Goal: Task Accomplishment & Management: Use online tool/utility

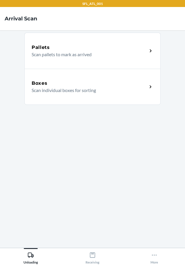
click at [118, 84] on div "Boxes" at bounding box center [90, 83] width 116 height 7
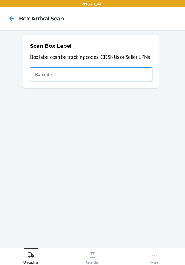
click at [140, 75] on input "text" at bounding box center [91, 74] width 122 height 14
type input "420302599434636106023304099365"
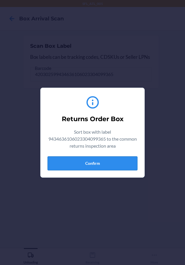
click at [127, 163] on button "Confirm" at bounding box center [93, 163] width 90 height 14
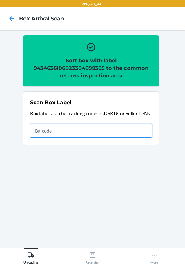
click at [119, 135] on input "text" at bounding box center [91, 131] width 122 height 14
type input "420302599434636106023302349912"
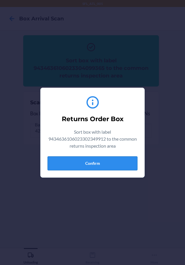
click at [118, 166] on button "Confirm" at bounding box center [93, 163] width 90 height 14
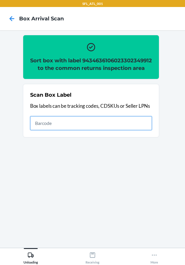
drag, startPoint x: 148, startPoint y: 134, endPoint x: 157, endPoint y: 127, distance: 11.6
click at [150, 130] on input "text" at bounding box center [91, 123] width 122 height 14
type input "420302599434636106023304957009"
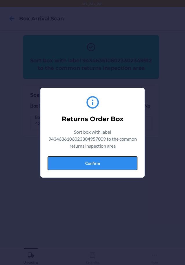
drag, startPoint x: 129, startPoint y: 158, endPoint x: 139, endPoint y: 156, distance: 9.8
click at [135, 157] on button "Confirm" at bounding box center [93, 163] width 90 height 14
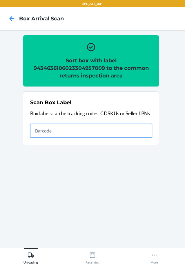
click at [138, 131] on input "text" at bounding box center [91, 131] width 122 height 14
type input "420302599434636106023304627339"
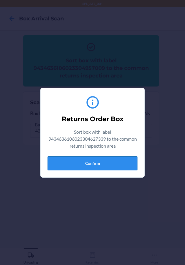
click at [122, 156] on button "Confirm" at bounding box center [93, 163] width 90 height 14
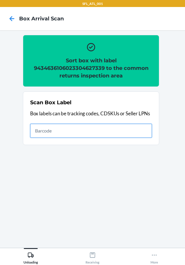
drag, startPoint x: 139, startPoint y: 128, endPoint x: 149, endPoint y: 120, distance: 12.9
click at [139, 128] on input "text" at bounding box center [91, 131] width 122 height 14
type input "420302599434636106023303874369"
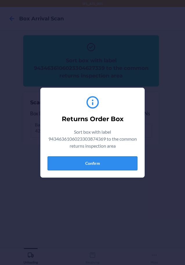
click at [129, 161] on button "Confirm" at bounding box center [93, 163] width 90 height 14
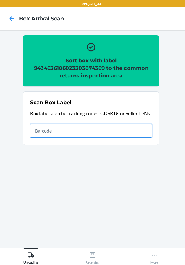
click at [122, 128] on input "text" at bounding box center [91, 131] width 122 height 14
type input "420302599434636106023304379498"
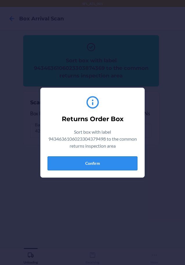
click at [124, 164] on button "Confirm" at bounding box center [93, 163] width 90 height 14
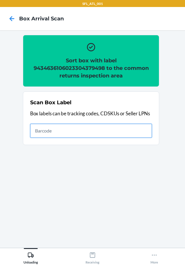
click at [128, 130] on input "text" at bounding box center [91, 131] width 122 height 14
type input "420302599434636106023305072527"
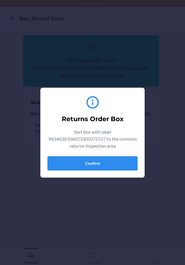
click at [115, 162] on button "Confirm" at bounding box center [93, 163] width 90 height 14
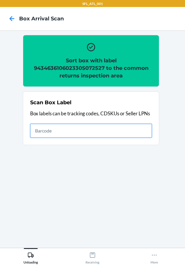
click at [144, 131] on input "text" at bounding box center [91, 131] width 122 height 14
type input "420302599434636106023304583956"
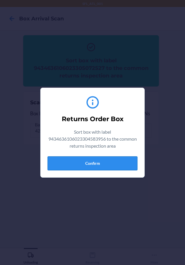
click at [102, 163] on button "Confirm" at bounding box center [93, 163] width 90 height 14
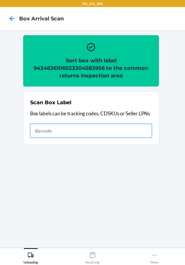
click at [120, 131] on input "text" at bounding box center [91, 131] width 122 height 14
type input "420302599434636106023304583956"
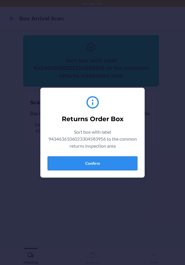
click at [91, 159] on button "Confirm" at bounding box center [93, 163] width 90 height 14
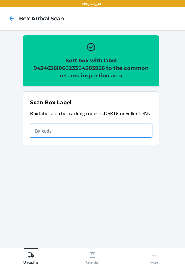
click at [130, 127] on input "text" at bounding box center [91, 131] width 122 height 14
type input "420302599434636106023304408464"
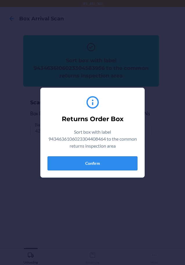
click at [116, 163] on button "Confirm" at bounding box center [93, 163] width 90 height 14
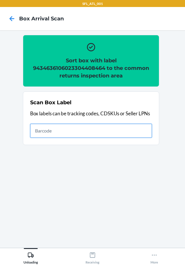
click at [147, 126] on input "text" at bounding box center [91, 131] width 122 height 14
type input "420302599434636106023304777737"
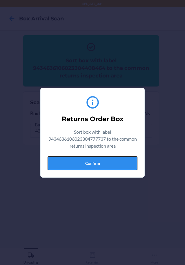
drag, startPoint x: 120, startPoint y: 162, endPoint x: 180, endPoint y: 177, distance: 62.1
click at [121, 162] on button "Confirm" at bounding box center [93, 163] width 90 height 14
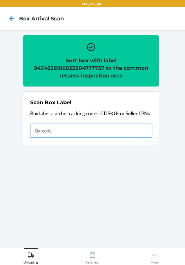
click at [129, 127] on input "text" at bounding box center [91, 131] width 122 height 14
type input "420302599434636106023304631527"
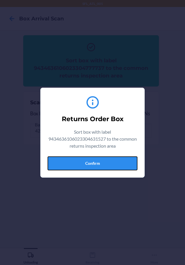
drag, startPoint x: 119, startPoint y: 161, endPoint x: 128, endPoint y: 164, distance: 9.2
click at [121, 162] on button "Confirm" at bounding box center [93, 163] width 90 height 14
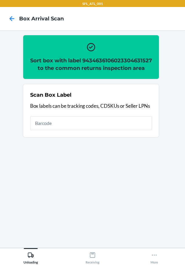
click at [124, 122] on div "Scan Box Label Box labels can be tracking codes, CDSKUs or Seller LPNs" at bounding box center [91, 110] width 122 height 42
type input "4203025900299434636106023304770165"
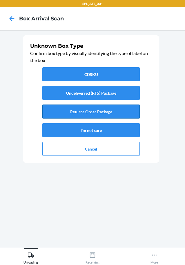
click at [130, 109] on button "Returns Order Package" at bounding box center [91, 111] width 98 height 14
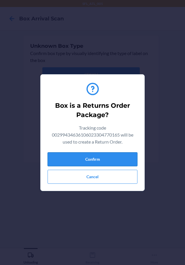
click at [126, 161] on button "Confirm" at bounding box center [93, 159] width 90 height 14
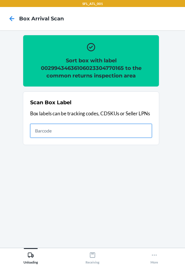
click at [121, 131] on input "text" at bounding box center [91, 131] width 122 height 14
type input "420302599434636106023304857866"
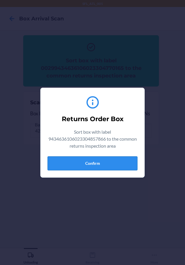
click at [126, 165] on button "Confirm" at bounding box center [93, 163] width 90 height 14
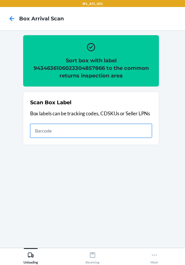
click at [140, 128] on input "text" at bounding box center [91, 131] width 122 height 14
type input "420302599434636106023304608642"
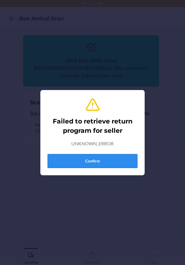
drag, startPoint x: 126, startPoint y: 160, endPoint x: 130, endPoint y: 161, distance: 4.4
click at [129, 161] on button "Confirm" at bounding box center [93, 161] width 90 height 14
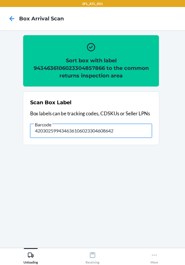
click at [131, 135] on input "420302599434636106023304608642" at bounding box center [91, 131] width 122 height 14
type input "4"
type input "420302599434636106023304354594"
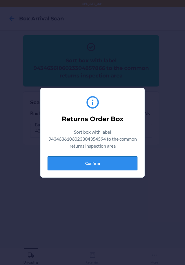
click at [123, 162] on button "Confirm" at bounding box center [93, 163] width 90 height 14
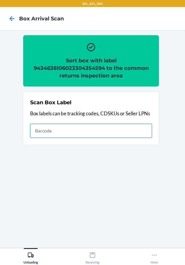
click at [139, 128] on input "text" at bounding box center [91, 131] width 122 height 14
type input "420302599434636106023304206459"
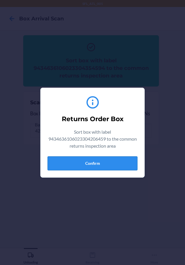
click at [124, 164] on button "Confirm" at bounding box center [93, 163] width 90 height 14
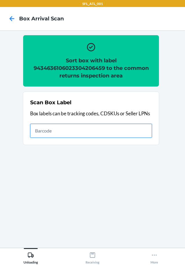
click at [131, 133] on input "text" at bounding box center [91, 131] width 122 height 14
type input "420302599434636106023304675477"
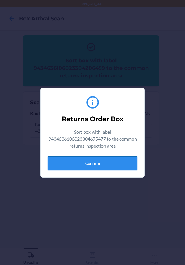
click at [104, 165] on button "Confirm" at bounding box center [93, 163] width 90 height 14
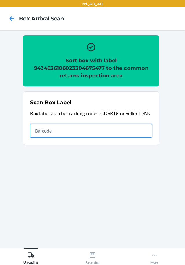
click at [130, 132] on input "text" at bounding box center [91, 131] width 122 height 14
type input "420302599434636106023304418654"
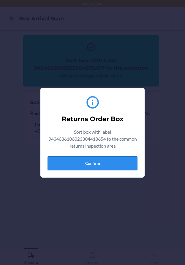
click at [126, 156] on button "Confirm" at bounding box center [93, 163] width 90 height 14
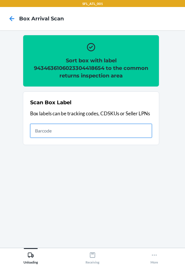
click at [142, 131] on input "text" at bounding box center [91, 131] width 122 height 14
type input "420302599434636106023304097927"
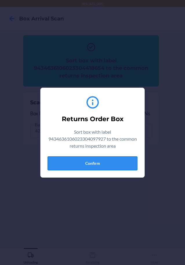
click at [127, 160] on button "Confirm" at bounding box center [93, 163] width 90 height 14
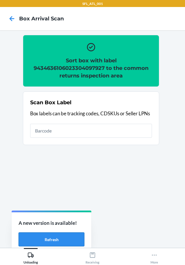
click at [49, 236] on button "Refresh" at bounding box center [52, 239] width 66 height 14
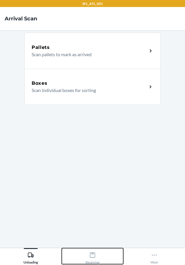
drag, startPoint x: 88, startPoint y: 256, endPoint x: 86, endPoint y: 250, distance: 6.6
click at [88, 256] on div "Receiving" at bounding box center [93, 256] width 14 height 15
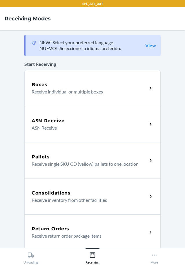
click at [83, 227] on div "Return Orders" at bounding box center [90, 228] width 116 height 7
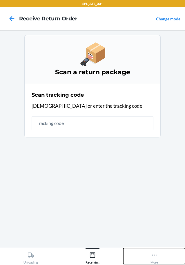
drag, startPoint x: 160, startPoint y: 256, endPoint x: 150, endPoint y: 212, distance: 44.6
click at [160, 255] on button "More" at bounding box center [155, 256] width 62 height 16
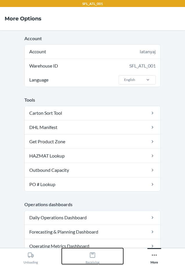
click at [93, 256] on icon at bounding box center [93, 254] width 6 height 6
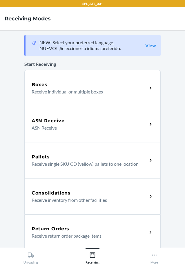
click at [81, 235] on p "Receive return order package items" at bounding box center [87, 235] width 111 height 7
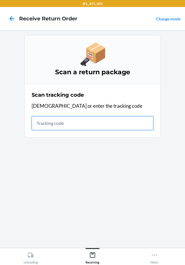
click at [68, 121] on input "text" at bounding box center [93, 123] width 122 height 14
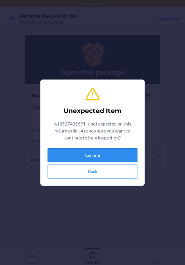
click at [68, 154] on button "Confirm" at bounding box center [93, 155] width 90 height 14
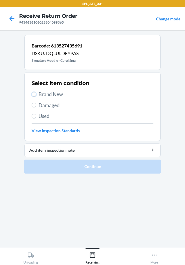
drag, startPoint x: 34, startPoint y: 92, endPoint x: 50, endPoint y: 124, distance: 35.4
click at [37, 104] on div "Select item condition Brand New Damaged Used View Inspection Standards" at bounding box center [93, 107] width 122 height 58
click at [35, 94] on input "Brand New" at bounding box center [34, 94] width 5 height 5
radio input "true"
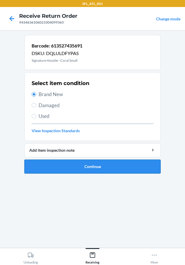
click at [65, 165] on button "Continue" at bounding box center [92, 166] width 137 height 14
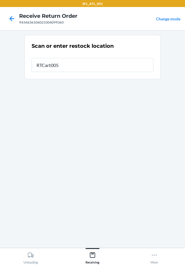
type input "RTCart005"
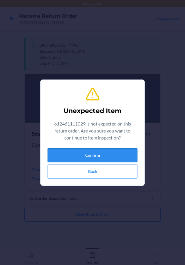
click at [66, 156] on button "Confirm" at bounding box center [93, 155] width 90 height 14
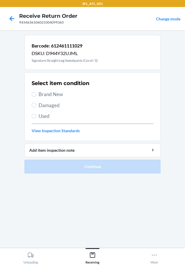
click at [35, 91] on label "Brand New" at bounding box center [93, 94] width 122 height 8
click at [35, 92] on input "Brand New" at bounding box center [34, 94] width 5 height 5
radio input "true"
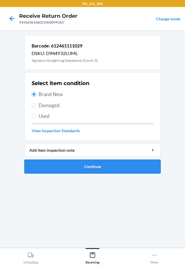
click at [61, 171] on button "Continue" at bounding box center [92, 166] width 137 height 14
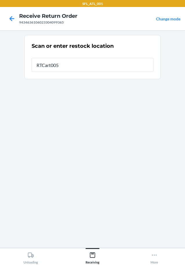
type input "RTCart005"
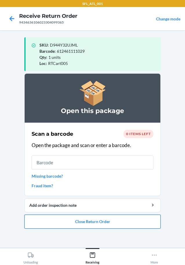
click at [103, 217] on button "Close Return Order" at bounding box center [92, 221] width 137 height 14
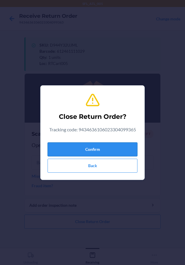
click at [83, 149] on button "Confirm" at bounding box center [93, 149] width 90 height 14
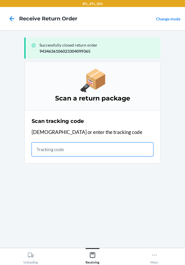
click at [82, 147] on input "text" at bounding box center [93, 149] width 122 height 14
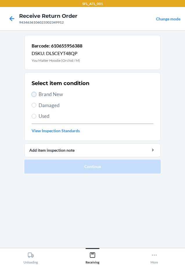
click at [35, 94] on input "Brand New" at bounding box center [34, 94] width 5 height 5
radio input "true"
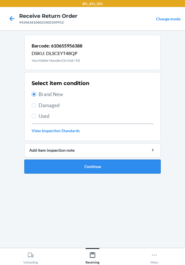
click at [102, 161] on button "Continue" at bounding box center [92, 166] width 137 height 14
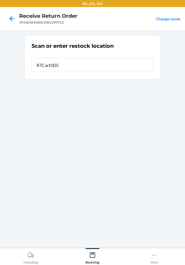
type input "RTCart005"
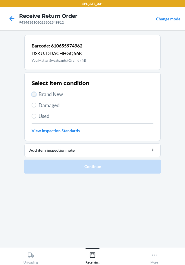
click at [35, 93] on input "Brand New" at bounding box center [34, 94] width 5 height 5
radio input "true"
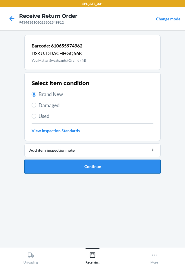
click at [58, 163] on button "Continue" at bounding box center [92, 166] width 137 height 14
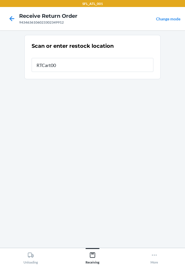
type input "RTCart005"
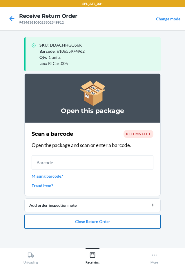
click at [117, 223] on button "Close Return Order" at bounding box center [92, 221] width 137 height 14
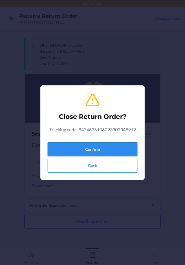
click at [112, 147] on button "Confirm" at bounding box center [93, 149] width 90 height 14
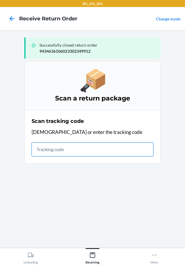
click at [100, 146] on input "text" at bounding box center [93, 149] width 122 height 14
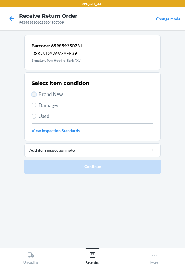
click at [35, 95] on input "Brand New" at bounding box center [34, 94] width 5 height 5
radio input "true"
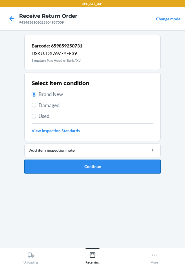
click at [74, 167] on button "Continue" at bounding box center [92, 166] width 137 height 14
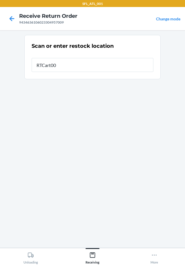
type input "RTCart005"
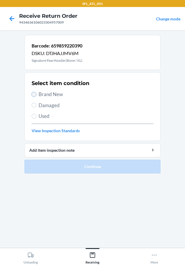
click at [34, 95] on input "Brand New" at bounding box center [34, 94] width 5 height 5
radio input "true"
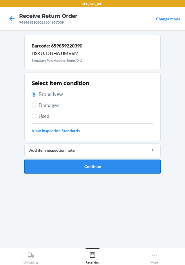
click at [60, 163] on button "Continue" at bounding box center [92, 166] width 137 height 14
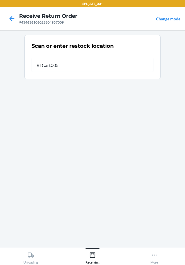
type input "RTCart005"
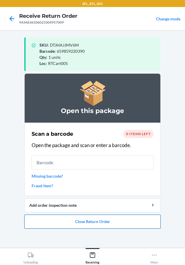
click at [102, 220] on button "Close Return Order" at bounding box center [92, 221] width 137 height 14
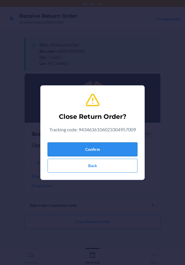
click at [120, 145] on button "Confirm" at bounding box center [93, 149] width 90 height 14
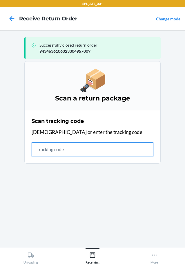
click at [87, 146] on input "text" at bounding box center [93, 149] width 122 height 14
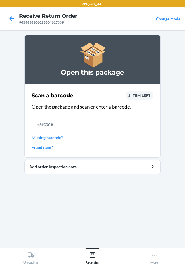
click at [62, 138] on link "Missing barcode?" at bounding box center [93, 137] width 122 height 6
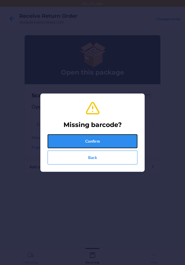
click at [62, 138] on button "Confirm" at bounding box center [93, 141] width 90 height 14
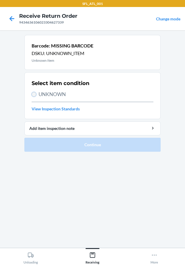
click at [32, 94] on input "UNKNOWN" at bounding box center [34, 94] width 5 height 5
radio input "true"
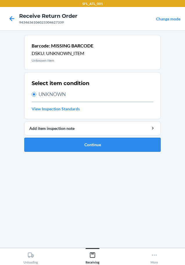
click at [42, 145] on button "Continue" at bounding box center [92, 145] width 137 height 14
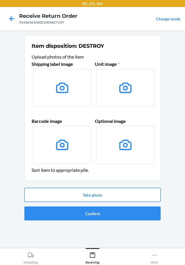
click at [104, 190] on button "Take photo" at bounding box center [92, 195] width 137 height 14
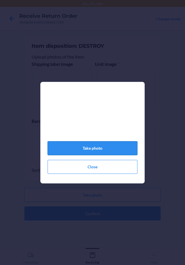
click at [94, 154] on button "Take photo" at bounding box center [93, 148] width 90 height 14
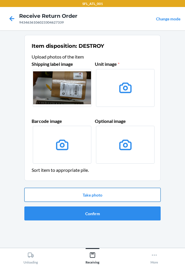
click at [90, 193] on button "Take photo" at bounding box center [92, 195] width 137 height 14
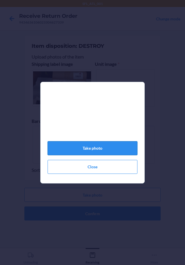
click at [98, 151] on button "Take photo" at bounding box center [93, 148] width 90 height 14
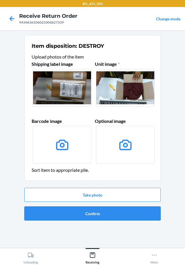
click at [97, 208] on button "Confirm" at bounding box center [92, 213] width 137 height 14
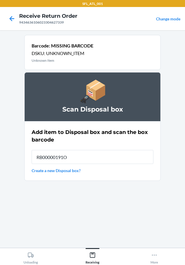
type input "RB00000191O"
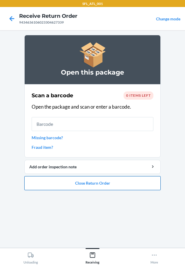
click at [104, 183] on button "Close Return Order" at bounding box center [92, 183] width 137 height 14
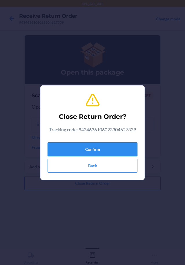
click at [124, 149] on button "Confirm" at bounding box center [93, 149] width 90 height 14
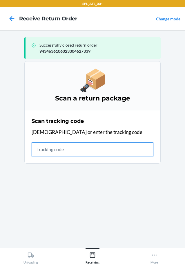
click at [102, 151] on input "text" at bounding box center [93, 149] width 122 height 14
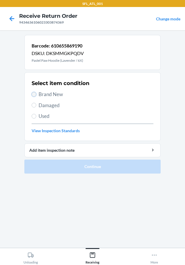
click at [35, 94] on input "Brand New" at bounding box center [34, 94] width 5 height 5
radio input "true"
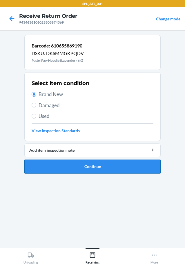
click at [125, 165] on button "Continue" at bounding box center [92, 166] width 137 height 14
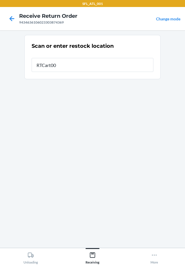
type input "RTCart005"
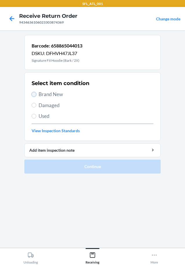
click at [35, 94] on input "Brand New" at bounding box center [34, 94] width 5 height 5
radio input "true"
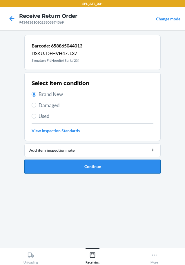
click at [69, 164] on button "Continue" at bounding box center [92, 166] width 137 height 14
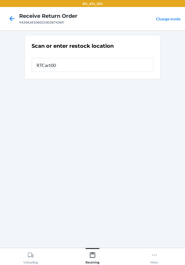
type input "RTCart005"
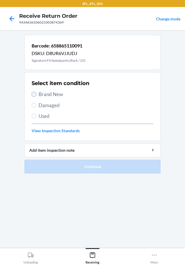
click at [35, 92] on input "Brand New" at bounding box center [34, 94] width 5 height 5
radio input "true"
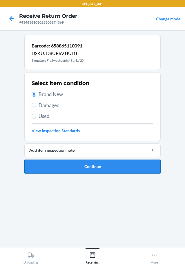
click at [84, 163] on button "Continue" at bounding box center [92, 166] width 137 height 14
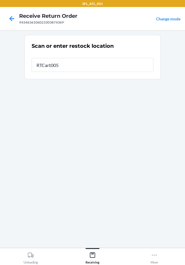
type input "RTCart005"
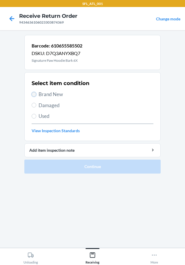
click at [34, 94] on input "Brand New" at bounding box center [34, 94] width 5 height 5
radio input "true"
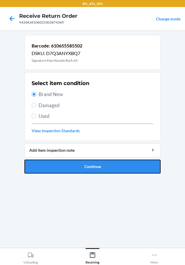
click at [95, 166] on button "Continue" at bounding box center [92, 166] width 137 height 14
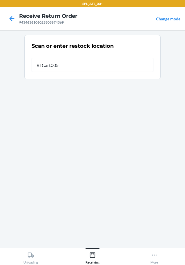
type input "RTCart005"
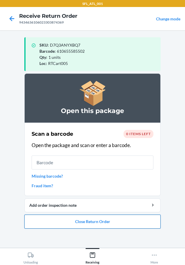
click at [111, 223] on button "Close Return Order" at bounding box center [92, 221] width 137 height 14
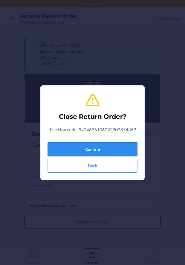
click at [111, 146] on button "Confirm" at bounding box center [93, 149] width 90 height 14
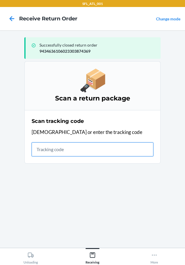
click at [63, 146] on input "text" at bounding box center [93, 149] width 122 height 14
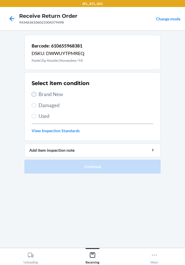
click at [35, 92] on input "Brand New" at bounding box center [34, 94] width 5 height 5
radio input "true"
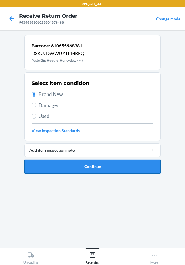
click at [65, 170] on button "Continue" at bounding box center [92, 166] width 137 height 14
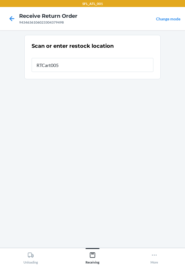
type input "RTCart005"
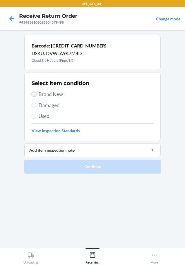
click at [35, 94] on input "Brand New" at bounding box center [34, 94] width 5 height 5
radio input "true"
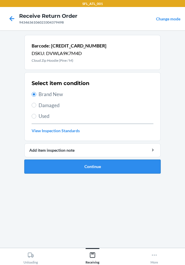
click at [72, 165] on button "Continue" at bounding box center [92, 166] width 137 height 14
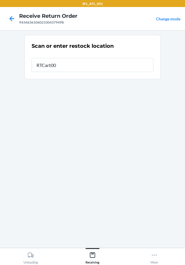
type input "RTCart005"
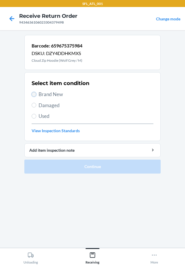
click at [34, 94] on input "Brand New" at bounding box center [34, 94] width 5 height 5
radio input "true"
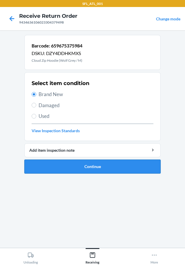
click at [100, 166] on button "Continue" at bounding box center [92, 166] width 137 height 14
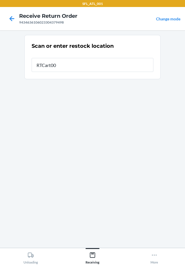
type input "RTCart005"
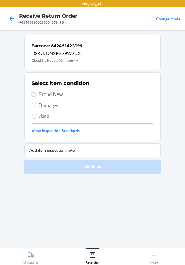
click at [34, 93] on input "Brand New" at bounding box center [34, 94] width 5 height 5
radio input "true"
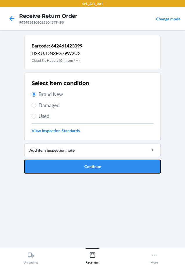
drag, startPoint x: 138, startPoint y: 167, endPoint x: 144, endPoint y: 159, distance: 9.5
click at [140, 163] on button "Continue" at bounding box center [92, 166] width 137 height 14
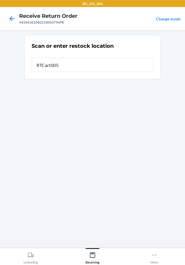
type input "RTCart005"
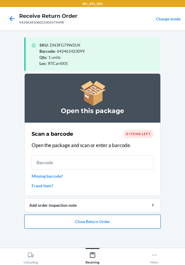
click at [111, 221] on button "Close Return Order" at bounding box center [92, 221] width 137 height 14
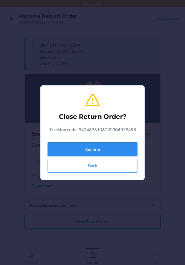
click at [115, 146] on button "Confirm" at bounding box center [93, 149] width 90 height 14
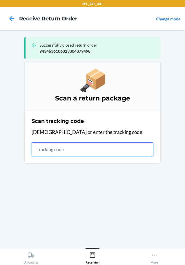
click at [101, 151] on input "text" at bounding box center [93, 149] width 122 height 14
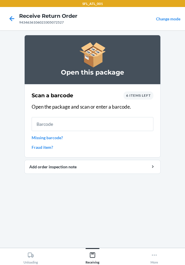
click at [140, 97] on span "6 items left" at bounding box center [138, 95] width 25 height 4
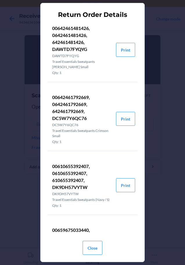
scroll to position [87, 0]
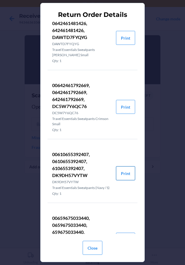
click at [122, 174] on button "Print" at bounding box center [125, 173] width 19 height 14
click at [93, 249] on button "Close" at bounding box center [93, 247] width 20 height 14
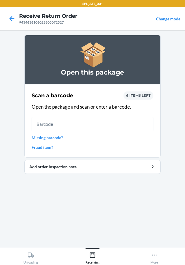
click at [146, 96] on span "6 items left" at bounding box center [138, 95] width 25 height 4
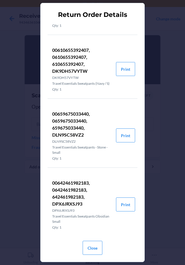
scroll to position [202, 0]
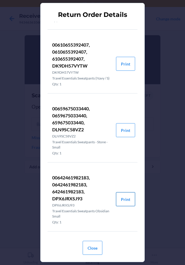
click at [123, 198] on button "Print" at bounding box center [125, 199] width 19 height 14
click at [89, 247] on button "Close" at bounding box center [93, 247] width 20 height 14
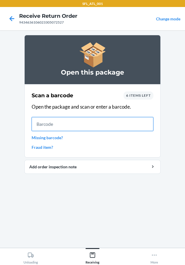
click at [128, 121] on input "text" at bounding box center [93, 124] width 122 height 14
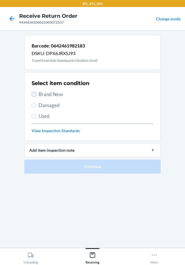
click at [32, 93] on input "Brand New" at bounding box center [34, 94] width 5 height 5
radio input "true"
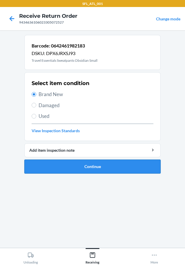
click at [86, 167] on button "Continue" at bounding box center [92, 166] width 137 height 14
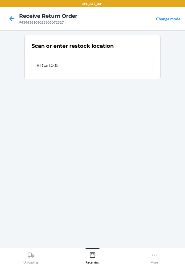
type input "RTCart005"
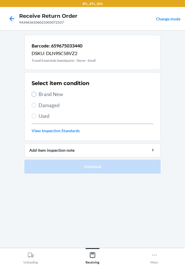
drag, startPoint x: 33, startPoint y: 94, endPoint x: 37, endPoint y: 112, distance: 18.8
click at [33, 94] on input "Brand New" at bounding box center [34, 94] width 5 height 5
radio input "true"
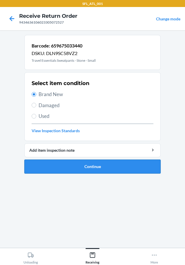
click at [101, 167] on button "Continue" at bounding box center [92, 166] width 137 height 14
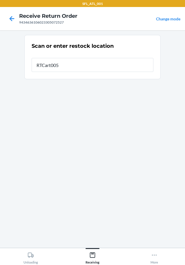
type input "RTCart005"
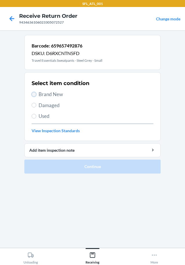
click at [35, 92] on input "Brand New" at bounding box center [34, 94] width 5 height 5
radio input "true"
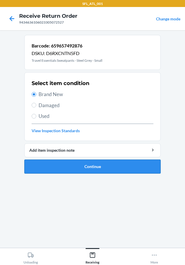
click at [74, 169] on button "Continue" at bounding box center [92, 166] width 137 height 14
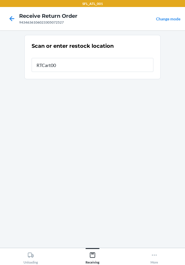
type input "RTCart005"
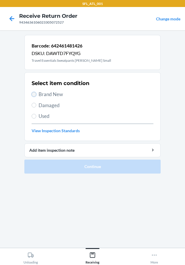
click at [35, 94] on input "Brand New" at bounding box center [34, 94] width 5 height 5
radio input "true"
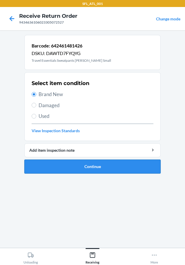
click at [75, 167] on button "Continue" at bounding box center [92, 166] width 137 height 14
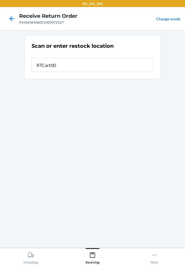
type input "RTCart005"
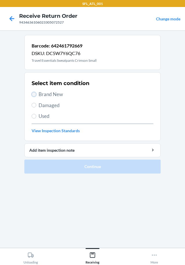
click at [33, 94] on input "Brand New" at bounding box center [34, 94] width 5 height 5
radio input "true"
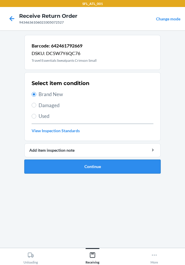
click at [60, 165] on button "Continue" at bounding box center [92, 166] width 137 height 14
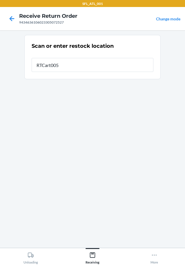
type input "RTCart005"
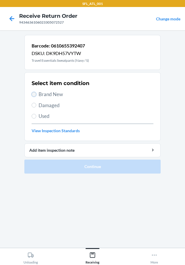
click at [35, 93] on input "Brand New" at bounding box center [34, 94] width 5 height 5
radio input "true"
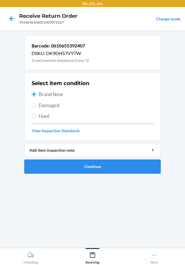
click at [59, 163] on button "Continue" at bounding box center [92, 166] width 137 height 14
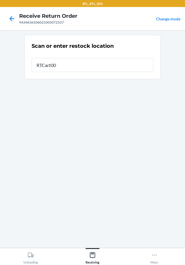
type input "RTCart005"
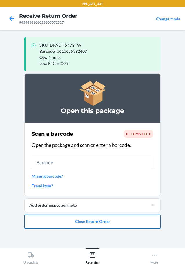
click at [100, 221] on button "Close Return Order" at bounding box center [92, 221] width 137 height 14
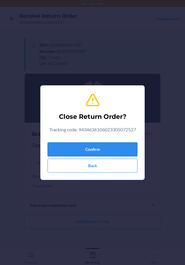
click at [97, 149] on button "Confirm" at bounding box center [93, 149] width 90 height 14
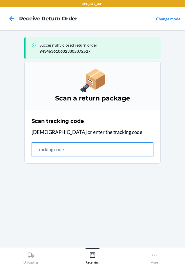
click at [71, 152] on input "text" at bounding box center [93, 149] width 122 height 14
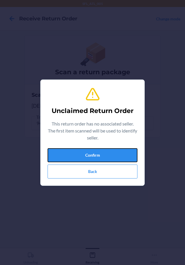
click at [71, 152] on button "Confirm" at bounding box center [93, 155] width 90 height 14
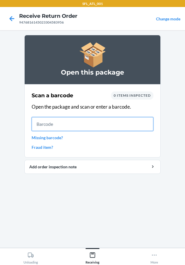
click at [81, 122] on input "text" at bounding box center [93, 124] width 122 height 14
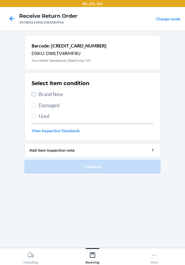
drag, startPoint x: 35, startPoint y: 94, endPoint x: 28, endPoint y: 120, distance: 26.7
click at [34, 95] on input "Brand New" at bounding box center [34, 94] width 5 height 5
radio input "true"
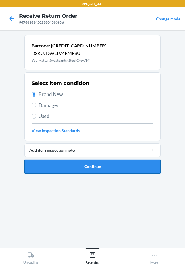
click at [51, 160] on button "Continue" at bounding box center [92, 166] width 137 height 14
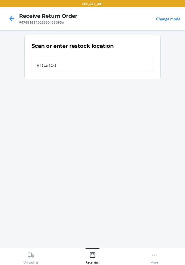
type input "RTCart005"
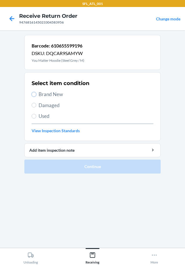
drag, startPoint x: 33, startPoint y: 92, endPoint x: 35, endPoint y: 125, distance: 32.3
click at [33, 94] on input "Brand New" at bounding box center [34, 94] width 5 height 5
radio input "true"
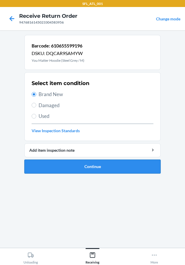
click at [58, 169] on button "Continue" at bounding box center [92, 166] width 137 height 14
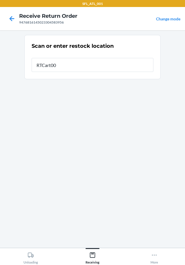
type input "RTCart005"
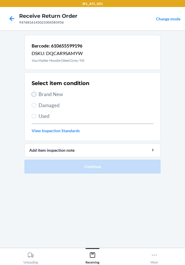
click at [33, 94] on input "Brand New" at bounding box center [34, 94] width 5 height 5
radio input "true"
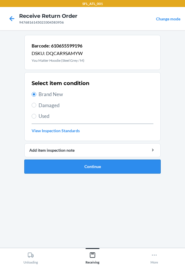
click at [65, 169] on button "Continue" at bounding box center [92, 166] width 137 height 14
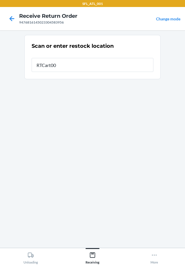
type input "RTCart005"
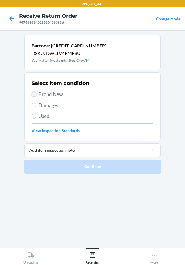
click at [35, 94] on input "Brand New" at bounding box center [34, 94] width 5 height 5
radio input "true"
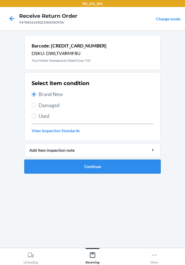
click at [68, 169] on button "Continue" at bounding box center [92, 166] width 137 height 14
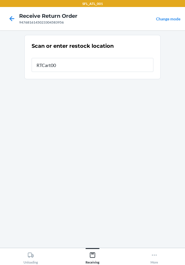
type input "RTCart005"
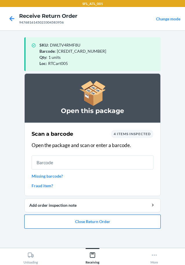
click at [85, 223] on button "Close Return Order" at bounding box center [92, 221] width 137 height 14
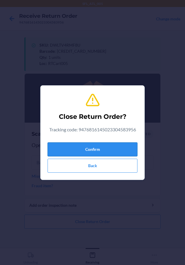
click at [84, 149] on button "Confirm" at bounding box center [93, 149] width 90 height 14
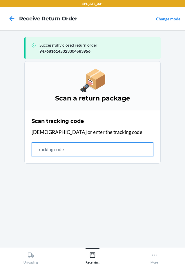
click at [103, 151] on input "text" at bounding box center [93, 149] width 122 height 14
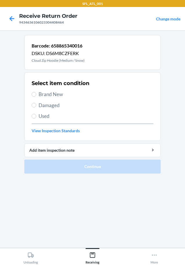
drag, startPoint x: 37, startPoint y: 91, endPoint x: 35, endPoint y: 99, distance: 7.7
click at [37, 94] on label "Brand New" at bounding box center [93, 94] width 122 height 8
click at [36, 94] on input "Brand New" at bounding box center [34, 94] width 5 height 5
radio input "true"
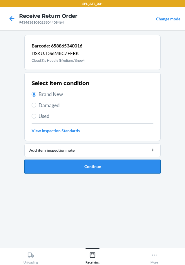
click at [67, 164] on button "Continue" at bounding box center [92, 166] width 137 height 14
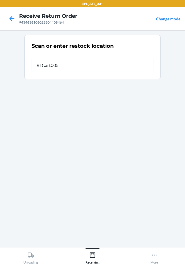
type input "RTCart005"
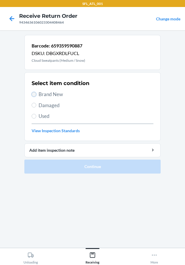
click at [33, 92] on input "Brand New" at bounding box center [34, 94] width 5 height 5
radio input "true"
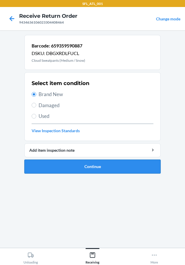
click at [72, 165] on button "Continue" at bounding box center [92, 166] width 137 height 14
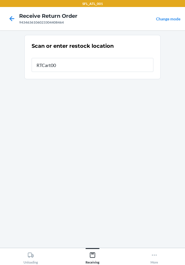
type input "RTCart005"
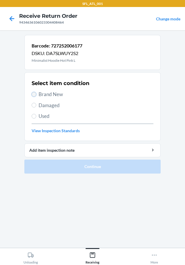
click at [32, 94] on input "Brand New" at bounding box center [34, 94] width 5 height 5
radio input "true"
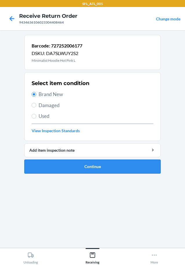
click at [58, 167] on button "Continue" at bounding box center [92, 166] width 137 height 14
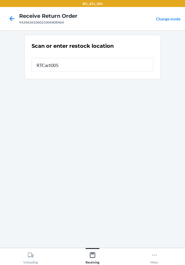
type input "RTCart005"
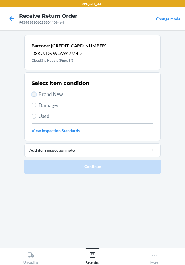
click at [35, 94] on input "Brand New" at bounding box center [34, 94] width 5 height 5
radio input "true"
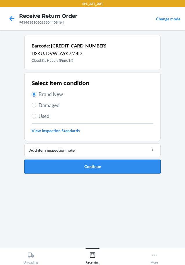
click at [104, 167] on button "Continue" at bounding box center [92, 166] width 137 height 14
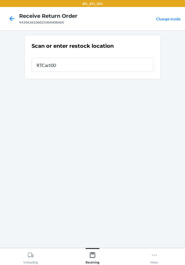
type input "RTCart005"
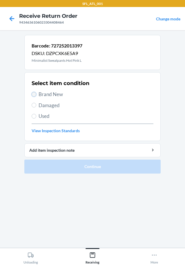
click at [33, 93] on input "Brand New" at bounding box center [34, 94] width 5 height 5
radio input "true"
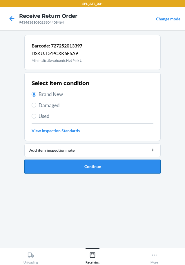
click at [65, 169] on button "Continue" at bounding box center [92, 166] width 137 height 14
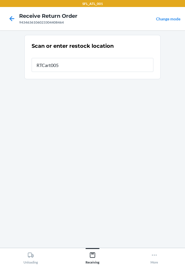
type input "RTCart005"
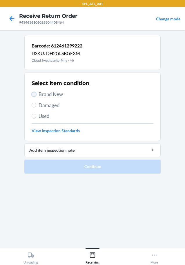
click at [33, 93] on input "Brand New" at bounding box center [34, 94] width 5 height 5
radio input "true"
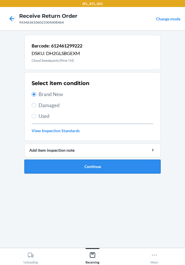
click at [85, 165] on button "Continue" at bounding box center [92, 166] width 137 height 14
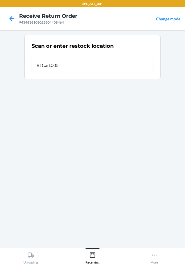
type input "RTCart005"
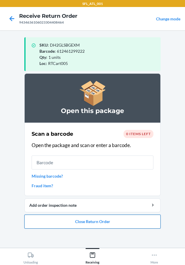
click at [102, 218] on button "Close Return Order" at bounding box center [92, 221] width 137 height 14
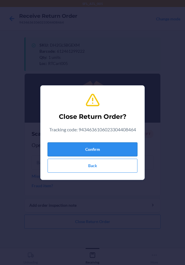
click at [107, 149] on button "Confirm" at bounding box center [93, 149] width 90 height 14
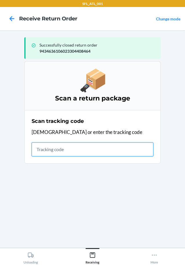
click at [106, 149] on input "text" at bounding box center [93, 149] width 122 height 14
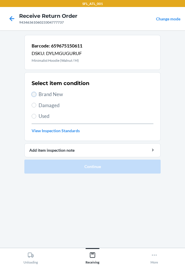
click at [34, 92] on input "Brand New" at bounding box center [34, 94] width 5 height 5
radio input "true"
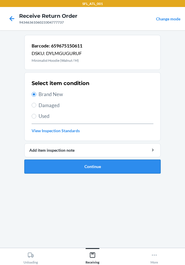
click at [55, 163] on button "Continue" at bounding box center [92, 166] width 137 height 14
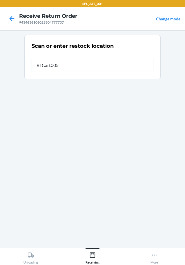
type input "RTCart005"
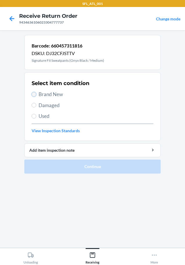
click at [35, 93] on input "Brand New" at bounding box center [34, 94] width 5 height 5
radio input "true"
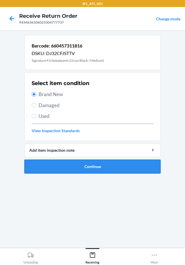
click at [78, 165] on button "Continue" at bounding box center [92, 166] width 137 height 14
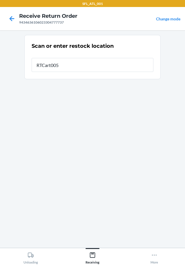
type input "RTCart005"
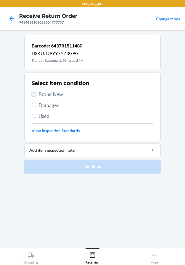
drag, startPoint x: 33, startPoint y: 93, endPoint x: 33, endPoint y: 97, distance: 3.8
click at [33, 94] on input "Brand New" at bounding box center [34, 94] width 5 height 5
radio input "true"
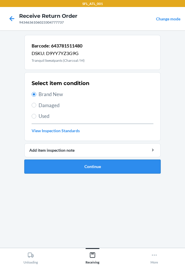
click at [71, 164] on button "Continue" at bounding box center [92, 166] width 137 height 14
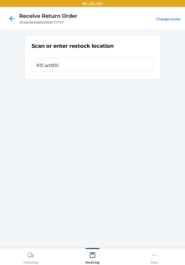
type input "RTCart005"
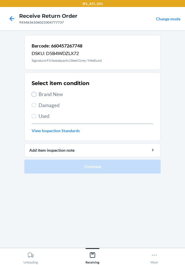
drag, startPoint x: 34, startPoint y: 93, endPoint x: 57, endPoint y: 140, distance: 52.3
click at [35, 97] on label "Brand New" at bounding box center [93, 94] width 122 height 8
click at [35, 97] on input "Brand New" at bounding box center [34, 94] width 5 height 5
radio input "true"
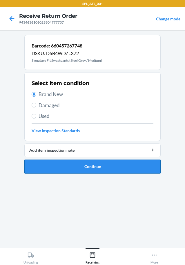
click at [81, 165] on button "Continue" at bounding box center [92, 166] width 137 height 14
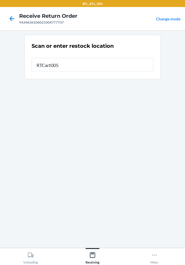
type input "RTCart005"
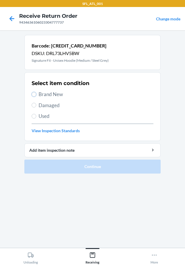
drag, startPoint x: 34, startPoint y: 94, endPoint x: 34, endPoint y: 99, distance: 5.5
click at [34, 97] on label "Brand New" at bounding box center [93, 94] width 122 height 8
click at [34, 97] on input "Brand New" at bounding box center [34, 94] width 5 height 5
radio input "true"
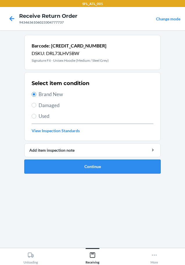
click at [70, 165] on button "Continue" at bounding box center [92, 166] width 137 height 14
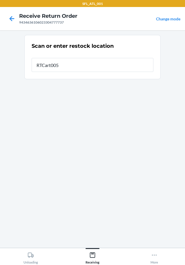
type input "RTCart005"
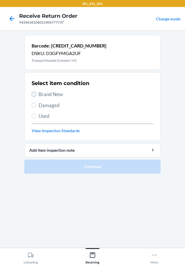
click at [33, 94] on input "Brand New" at bounding box center [34, 94] width 5 height 5
radio input "true"
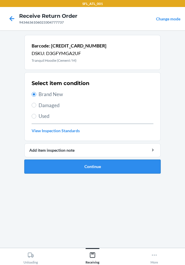
click at [56, 164] on button "Continue" at bounding box center [92, 166] width 137 height 14
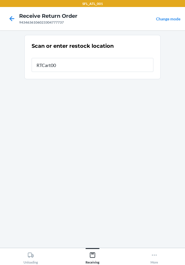
type input "RTCart005"
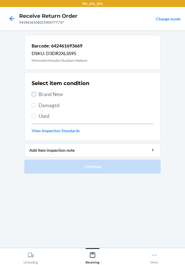
click at [34, 95] on input "Brand New" at bounding box center [34, 94] width 5 height 5
radio input "true"
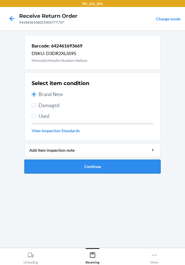
click at [72, 168] on button "Continue" at bounding box center [92, 166] width 137 height 14
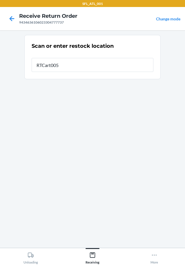
type input "RTCart005"
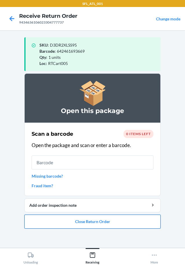
click at [108, 223] on button "Close Return Order" at bounding box center [92, 221] width 137 height 14
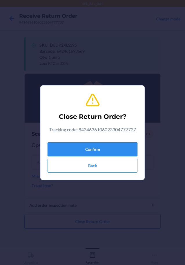
click at [99, 149] on button "Confirm" at bounding box center [93, 149] width 90 height 14
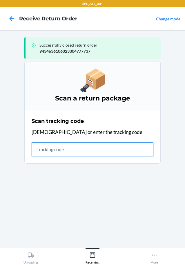
click at [101, 149] on input "text" at bounding box center [93, 149] width 122 height 14
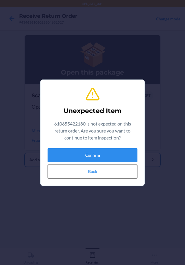
click at [96, 171] on button "Back" at bounding box center [93, 171] width 90 height 14
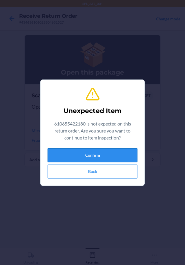
click at [88, 154] on button "Confirm" at bounding box center [93, 155] width 90 height 14
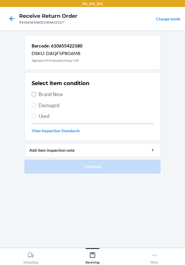
click at [34, 92] on input "Brand New" at bounding box center [34, 94] width 5 height 5
radio input "true"
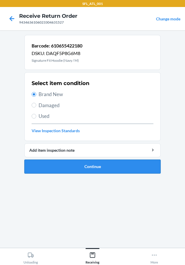
click at [69, 165] on button "Continue" at bounding box center [92, 166] width 137 height 14
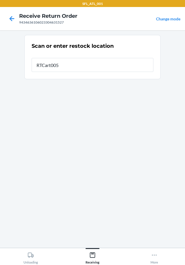
type input "RTCart005"
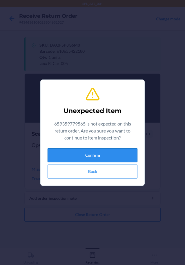
click at [70, 156] on button "Confirm" at bounding box center [93, 155] width 90 height 14
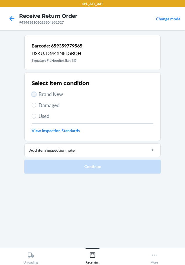
click at [35, 93] on input "Brand New" at bounding box center [34, 94] width 5 height 5
radio input "true"
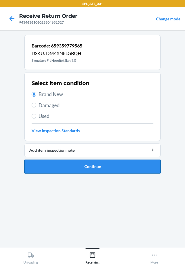
click at [66, 164] on button "Continue" at bounding box center [92, 166] width 137 height 14
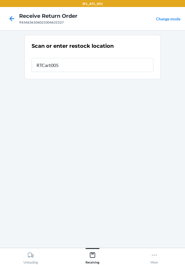
type input "RTCart005"
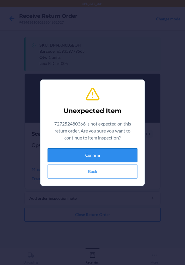
click at [58, 153] on button "Confirm" at bounding box center [93, 155] width 90 height 14
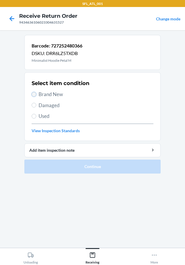
click at [33, 94] on input "Brand New" at bounding box center [34, 94] width 5 height 5
radio input "true"
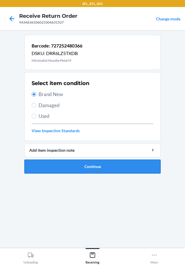
click at [60, 160] on button "Continue" at bounding box center [92, 166] width 137 height 14
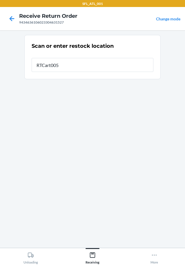
type input "RTCart005"
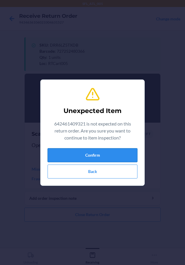
click at [63, 159] on button "Confirm" at bounding box center [93, 155] width 90 height 14
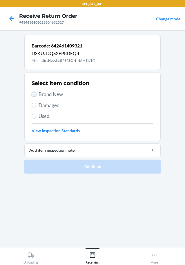
click at [33, 92] on input "Brand New" at bounding box center [34, 94] width 5 height 5
radio input "true"
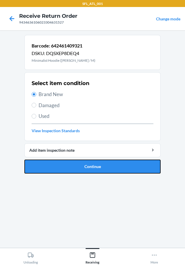
click at [73, 168] on button "Continue" at bounding box center [92, 166] width 137 height 14
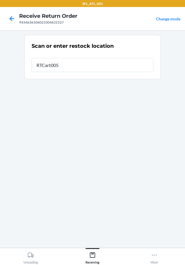
type input "RTCart005"
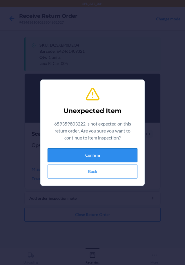
click at [76, 152] on button "Confirm" at bounding box center [93, 155] width 90 height 14
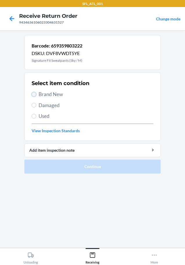
click at [35, 93] on input "Brand New" at bounding box center [34, 94] width 5 height 5
radio input "true"
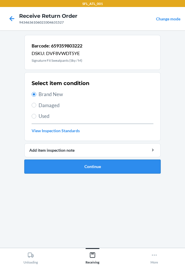
click at [68, 169] on button "Continue" at bounding box center [92, 166] width 137 height 14
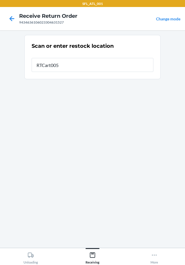
type input "RTCart005"
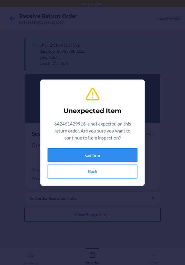
click at [68, 154] on button "Confirm" at bounding box center [93, 155] width 90 height 14
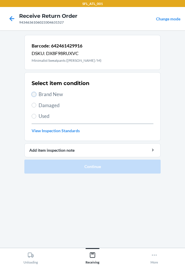
click at [35, 93] on input "Brand New" at bounding box center [34, 94] width 5 height 5
radio input "true"
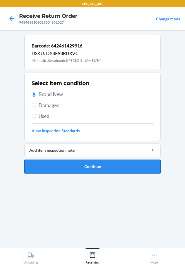
click at [65, 172] on button "Continue" at bounding box center [92, 166] width 137 height 14
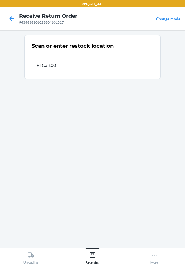
type input "RTCart005"
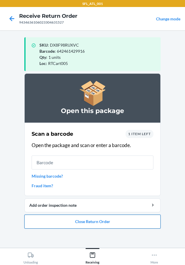
click at [76, 222] on button "Close Return Order" at bounding box center [92, 221] width 137 height 14
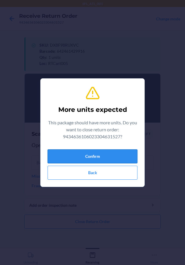
click at [76, 154] on button "Confirm" at bounding box center [93, 156] width 90 height 14
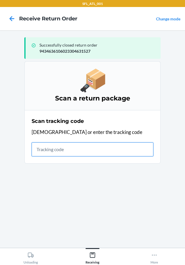
click at [115, 149] on input "text" at bounding box center [93, 149] width 122 height 14
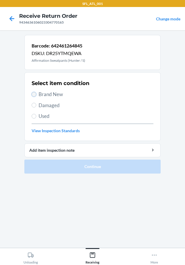
click at [34, 94] on input "Brand New" at bounding box center [34, 94] width 5 height 5
radio input "true"
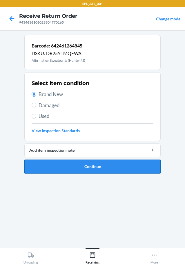
click at [69, 167] on button "Continue" at bounding box center [92, 166] width 137 height 14
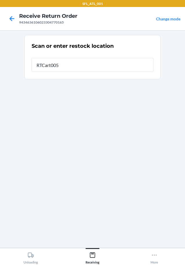
type input "RTCart005"
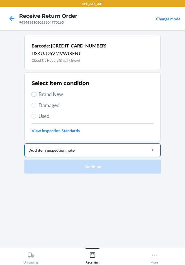
drag, startPoint x: 33, startPoint y: 93, endPoint x: 38, endPoint y: 146, distance: 53.1
click at [34, 96] on input "Brand New" at bounding box center [34, 94] width 5 height 5
radio input "true"
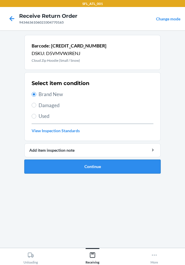
click at [47, 165] on button "Continue" at bounding box center [92, 166] width 137 height 14
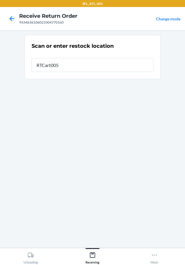
type input "RTCart005"
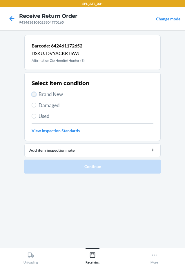
drag, startPoint x: 34, startPoint y: 92, endPoint x: 34, endPoint y: 96, distance: 3.8
click at [34, 93] on input "Brand New" at bounding box center [34, 94] width 5 height 5
radio input "true"
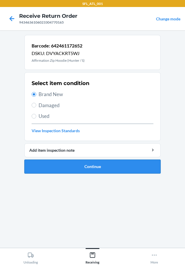
click at [63, 166] on button "Continue" at bounding box center [92, 166] width 137 height 14
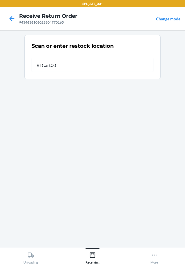
type input "RTCart005"
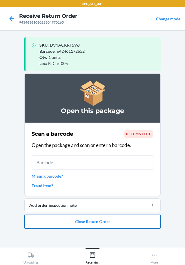
click at [78, 223] on button "Close Return Order" at bounding box center [92, 221] width 137 height 14
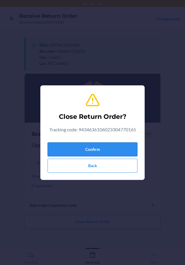
click at [72, 147] on button "Confirm" at bounding box center [93, 149] width 90 height 14
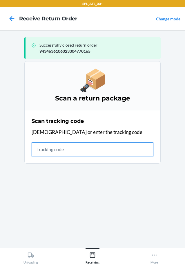
click at [48, 149] on input "text" at bounding box center [93, 149] width 122 height 14
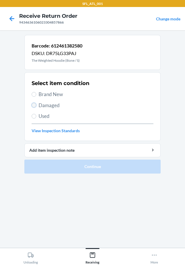
click at [35, 104] on input "Damaged" at bounding box center [34, 105] width 5 height 5
radio input "true"
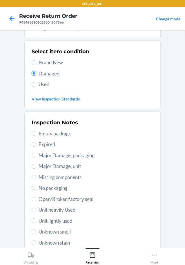
scroll to position [86, 0]
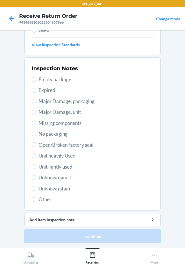
click at [34, 100] on label "Major Damage, packaging" at bounding box center [93, 101] width 122 height 8
click at [34, 100] on input "Major Damage, packaging" at bounding box center [34, 101] width 5 height 5
radio input "true"
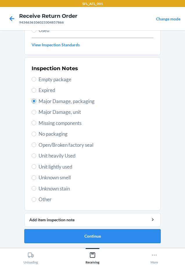
click at [82, 233] on button "Continue" at bounding box center [92, 236] width 137 height 14
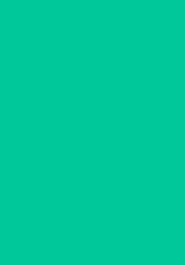
scroll to position [34, 0]
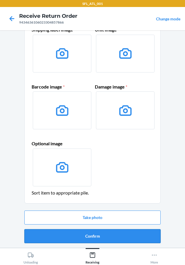
click at [81, 232] on button "Confirm" at bounding box center [92, 236] width 137 height 14
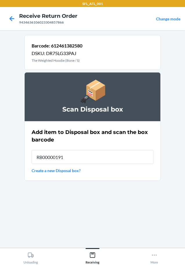
type input "RB00000191O"
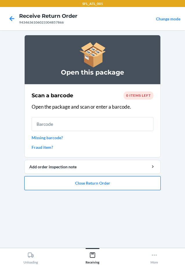
click at [97, 183] on button "Close Return Order" at bounding box center [92, 183] width 137 height 14
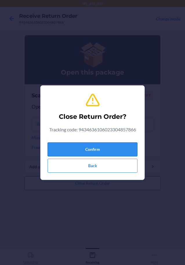
click at [107, 147] on button "Confirm" at bounding box center [93, 149] width 90 height 14
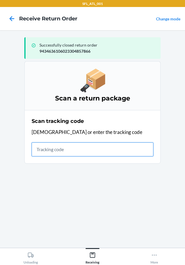
click at [51, 149] on input "text" at bounding box center [93, 149] width 122 height 14
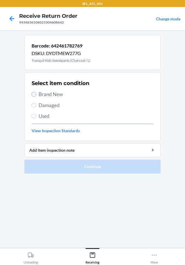
click at [35, 94] on input "Brand New" at bounding box center [34, 94] width 5 height 5
radio input "true"
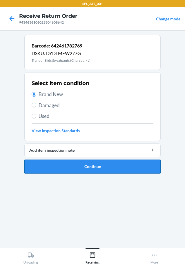
click at [75, 163] on button "Continue" at bounding box center [92, 166] width 137 height 14
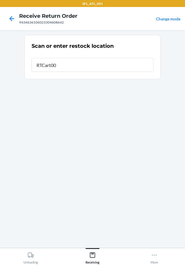
type input "RTCart005"
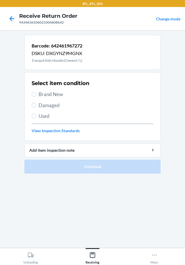
click at [31, 94] on section "Select item condition Brand New Damaged Used View Inspection Standards" at bounding box center [92, 106] width 137 height 69
click at [34, 92] on input "Brand New" at bounding box center [34, 94] width 5 height 5
radio input "true"
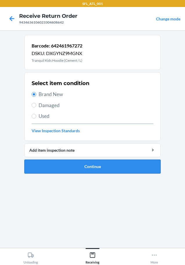
click at [63, 164] on button "Continue" at bounding box center [92, 166] width 137 height 14
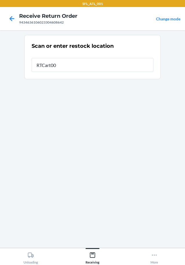
type input "RTCart005"
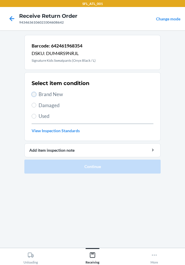
click at [35, 94] on input "Brand New" at bounding box center [34, 94] width 5 height 5
radio input "true"
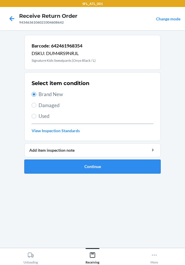
click at [81, 165] on button "Continue" at bounding box center [92, 166] width 137 height 14
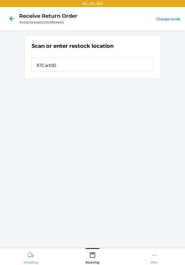
type input "RTCart005"
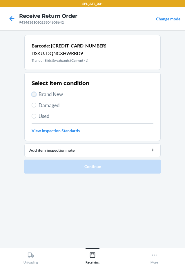
click at [33, 93] on input "Brand New" at bounding box center [34, 94] width 5 height 5
radio input "true"
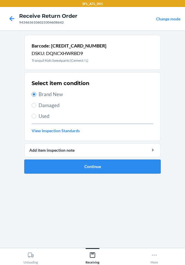
click at [63, 165] on button "Continue" at bounding box center [92, 166] width 137 height 14
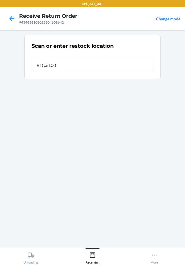
type input "RTCart005"
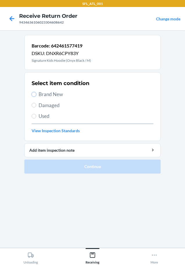
drag, startPoint x: 35, startPoint y: 94, endPoint x: 34, endPoint y: 97, distance: 3.0
click at [35, 93] on input "Brand New" at bounding box center [34, 94] width 5 height 5
radio input "true"
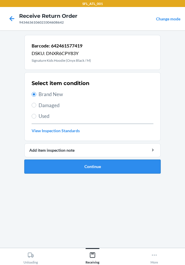
click at [78, 164] on button "Continue" at bounding box center [92, 166] width 137 height 14
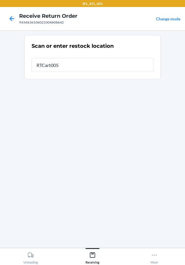
type input "RTCart005"
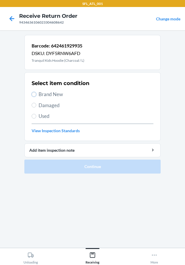
drag, startPoint x: 32, startPoint y: 94, endPoint x: 37, endPoint y: 113, distance: 19.6
click at [33, 96] on input "Brand New" at bounding box center [34, 94] width 5 height 5
radio input "true"
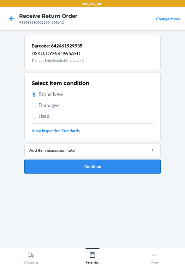
click at [69, 163] on button "Continue" at bounding box center [92, 166] width 137 height 14
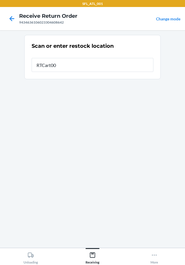
type input "RTCart005"
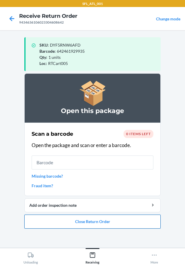
drag, startPoint x: 108, startPoint y: 224, endPoint x: 106, endPoint y: 219, distance: 5.0
click at [107, 221] on button "Close Return Order" at bounding box center [92, 221] width 137 height 14
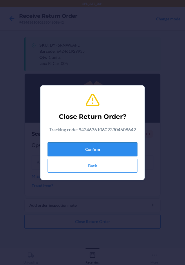
click at [85, 148] on button "Confirm" at bounding box center [93, 149] width 90 height 14
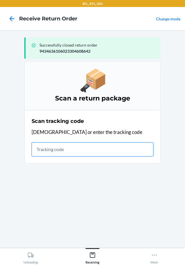
click at [43, 149] on input "text" at bounding box center [93, 149] width 122 height 14
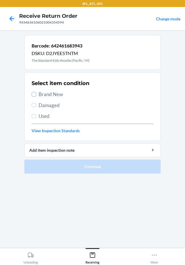
drag, startPoint x: 33, startPoint y: 94, endPoint x: 38, endPoint y: 116, distance: 22.2
click at [35, 106] on div "Select item condition Brand New Damaged Used View Inspection Standards" at bounding box center [93, 107] width 122 height 58
click at [34, 92] on input "Brand New" at bounding box center [34, 94] width 5 height 5
radio input "true"
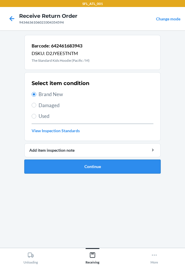
click at [64, 169] on button "Continue" at bounding box center [92, 166] width 137 height 14
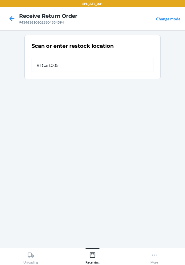
type input "RTCart005"
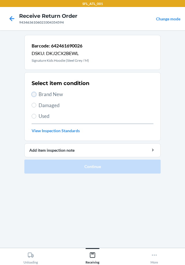
click at [36, 94] on input "Brand New" at bounding box center [34, 94] width 5 height 5
radio input "true"
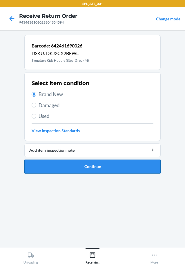
click at [85, 165] on button "Continue" at bounding box center [92, 166] width 137 height 14
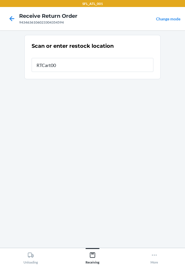
type input "RTCart005"
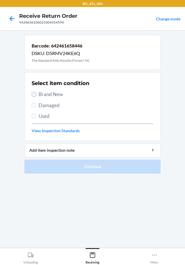
drag, startPoint x: 35, startPoint y: 94, endPoint x: 38, endPoint y: 112, distance: 18.3
click at [35, 96] on input "Brand New" at bounding box center [34, 94] width 5 height 5
radio input "true"
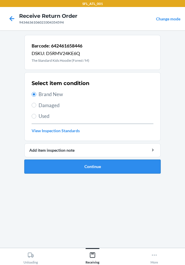
click at [69, 164] on button "Continue" at bounding box center [92, 166] width 137 height 14
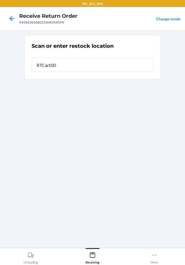
type input "RTCart005"
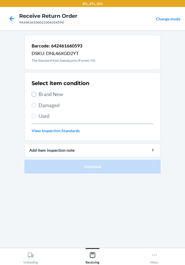
drag, startPoint x: 35, startPoint y: 96, endPoint x: 42, endPoint y: 126, distance: 31.0
click at [35, 97] on label "Brand New" at bounding box center [93, 94] width 122 height 8
click at [35, 97] on input "Brand New" at bounding box center [34, 94] width 5 height 5
radio input "true"
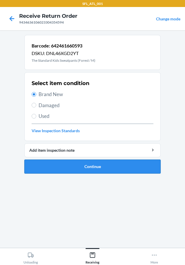
click at [68, 167] on button "Continue" at bounding box center [92, 166] width 137 height 14
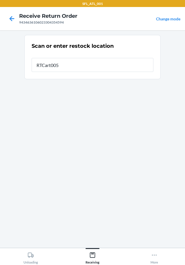
type input "RTCart005"
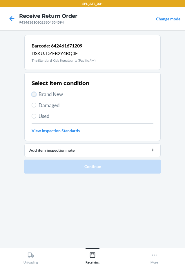
click at [34, 93] on input "Brand New" at bounding box center [34, 94] width 5 height 5
radio input "true"
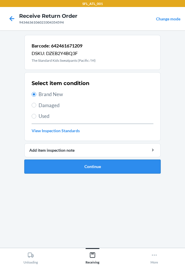
click at [69, 166] on button "Continue" at bounding box center [92, 166] width 137 height 14
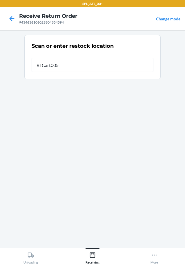
type input "RTCart005"
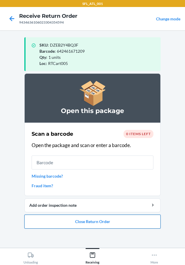
click at [80, 218] on button "Close Return Order" at bounding box center [92, 221] width 137 height 14
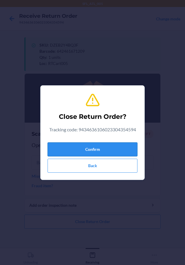
click at [68, 147] on button "Confirm" at bounding box center [93, 149] width 90 height 14
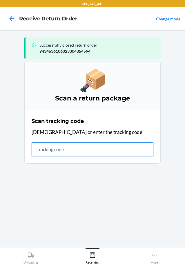
click at [43, 150] on input "text" at bounding box center [93, 149] width 122 height 14
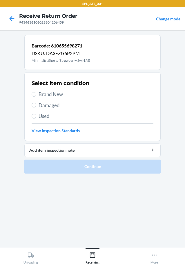
drag, startPoint x: 32, startPoint y: 90, endPoint x: 35, endPoint y: 107, distance: 17.1
click at [32, 96] on label "Brand New" at bounding box center [93, 94] width 122 height 8
click at [32, 96] on input "Brand New" at bounding box center [34, 94] width 5 height 5
radio input "true"
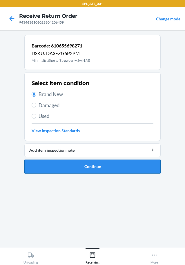
click at [65, 164] on button "Continue" at bounding box center [92, 166] width 137 height 14
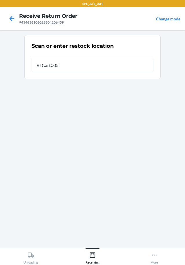
type input "RTCart005"
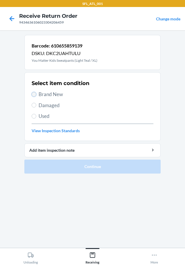
drag, startPoint x: 34, startPoint y: 94, endPoint x: 32, endPoint y: 121, distance: 27.1
click at [34, 96] on input "Brand New" at bounding box center [34, 94] width 5 height 5
radio input "true"
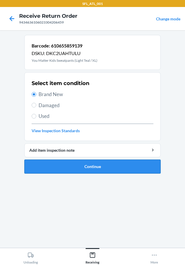
click at [47, 169] on button "Continue" at bounding box center [92, 166] width 137 height 14
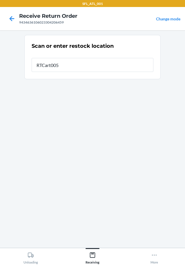
type input "RTCart005"
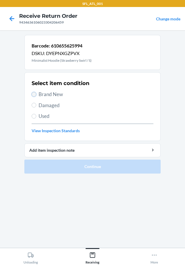
click at [33, 95] on input "Brand New" at bounding box center [34, 94] width 5 height 5
radio input "true"
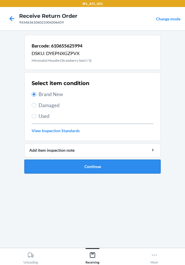
click at [47, 163] on button "Continue" at bounding box center [92, 166] width 137 height 14
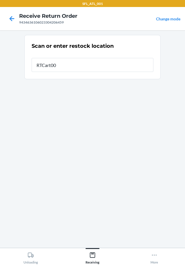
type input "RTCart005"
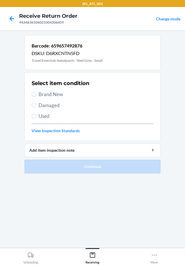
click at [37, 93] on label "Brand New" at bounding box center [93, 94] width 122 height 8
click at [36, 93] on input "Brand New" at bounding box center [34, 94] width 5 height 5
radio input "true"
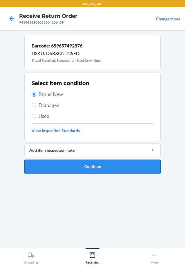
click at [54, 165] on button "Continue" at bounding box center [92, 166] width 137 height 14
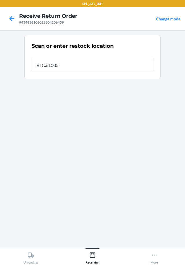
type input "RTCart005"
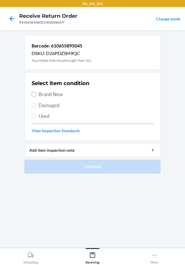
drag, startPoint x: 34, startPoint y: 93, endPoint x: 31, endPoint y: 134, distance: 41.4
click at [33, 97] on label "Brand New" at bounding box center [93, 94] width 122 height 8
click at [33, 97] on input "Brand New" at bounding box center [34, 94] width 5 height 5
radio input "true"
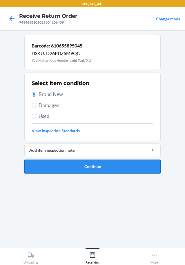
click at [54, 166] on button "Continue" at bounding box center [92, 166] width 137 height 14
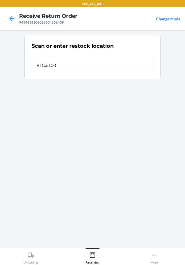
type input "RTCart005"
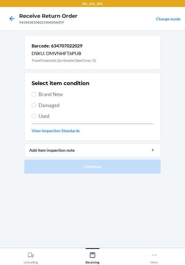
click at [33, 90] on div "Select item condition Brand New Damaged Used View Inspection Standards" at bounding box center [93, 107] width 122 height 58
click at [35, 94] on input "Brand New" at bounding box center [34, 94] width 5 height 5
radio input "true"
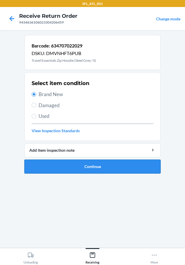
click at [59, 167] on button "Continue" at bounding box center [92, 166] width 137 height 14
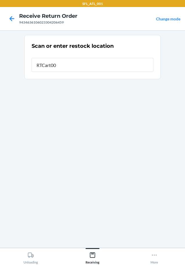
type input "RTCart005"
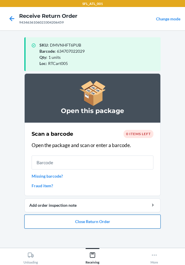
click at [72, 217] on button "Close Return Order" at bounding box center [92, 221] width 137 height 14
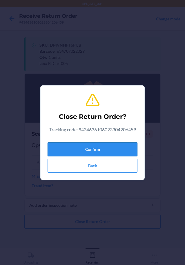
click at [67, 150] on button "Confirm" at bounding box center [93, 149] width 90 height 14
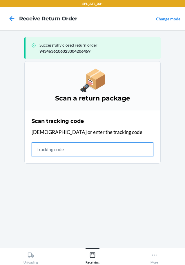
click at [101, 149] on input "text" at bounding box center [93, 149] width 122 height 14
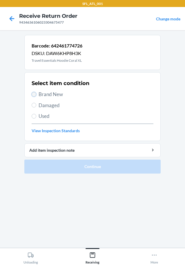
click at [35, 93] on input "Brand New" at bounding box center [34, 94] width 5 height 5
radio input "true"
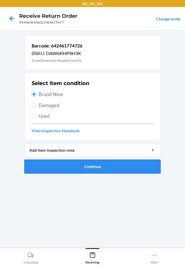
click at [58, 164] on button "Continue" at bounding box center [92, 166] width 137 height 14
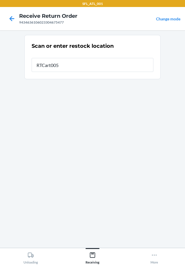
type input "RTCart005"
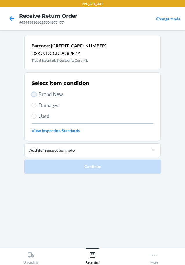
drag, startPoint x: 35, startPoint y: 94, endPoint x: 35, endPoint y: 105, distance: 11.7
click at [35, 95] on input "Brand New" at bounding box center [34, 94] width 5 height 5
radio input "true"
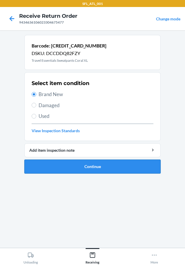
click at [74, 163] on button "Continue" at bounding box center [92, 166] width 137 height 14
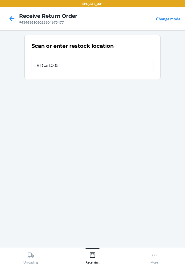
type input "RTCart005"
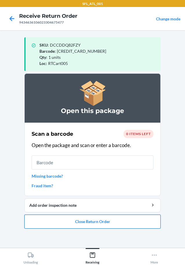
click at [94, 219] on button "Close Return Order" at bounding box center [92, 221] width 137 height 14
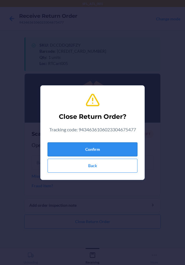
click at [94, 147] on button "Confirm" at bounding box center [93, 149] width 90 height 14
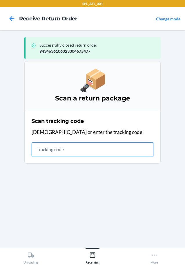
click at [93, 150] on input "text" at bounding box center [93, 149] width 122 height 14
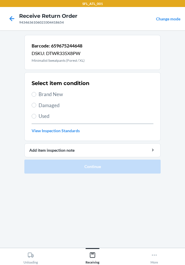
drag, startPoint x: 32, startPoint y: 91, endPoint x: 40, endPoint y: 132, distance: 41.5
click at [33, 94] on label "Brand New" at bounding box center [93, 94] width 122 height 8
click at [33, 94] on input "Brand New" at bounding box center [34, 94] width 5 height 5
radio input "true"
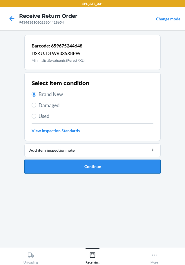
click at [56, 164] on button "Continue" at bounding box center [92, 166] width 137 height 14
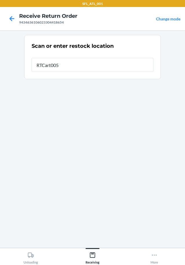
type input "RTCart005"
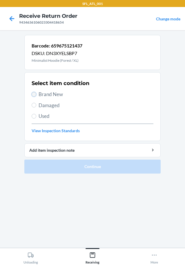
click at [34, 94] on input "Brand New" at bounding box center [34, 94] width 5 height 5
radio input "true"
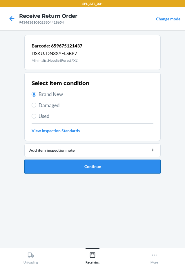
click at [95, 167] on button "Continue" at bounding box center [92, 166] width 137 height 14
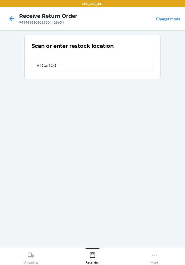
type input "RTCart005"
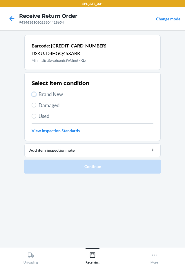
drag, startPoint x: 34, startPoint y: 93, endPoint x: 34, endPoint y: 100, distance: 6.7
click at [34, 96] on input "Brand New" at bounding box center [34, 94] width 5 height 5
radio input "true"
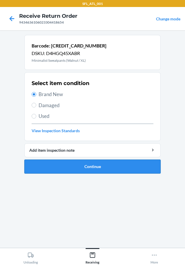
click at [51, 165] on button "Continue" at bounding box center [92, 166] width 137 height 14
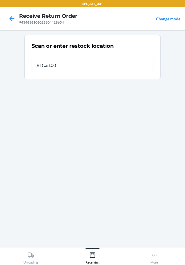
type input "RTCart005"
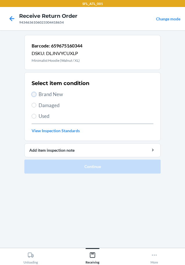
click at [33, 94] on input "Brand New" at bounding box center [34, 94] width 5 height 5
radio input "true"
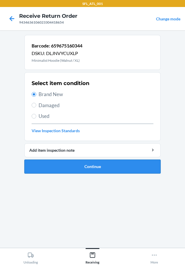
click at [60, 164] on button "Continue" at bounding box center [92, 166] width 137 height 14
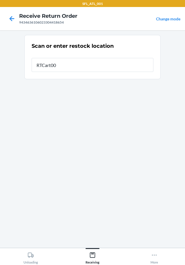
type input "RTCart005"
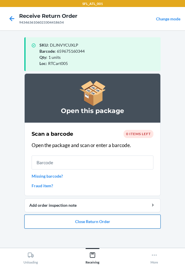
click at [85, 222] on button "Close Return Order" at bounding box center [92, 221] width 137 height 14
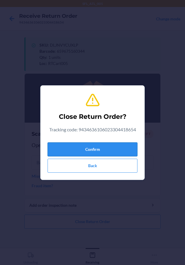
click at [101, 148] on button "Confirm" at bounding box center [93, 149] width 90 height 14
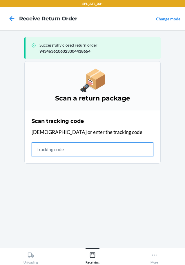
click at [108, 150] on input "text" at bounding box center [93, 149] width 122 height 14
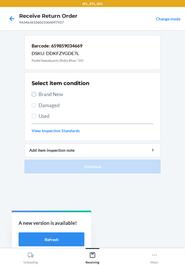
click at [33, 95] on input "Brand New" at bounding box center [34, 94] width 5 height 5
radio input "true"
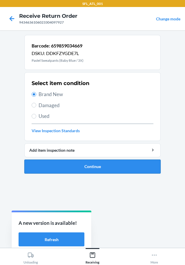
click at [71, 167] on button "Continue" at bounding box center [92, 166] width 137 height 14
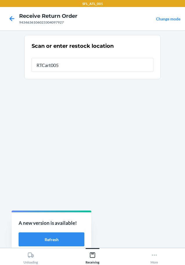
type input "RTCart005"
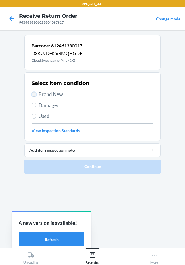
drag, startPoint x: 35, startPoint y: 94, endPoint x: 35, endPoint y: 100, distance: 5.2
click at [35, 97] on label "Brand New" at bounding box center [93, 94] width 122 height 8
click at [35, 97] on input "Brand New" at bounding box center [34, 94] width 5 height 5
radio input "true"
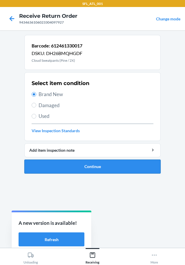
click at [85, 163] on button "Continue" at bounding box center [92, 166] width 137 height 14
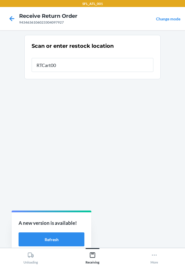
type input "RTCart005"
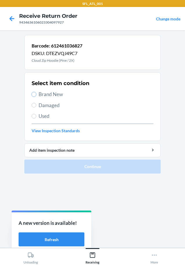
drag, startPoint x: 34, startPoint y: 92, endPoint x: 36, endPoint y: 108, distance: 15.3
click at [34, 94] on input "Brand New" at bounding box center [34, 94] width 5 height 5
radio input "true"
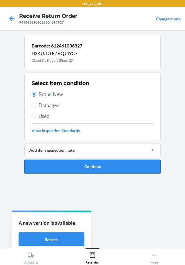
click at [69, 168] on button "Continue" at bounding box center [92, 166] width 137 height 14
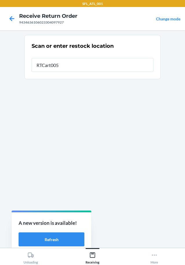
type input "RTCart005"
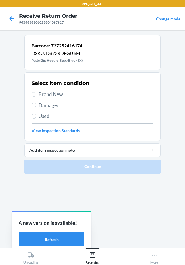
click at [36, 92] on label "Brand New" at bounding box center [93, 94] width 122 height 8
click at [36, 92] on input "Brand New" at bounding box center [34, 94] width 5 height 5
radio input "true"
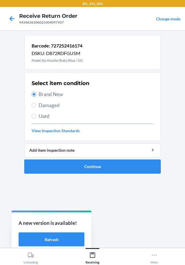
click at [64, 167] on button "Continue" at bounding box center [92, 166] width 137 height 14
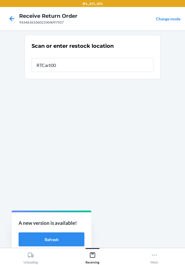
type input "RTCart005"
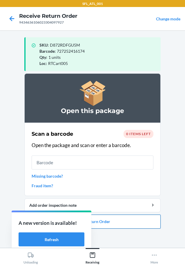
click at [118, 216] on button "Close Return Order" at bounding box center [92, 221] width 137 height 14
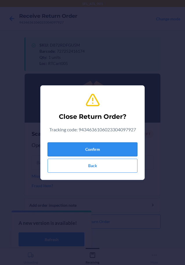
click at [90, 147] on button "Confirm" at bounding box center [93, 149] width 90 height 14
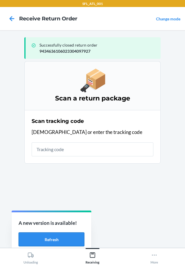
click at [66, 236] on button "Refresh" at bounding box center [52, 239] width 66 height 14
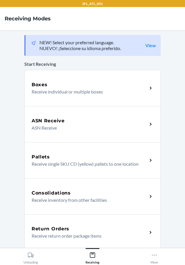
drag, startPoint x: 0, startPoint y: 0, endPoint x: 68, endPoint y: 232, distance: 242.1
click at [68, 232] on p "Receive return order package items" at bounding box center [87, 235] width 111 height 7
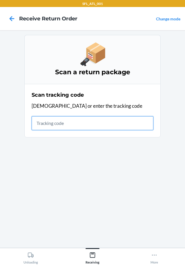
click at [69, 124] on input "text" at bounding box center [93, 123] width 122 height 14
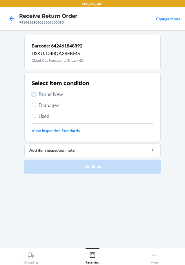
click at [34, 94] on input "Brand New" at bounding box center [34, 94] width 5 height 5
radio input "true"
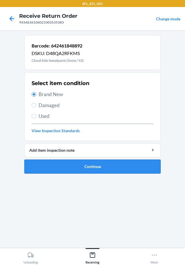
click at [70, 163] on button "Continue" at bounding box center [92, 166] width 137 height 14
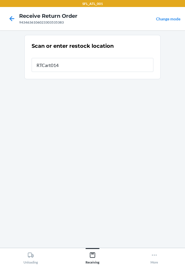
type input "RTCart014"
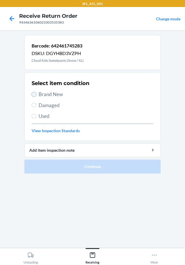
drag, startPoint x: 35, startPoint y: 93, endPoint x: 37, endPoint y: 133, distance: 40.2
click at [35, 95] on input "Brand New" at bounding box center [34, 94] width 5 height 5
radio input "true"
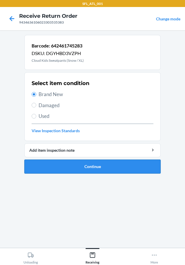
click at [65, 168] on button "Continue" at bounding box center [92, 166] width 137 height 14
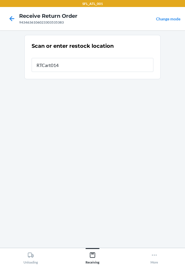
type input "RTCart014"
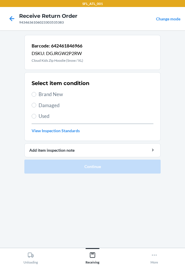
click at [36, 96] on label "Brand New" at bounding box center [93, 94] width 122 height 8
click at [36, 96] on input "Brand New" at bounding box center [34, 94] width 5 height 5
radio input "true"
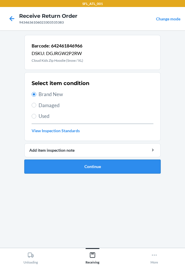
click at [77, 167] on button "Continue" at bounding box center [92, 166] width 137 height 14
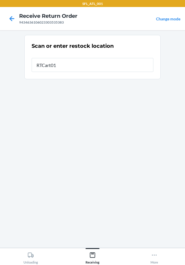
type input "RTCart014"
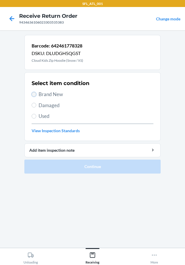
click at [35, 93] on input "Brand New" at bounding box center [34, 94] width 5 height 5
radio input "true"
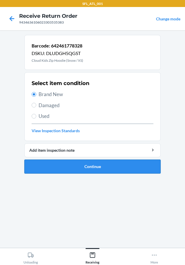
click at [66, 170] on button "Continue" at bounding box center [92, 166] width 137 height 14
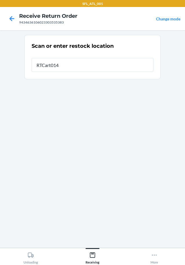
type input "RTCart014"
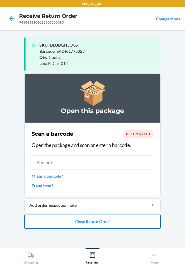
click at [77, 217] on button "Close Return Order" at bounding box center [92, 221] width 137 height 14
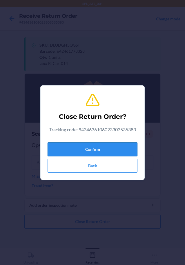
click at [85, 147] on button "Confirm" at bounding box center [93, 149] width 90 height 14
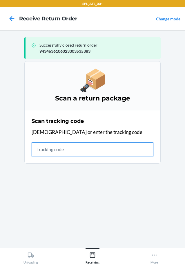
click at [131, 149] on input "text" at bounding box center [93, 149] width 122 height 14
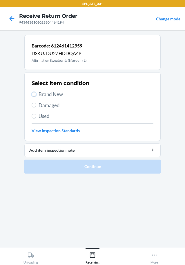
drag, startPoint x: 33, startPoint y: 93, endPoint x: 53, endPoint y: 141, distance: 51.7
click at [33, 94] on input "Brand New" at bounding box center [34, 94] width 5 height 5
radio input "true"
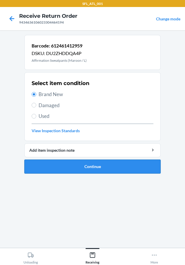
click at [73, 165] on button "Continue" at bounding box center [92, 166] width 137 height 14
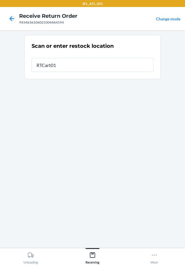
type input "RTCart014"
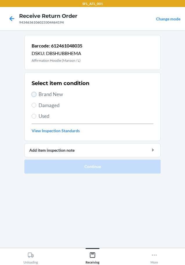
click at [33, 94] on input "Brand New" at bounding box center [34, 94] width 5 height 5
radio input "true"
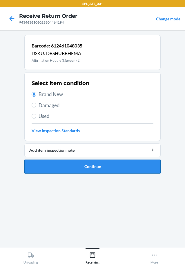
click at [78, 165] on button "Continue" at bounding box center [92, 166] width 137 height 14
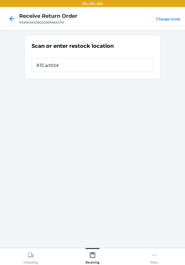
type input "RTCart014"
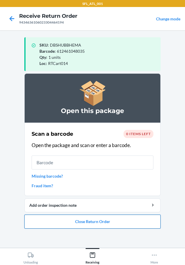
click at [76, 219] on button "Close Return Order" at bounding box center [92, 221] width 137 height 14
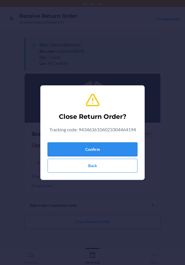
click at [89, 149] on button "Confirm" at bounding box center [93, 149] width 90 height 14
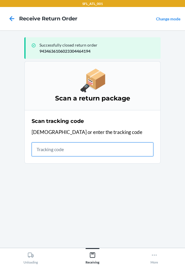
click at [57, 146] on input "text" at bounding box center [93, 149] width 122 height 14
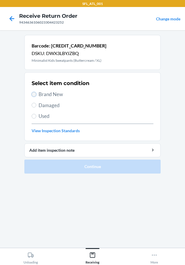
click at [35, 93] on input "Brand New" at bounding box center [34, 94] width 5 height 5
radio input "true"
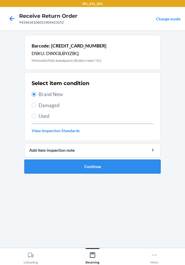
click at [73, 169] on button "Continue" at bounding box center [92, 166] width 137 height 14
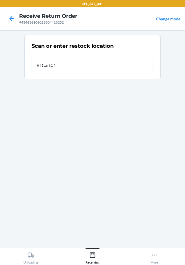
type input "RTCart014"
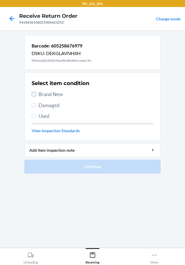
click at [33, 94] on input "Brand New" at bounding box center [34, 94] width 5 height 5
radio input "true"
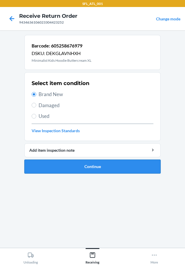
click at [78, 168] on button "Continue" at bounding box center [92, 166] width 137 height 14
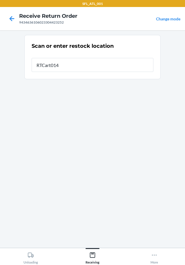
type input "RTCart014"
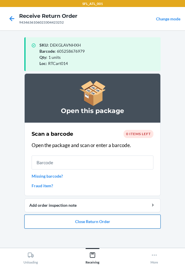
click at [93, 219] on button "Close Return Order" at bounding box center [92, 221] width 137 height 14
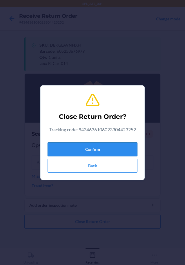
click at [85, 146] on button "Confirm" at bounding box center [93, 149] width 90 height 14
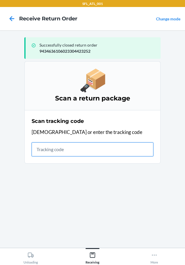
click at [76, 151] on input "text" at bounding box center [93, 149] width 122 height 14
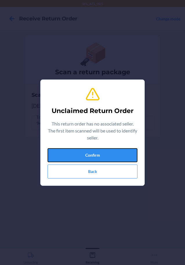
click at [76, 151] on button "Confirm" at bounding box center [93, 155] width 90 height 14
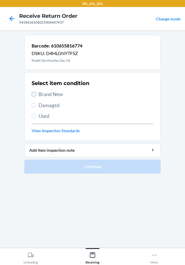
click at [35, 94] on input "Brand New" at bounding box center [34, 94] width 5 height 5
radio input "true"
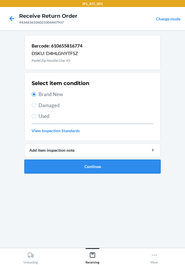
click at [74, 167] on button "Continue" at bounding box center [92, 166] width 137 height 14
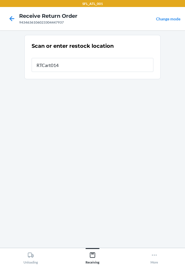
type input "RTCart014"
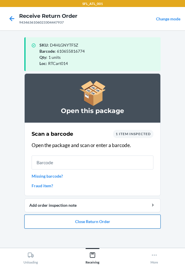
click at [92, 219] on button "Close Return Order" at bounding box center [92, 221] width 137 height 14
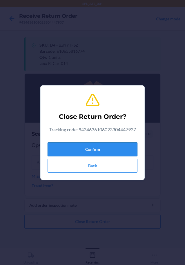
click at [67, 146] on button "Confirm" at bounding box center [93, 149] width 90 height 14
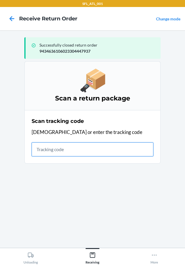
click at [66, 148] on input "text" at bounding box center [93, 149] width 122 height 14
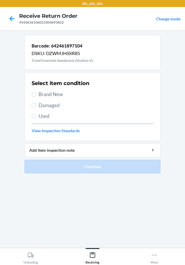
click at [34, 113] on label "Used" at bounding box center [93, 116] width 122 height 8
click at [34, 114] on input "Used" at bounding box center [34, 116] width 5 height 5
radio input "true"
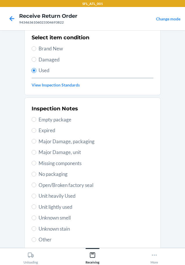
scroll to position [86, 0]
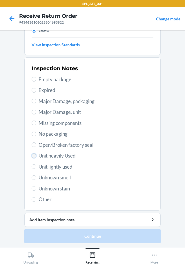
click at [33, 155] on input "Unit heavily Used" at bounding box center [34, 155] width 5 height 5
radio input "true"
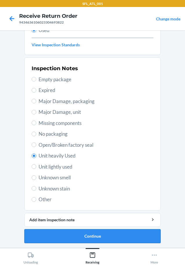
click at [81, 233] on button "Continue" at bounding box center [92, 236] width 137 height 14
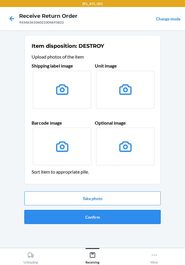
click at [85, 215] on button "Confirm" at bounding box center [92, 217] width 137 height 14
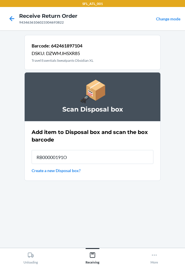
type input "RB00000191O"
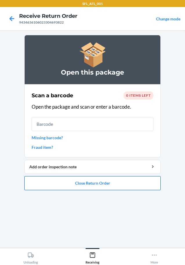
click at [76, 182] on button "Close Return Order" at bounding box center [92, 183] width 137 height 14
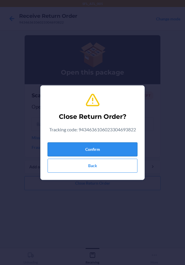
click at [67, 146] on button "Confirm" at bounding box center [93, 149] width 90 height 14
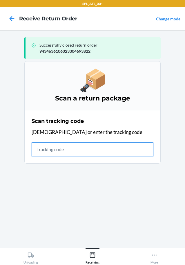
click at [47, 150] on input "text" at bounding box center [93, 149] width 122 height 14
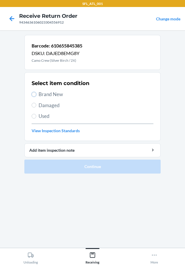
drag, startPoint x: 34, startPoint y: 92, endPoint x: 38, endPoint y: 118, distance: 25.6
click at [35, 96] on label "Brand New" at bounding box center [93, 94] width 122 height 8
click at [35, 96] on input "Brand New" at bounding box center [34, 94] width 5 height 5
radio input "true"
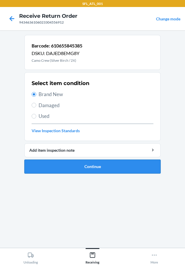
click at [55, 173] on button "Continue" at bounding box center [92, 166] width 137 height 14
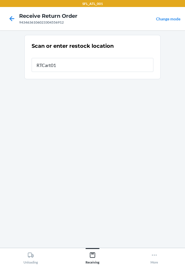
type input "RTCart014"
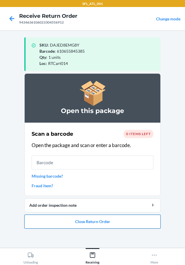
click at [77, 222] on button "Close Return Order" at bounding box center [92, 221] width 137 height 14
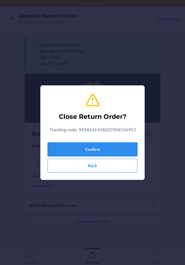
click at [63, 149] on button "Confirm" at bounding box center [93, 149] width 90 height 14
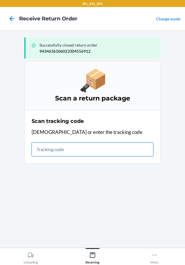
click at [50, 148] on input "text" at bounding box center [93, 149] width 122 height 14
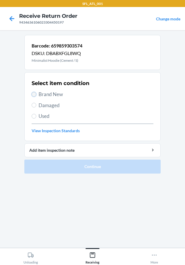
click at [33, 96] on input "Brand New" at bounding box center [34, 94] width 5 height 5
radio input "true"
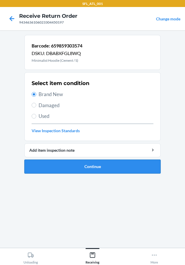
click at [84, 162] on button "Continue" at bounding box center [92, 166] width 137 height 14
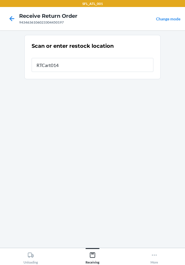
type input "RTCart014"
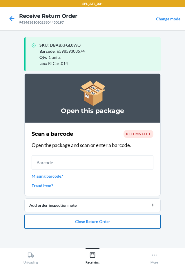
click at [83, 220] on button "Close Return Order" at bounding box center [92, 221] width 137 height 14
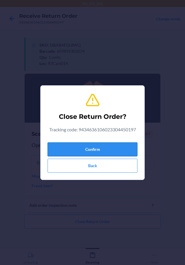
click at [101, 145] on button "Confirm" at bounding box center [93, 149] width 90 height 14
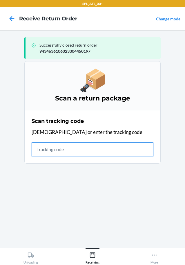
click at [77, 147] on input "text" at bounding box center [93, 149] width 122 height 14
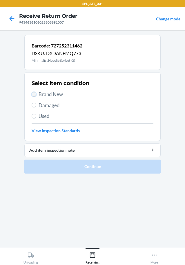
drag, startPoint x: 33, startPoint y: 93, endPoint x: 33, endPoint y: 117, distance: 23.3
click at [33, 94] on input "Brand New" at bounding box center [34, 94] width 5 height 5
radio input "true"
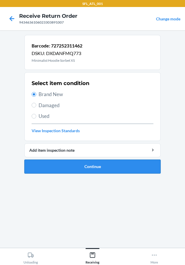
click at [43, 164] on button "Continue" at bounding box center [92, 166] width 137 height 14
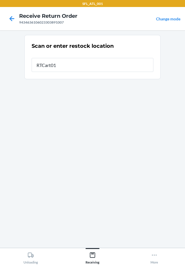
type input "RTCart014"
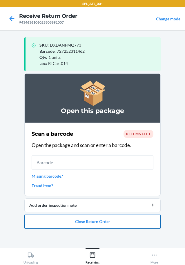
click at [71, 222] on button "Close Return Order" at bounding box center [92, 221] width 137 height 14
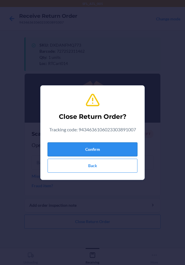
click at [77, 149] on button "Confirm" at bounding box center [93, 149] width 90 height 14
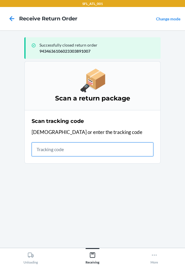
click at [83, 147] on input "text" at bounding box center [93, 149] width 122 height 14
click at [91, 154] on input "text" at bounding box center [93, 149] width 122 height 14
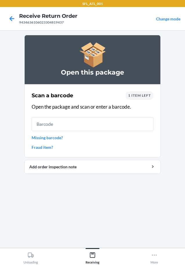
click at [143, 96] on span "1 item left" at bounding box center [139, 95] width 23 height 4
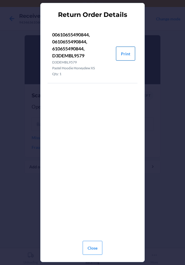
click at [124, 55] on button "Print" at bounding box center [125, 54] width 19 height 14
click at [97, 247] on button "Close" at bounding box center [93, 247] width 20 height 14
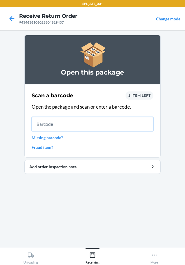
click at [95, 121] on input "text" at bounding box center [93, 124] width 122 height 14
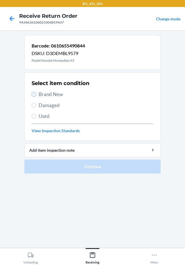
click at [33, 94] on input "Brand New" at bounding box center [34, 94] width 5 height 5
radio input "true"
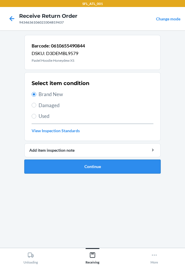
click at [72, 162] on button "Continue" at bounding box center [92, 166] width 137 height 14
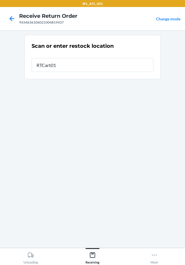
type input "RTCart014"
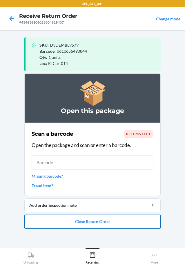
click at [97, 222] on button "Close Return Order" at bounding box center [92, 221] width 137 height 14
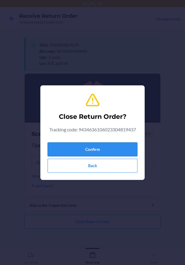
click at [109, 150] on button "Confirm" at bounding box center [93, 149] width 90 height 14
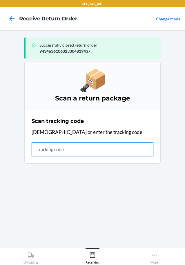
click at [63, 151] on input "text" at bounding box center [93, 149] width 122 height 14
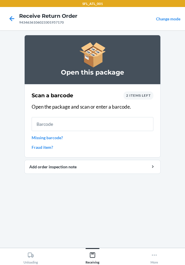
click at [143, 97] on span "2 items left" at bounding box center [138, 95] width 25 height 4
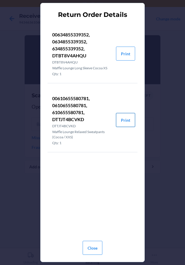
click at [124, 121] on button "Print" at bounding box center [125, 120] width 19 height 14
click at [97, 246] on button "Close" at bounding box center [93, 247] width 20 height 14
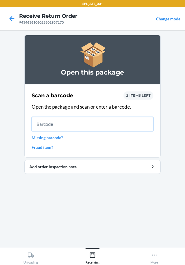
click at [55, 121] on input "text" at bounding box center [93, 124] width 122 height 14
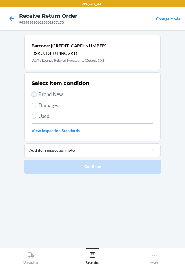
click at [34, 93] on input "Brand New" at bounding box center [34, 94] width 5 height 5
radio input "true"
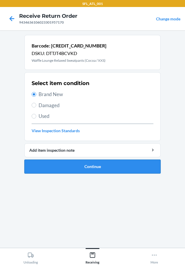
click at [51, 169] on button "Continue" at bounding box center [92, 166] width 137 height 14
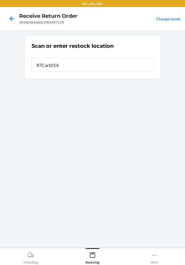
type input "RTCart014"
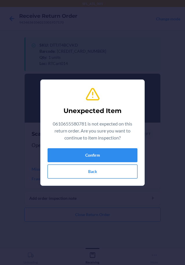
click at [72, 175] on button "Back" at bounding box center [93, 171] width 90 height 14
click at [78, 173] on button "Back" at bounding box center [93, 171] width 90 height 14
click at [71, 153] on button "Confirm" at bounding box center [93, 155] width 90 height 14
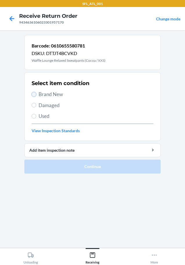
click at [33, 92] on input "Brand New" at bounding box center [34, 94] width 5 height 5
radio input "true"
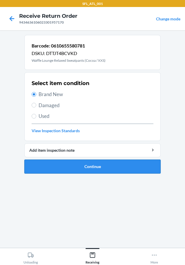
click at [45, 162] on button "Continue" at bounding box center [92, 166] width 137 height 14
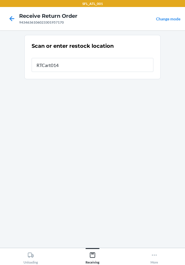
type input "RTCart014"
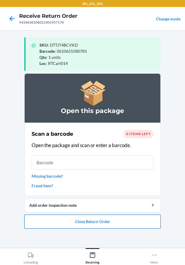
click at [70, 224] on button "Close Return Order" at bounding box center [92, 221] width 137 height 14
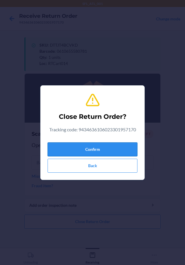
click at [88, 148] on button "Confirm" at bounding box center [93, 149] width 90 height 14
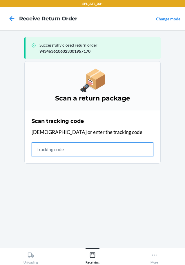
click at [67, 152] on input "text" at bounding box center [93, 149] width 122 height 14
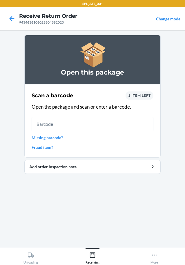
click at [143, 97] on span "1 item left" at bounding box center [139, 95] width 23 height 4
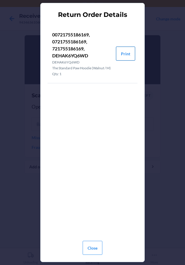
click at [124, 56] on button "Print" at bounding box center [125, 54] width 19 height 14
click at [92, 248] on button "Close" at bounding box center [93, 247] width 20 height 14
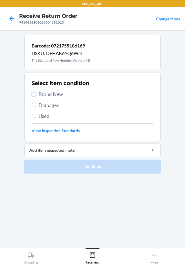
drag, startPoint x: 34, startPoint y: 92, endPoint x: 35, endPoint y: 98, distance: 5.9
click at [35, 96] on input "Brand New" at bounding box center [34, 94] width 5 height 5
radio input "true"
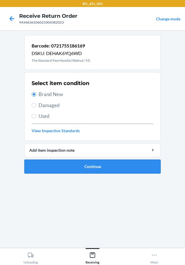
click at [66, 166] on button "Continue" at bounding box center [92, 166] width 137 height 14
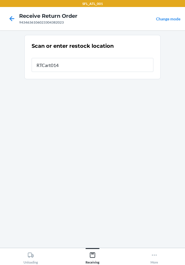
type input "RTCart014"
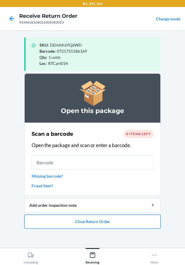
click at [96, 220] on button "Close Return Order" at bounding box center [92, 221] width 137 height 14
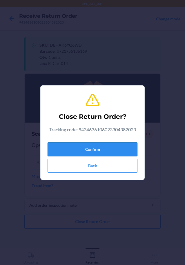
click at [111, 148] on button "Confirm" at bounding box center [93, 149] width 90 height 14
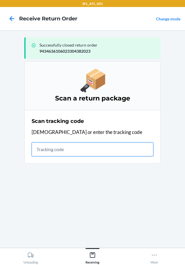
click at [112, 150] on input "text" at bounding box center [93, 149] width 122 height 14
type input "9434636106023303786228"
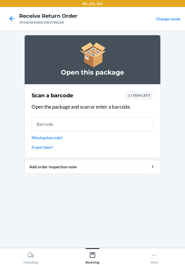
click at [142, 96] on span "1 item left" at bounding box center [139, 95] width 23 height 4
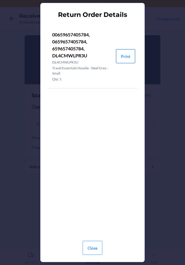
click at [125, 57] on button "Print" at bounding box center [125, 56] width 19 height 14
click at [99, 249] on button "Close" at bounding box center [93, 247] width 20 height 14
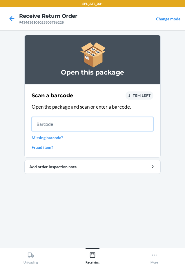
click at [108, 127] on input "text" at bounding box center [93, 124] width 122 height 14
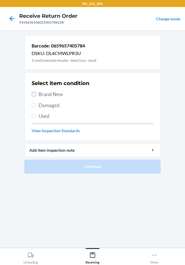
click at [32, 93] on input "Brand New" at bounding box center [34, 94] width 5 height 5
radio input "true"
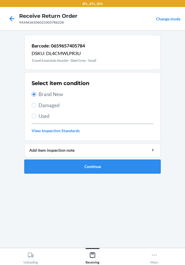
click at [49, 163] on button "Continue" at bounding box center [92, 166] width 137 height 14
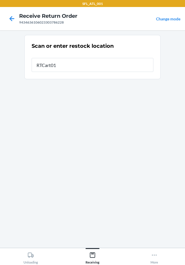
type input "RTCart014"
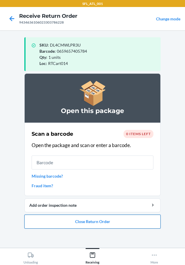
click at [89, 220] on button "Close Return Order" at bounding box center [92, 221] width 137 height 14
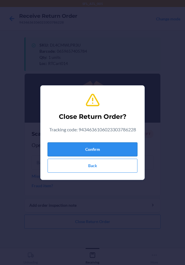
click at [90, 146] on button "Confirm" at bounding box center [93, 149] width 90 height 14
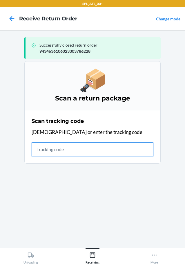
click at [70, 151] on input "text" at bounding box center [93, 149] width 122 height 14
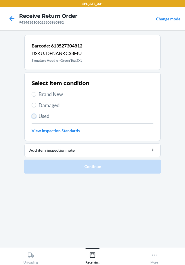
click at [35, 115] on input "Used" at bounding box center [34, 116] width 5 height 5
radio input "true"
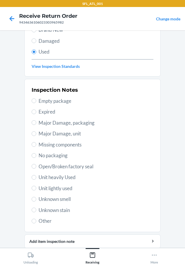
scroll to position [86, 0]
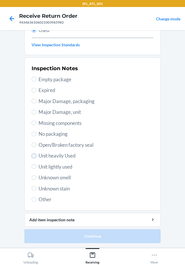
click at [32, 157] on input "Unit heavily Used" at bounding box center [34, 155] width 5 height 5
radio input "true"
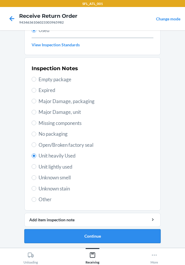
click at [65, 235] on button "Continue" at bounding box center [92, 236] width 137 height 14
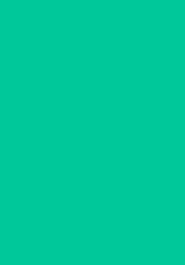
scroll to position [0, 0]
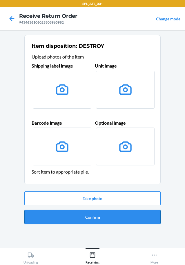
click at [74, 216] on button "Confirm" at bounding box center [92, 217] width 137 height 14
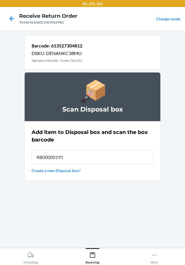
type input "RB00000191O"
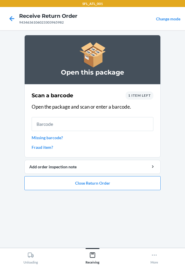
click at [135, 95] on span "1 item left" at bounding box center [139, 95] width 23 height 4
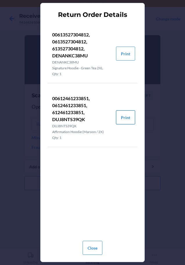
click at [122, 118] on button "Print" at bounding box center [125, 117] width 19 height 14
click at [99, 247] on button "Close" at bounding box center [93, 247] width 20 height 14
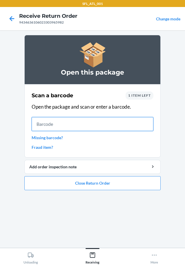
click at [85, 121] on input "text" at bounding box center [93, 124] width 122 height 14
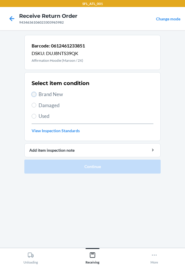
click at [34, 93] on input "Brand New" at bounding box center [34, 94] width 5 height 5
radio input "true"
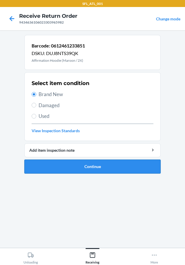
click at [59, 165] on button "Continue" at bounding box center [92, 166] width 137 height 14
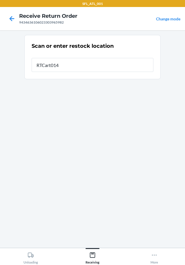
type input "RTCart014"
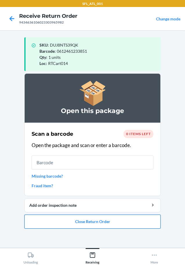
click at [90, 219] on button "Close Return Order" at bounding box center [92, 221] width 137 height 14
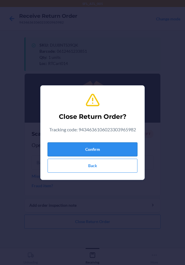
click at [80, 151] on button "Confirm" at bounding box center [93, 149] width 90 height 14
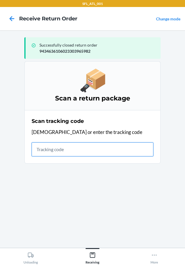
click at [67, 148] on input "text" at bounding box center [93, 149] width 122 height 14
click at [60, 149] on input "text" at bounding box center [93, 149] width 122 height 14
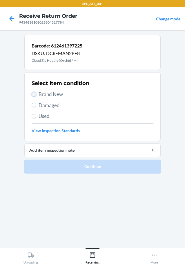
click at [33, 92] on input "Brand New" at bounding box center [34, 94] width 5 height 5
radio input "true"
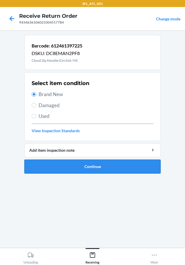
click at [66, 162] on button "Continue" at bounding box center [92, 166] width 137 height 14
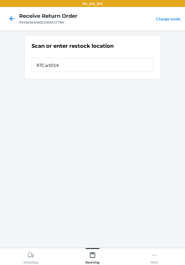
type input "RTCart014"
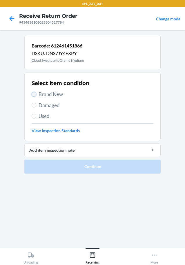
click at [33, 96] on input "Brand New" at bounding box center [34, 94] width 5 height 5
radio input "true"
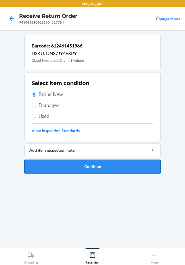
click at [63, 164] on button "Continue" at bounding box center [92, 166] width 137 height 14
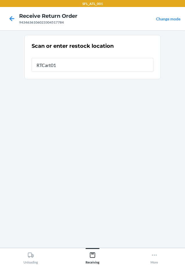
type input "RTCart014"
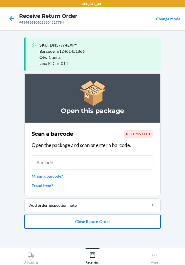
click at [111, 219] on button "Close Return Order" at bounding box center [92, 221] width 137 height 14
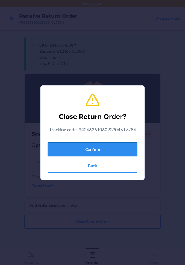
click at [91, 150] on button "Confirm" at bounding box center [93, 149] width 90 height 14
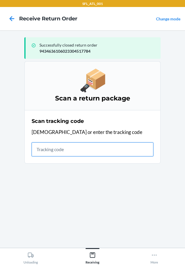
click at [122, 148] on input "text" at bounding box center [93, 149] width 122 height 14
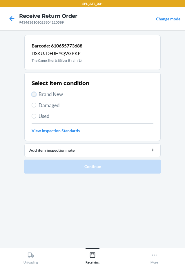
click at [33, 93] on input "Brand New" at bounding box center [34, 94] width 5 height 5
radio input "true"
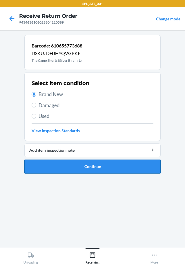
click at [78, 164] on button "Continue" at bounding box center [92, 166] width 137 height 14
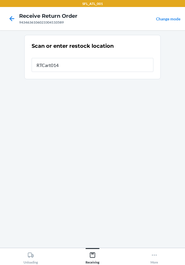
type input "RTCart014"
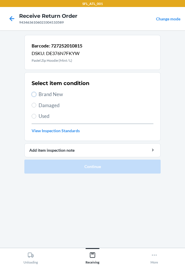
drag, startPoint x: 36, startPoint y: 93, endPoint x: 33, endPoint y: 109, distance: 16.2
click at [36, 94] on input "Brand New" at bounding box center [34, 94] width 5 height 5
radio input "true"
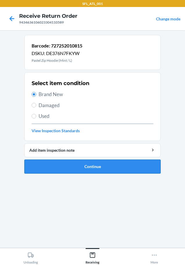
click at [58, 162] on button "Continue" at bounding box center [92, 166] width 137 height 14
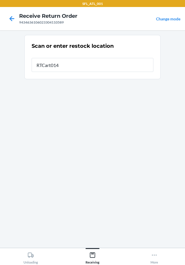
type input "RTCart014"
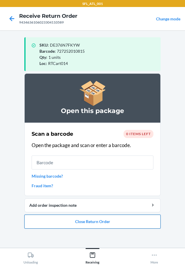
click at [81, 219] on button "Close Return Order" at bounding box center [92, 221] width 137 height 14
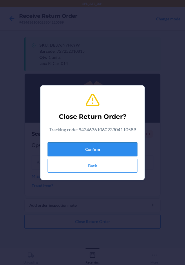
click at [74, 148] on button "Confirm" at bounding box center [93, 149] width 90 height 14
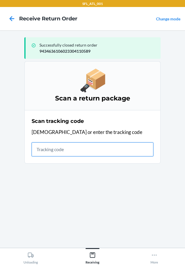
click at [57, 150] on input "text" at bounding box center [93, 149] width 122 height 14
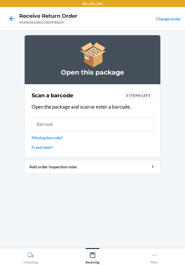
click at [138, 96] on span "3 items left" at bounding box center [138, 95] width 25 height 4
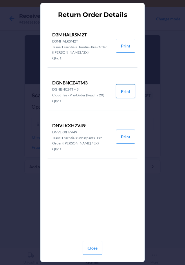
click at [123, 91] on button "Print" at bounding box center [125, 91] width 19 height 14
click at [96, 246] on button "Close" at bounding box center [93, 247] width 20 height 14
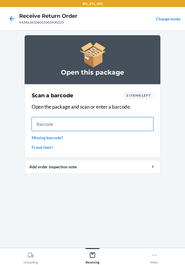
click at [99, 122] on input "text" at bounding box center [93, 124] width 122 height 14
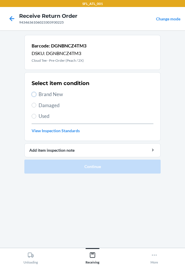
drag, startPoint x: 33, startPoint y: 93, endPoint x: 31, endPoint y: 125, distance: 32.3
click at [33, 97] on label "Brand New" at bounding box center [93, 94] width 122 height 8
click at [33, 97] on input "Brand New" at bounding box center [34, 94] width 5 height 5
radio input "true"
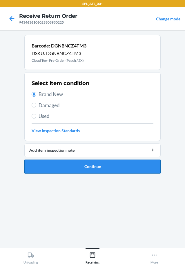
click at [51, 162] on button "Continue" at bounding box center [92, 166] width 137 height 14
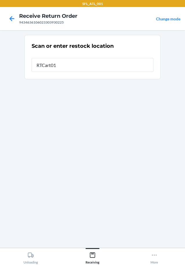
type input "RTCart014"
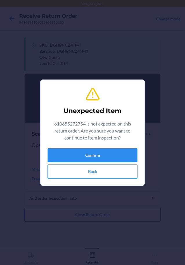
click at [59, 168] on button "Back" at bounding box center [93, 171] width 90 height 14
click at [69, 150] on button "Confirm" at bounding box center [93, 155] width 90 height 14
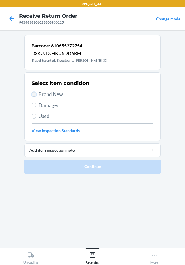
click at [34, 92] on input "Brand New" at bounding box center [34, 94] width 5 height 5
radio input "true"
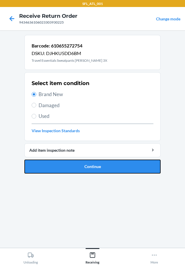
click at [76, 163] on button "Continue" at bounding box center [92, 166] width 137 height 14
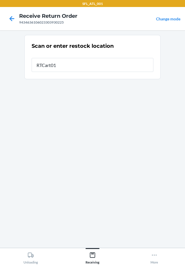
type input "RTCart014"
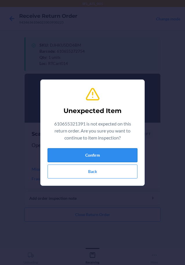
click at [75, 150] on button "Confirm" at bounding box center [93, 155] width 90 height 14
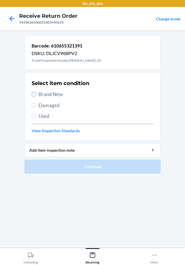
click at [35, 94] on input "Brand New" at bounding box center [34, 94] width 5 height 5
radio input "true"
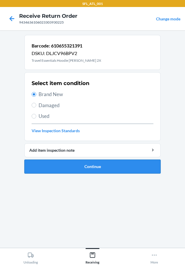
drag, startPoint x: 62, startPoint y: 163, endPoint x: 62, endPoint y: 167, distance: 3.5
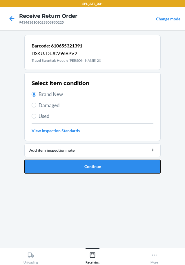
click at [62, 165] on button "Continue" at bounding box center [92, 166] width 137 height 14
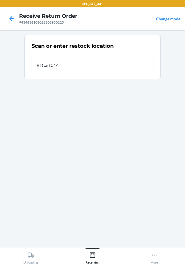
type input "RTCart014"
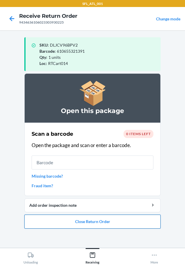
click at [88, 221] on button "Close Return Order" at bounding box center [92, 221] width 137 height 14
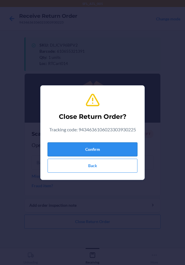
click at [86, 146] on button "Confirm" at bounding box center [93, 149] width 90 height 14
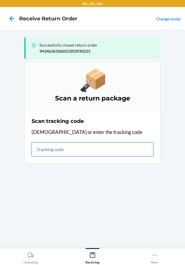
click at [86, 146] on input "text" at bounding box center [93, 149] width 122 height 14
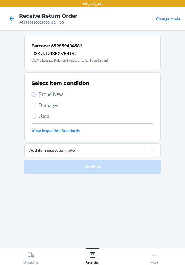
click at [33, 95] on input "Brand New" at bounding box center [34, 94] width 5 height 5
radio input "true"
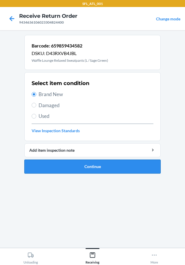
click at [60, 169] on button "Continue" at bounding box center [92, 166] width 137 height 14
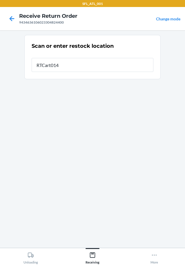
type input "RTCart014"
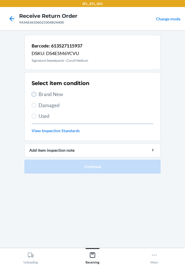
click at [33, 94] on input "Brand New" at bounding box center [34, 94] width 5 height 5
radio input "true"
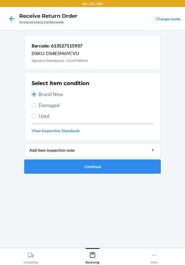
click at [57, 167] on button "Continue" at bounding box center [92, 166] width 137 height 14
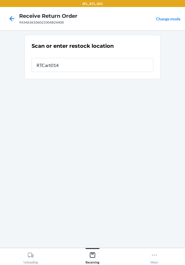
type input "RTCart014"
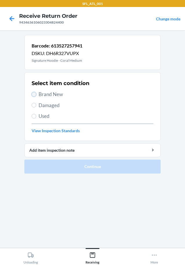
click at [33, 94] on input "Brand New" at bounding box center [34, 94] width 5 height 5
radio input "true"
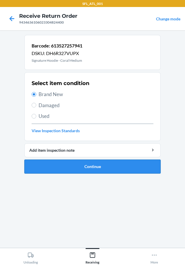
click at [56, 162] on button "Continue" at bounding box center [92, 166] width 137 height 14
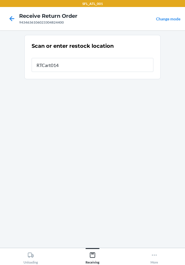
type input "RTCart014"
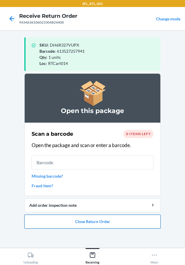
click at [88, 223] on button "Close Return Order" at bounding box center [92, 221] width 137 height 14
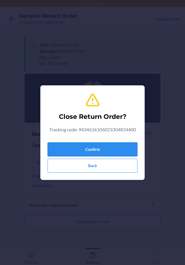
click at [76, 147] on button "Confirm" at bounding box center [93, 149] width 90 height 14
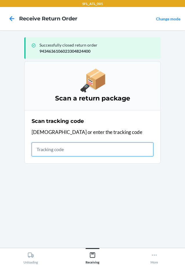
click at [99, 152] on input "text" at bounding box center [93, 149] width 122 height 14
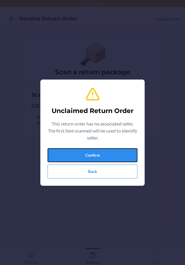
click at [99, 152] on button "Confirm" at bounding box center [93, 155] width 90 height 14
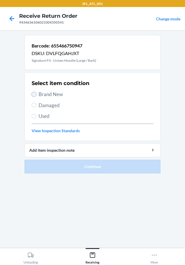
click at [35, 93] on input "Brand New" at bounding box center [34, 94] width 5 height 5
radio input "true"
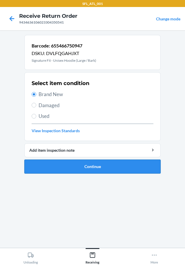
click at [76, 166] on button "Continue" at bounding box center [92, 166] width 137 height 14
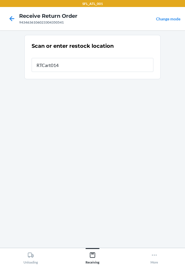
type input "RTCart014"
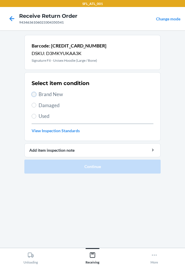
click at [33, 94] on input "Brand New" at bounding box center [34, 94] width 5 height 5
radio input "true"
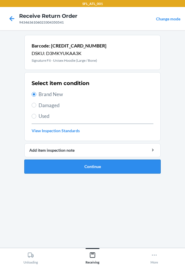
click at [45, 163] on button "Continue" at bounding box center [92, 166] width 137 height 14
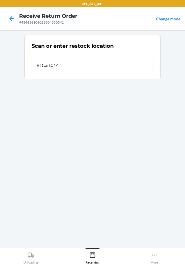
type input "RTCart014"
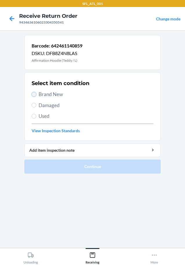
click at [34, 92] on input "Brand New" at bounding box center [34, 94] width 5 height 5
radio input "true"
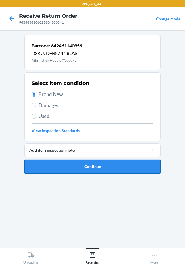
click at [58, 165] on button "Continue" at bounding box center [92, 166] width 137 height 14
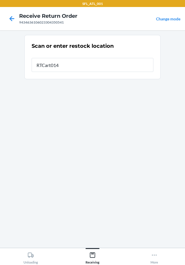
type input "RTCart014"
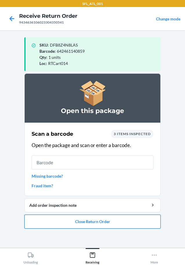
click at [107, 222] on button "Close Return Order" at bounding box center [92, 221] width 137 height 14
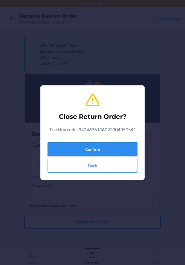
click at [92, 148] on button "Confirm" at bounding box center [93, 149] width 90 height 14
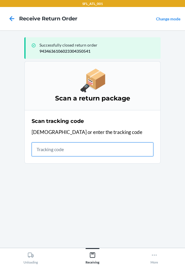
click at [66, 146] on input "text" at bounding box center [93, 149] width 122 height 14
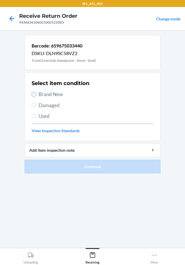
click at [33, 93] on input "Brand New" at bounding box center [34, 94] width 5 height 5
radio input "true"
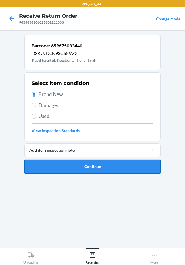
click at [54, 164] on button "Continue" at bounding box center [92, 166] width 137 height 14
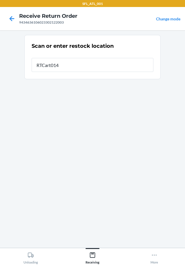
type input "RTCart014"
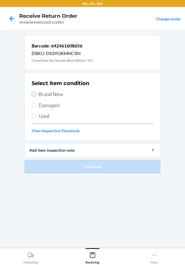
click at [34, 92] on input "Brand New" at bounding box center [34, 94] width 5 height 5
radio input "true"
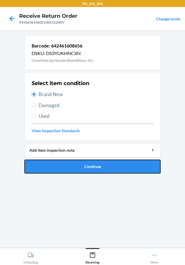
click at [76, 167] on button "Continue" at bounding box center [92, 166] width 137 height 14
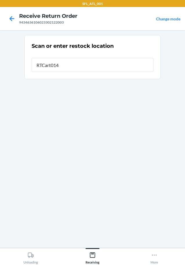
type input "RTCart014"
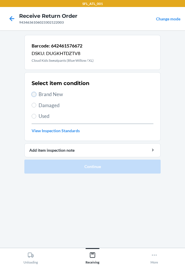
click at [33, 95] on input "Brand New" at bounding box center [34, 94] width 5 height 5
radio input "true"
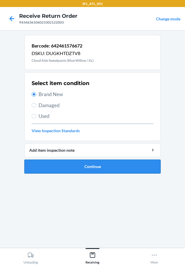
click at [72, 167] on button "Continue" at bounding box center [92, 166] width 137 height 14
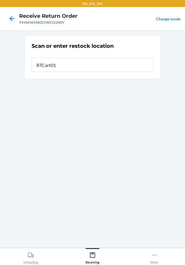
type input "RTCart014"
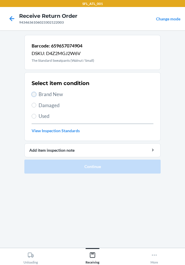
click at [35, 92] on input "Brand New" at bounding box center [34, 94] width 5 height 5
radio input "true"
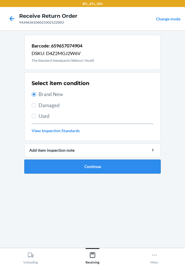
click at [86, 166] on button "Continue" at bounding box center [92, 166] width 137 height 14
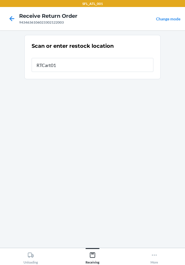
type input "RTCart014"
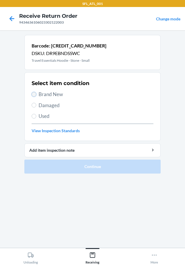
click at [35, 92] on input "Brand New" at bounding box center [34, 94] width 5 height 5
radio input "true"
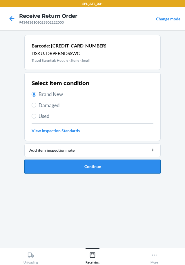
click at [67, 163] on button "Continue" at bounding box center [92, 166] width 137 height 14
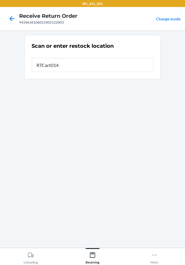
type input "RTCart014"
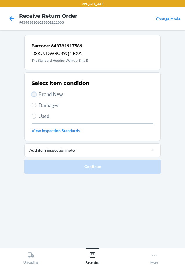
click at [33, 92] on input "Brand New" at bounding box center [34, 94] width 5 height 5
radio input "true"
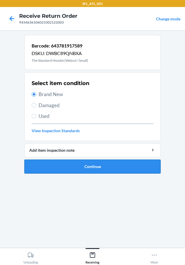
click at [71, 169] on button "Continue" at bounding box center [92, 166] width 137 height 14
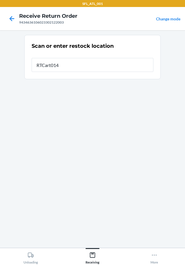
type input "RTCart014"
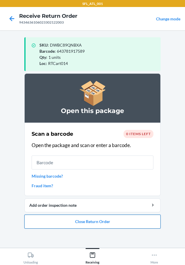
click at [78, 221] on button "Close Return Order" at bounding box center [92, 221] width 137 height 14
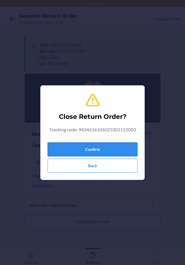
click at [78, 145] on button "Confirm" at bounding box center [93, 149] width 90 height 14
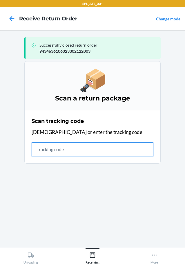
click at [67, 152] on input "text" at bounding box center [93, 149] width 122 height 14
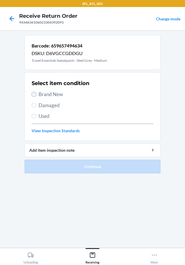
click at [35, 94] on input "Brand New" at bounding box center [34, 94] width 5 height 5
radio input "true"
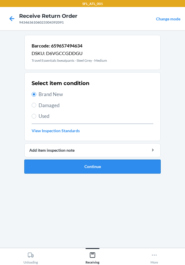
click at [72, 165] on button "Continue" at bounding box center [92, 166] width 137 height 14
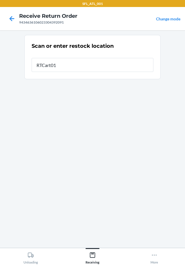
type input "RTCart014"
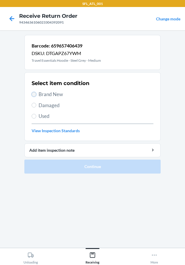
click at [35, 94] on input "Brand New" at bounding box center [34, 94] width 5 height 5
radio input "true"
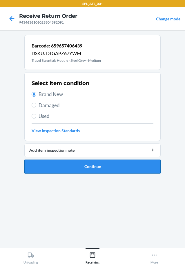
click at [62, 168] on button "Continue" at bounding box center [92, 166] width 137 height 14
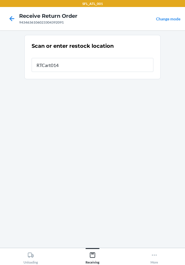
type input "RTCart014"
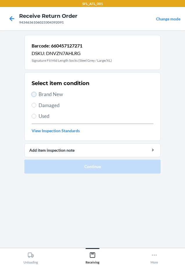
click at [34, 92] on input "Brand New" at bounding box center [34, 94] width 5 height 5
radio input "true"
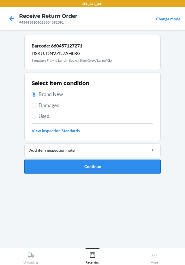
click at [69, 169] on button "Continue" at bounding box center [92, 166] width 137 height 14
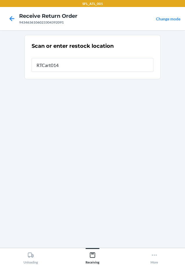
type input "RTCart014"
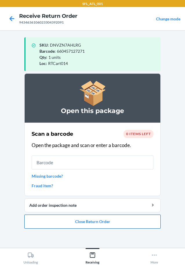
click at [93, 223] on button "Close Return Order" at bounding box center [92, 221] width 137 height 14
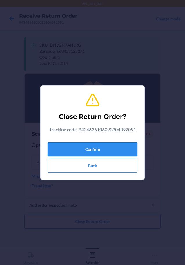
click at [94, 149] on button "Confirm" at bounding box center [93, 149] width 90 height 14
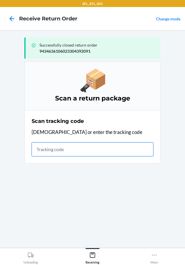
click at [106, 145] on input "text" at bounding box center [93, 149] width 122 height 14
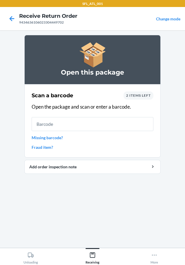
click at [137, 96] on span "2 items left" at bounding box center [138, 95] width 25 height 4
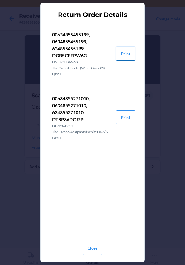
click at [124, 54] on button "Print" at bounding box center [125, 54] width 19 height 14
click at [92, 247] on button "Close" at bounding box center [93, 247] width 20 height 14
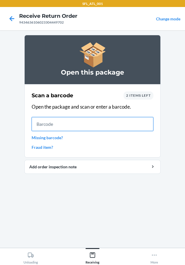
click at [138, 125] on input "text" at bounding box center [93, 124] width 122 height 14
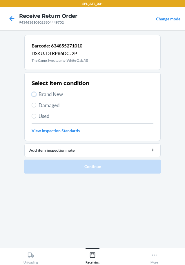
drag, startPoint x: 33, startPoint y: 95, endPoint x: 32, endPoint y: 119, distance: 24.4
click at [33, 96] on input "Brand New" at bounding box center [34, 94] width 5 height 5
radio input "true"
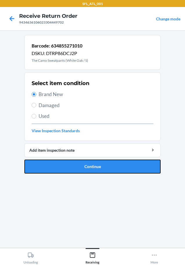
click at [57, 161] on button "Continue" at bounding box center [92, 166] width 137 height 14
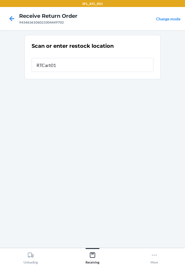
type input "RTCart014"
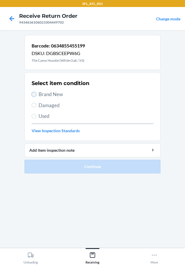
click at [35, 93] on input "Brand New" at bounding box center [34, 94] width 5 height 5
radio input "true"
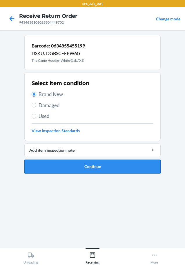
click at [61, 166] on button "Continue" at bounding box center [92, 166] width 137 height 14
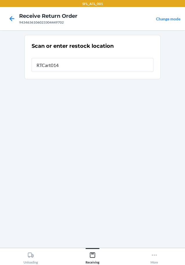
type input "RTCart014"
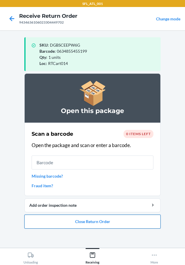
click at [96, 220] on button "Close Return Order" at bounding box center [92, 221] width 137 height 14
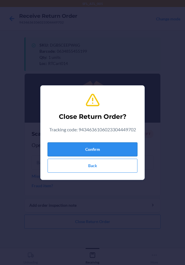
click at [85, 150] on button "Confirm" at bounding box center [93, 149] width 90 height 14
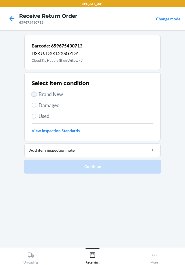
click at [35, 93] on input "Brand New" at bounding box center [34, 94] width 5 height 5
radio input "true"
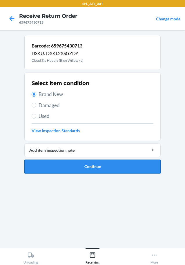
click at [56, 167] on button "Continue" at bounding box center [92, 166] width 137 height 14
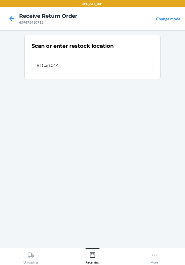
type input "RTCart014"
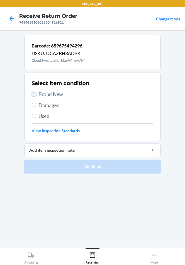
click at [33, 95] on input "Brand New" at bounding box center [34, 94] width 5 height 5
radio input "true"
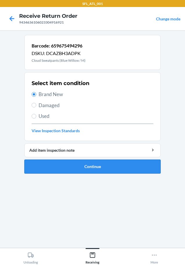
click at [65, 166] on button "Continue" at bounding box center [92, 166] width 137 height 14
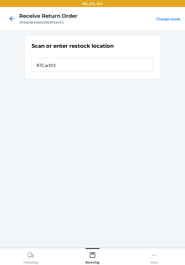
type input "RTCart014"
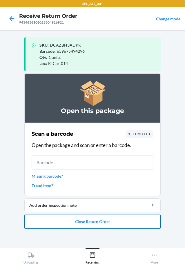
click at [85, 219] on button "Close Return Order" at bounding box center [92, 221] width 137 height 14
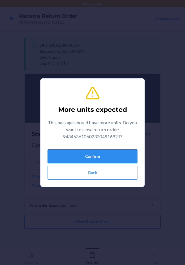
click at [74, 152] on button "Confirm" at bounding box center [93, 156] width 90 height 14
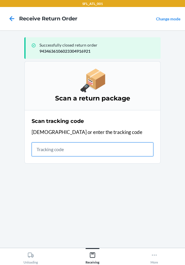
click at [115, 155] on input "text" at bounding box center [93, 149] width 122 height 14
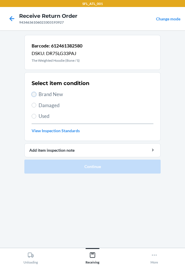
click at [33, 94] on input "Brand New" at bounding box center [34, 94] width 5 height 5
radio input "true"
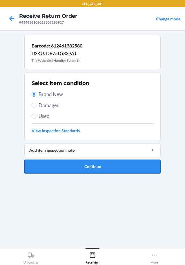
click at [51, 168] on button "Continue" at bounding box center [92, 166] width 137 height 14
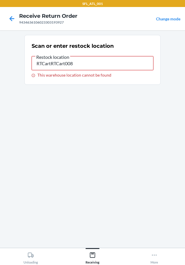
click at [96, 63] on input "RTCartRTCart008" at bounding box center [93, 63] width 122 height 14
click at [110, 62] on input "RTCartRTCart007" at bounding box center [93, 63] width 122 height 14
click at [108, 63] on input "RTCartRTCart007" at bounding box center [93, 63] width 122 height 14
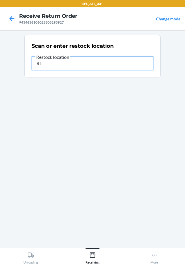
type input "R"
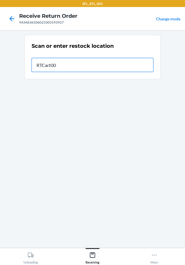
type input "RTCart007"
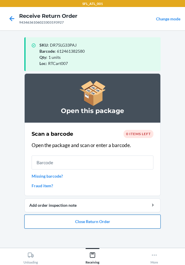
click at [94, 221] on button "Close Return Order" at bounding box center [92, 221] width 137 height 14
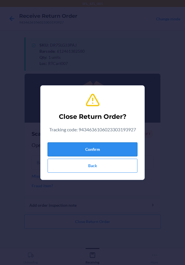
click at [83, 148] on button "Confirm" at bounding box center [93, 149] width 90 height 14
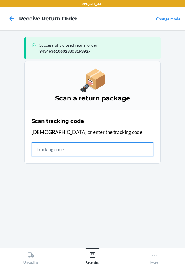
click at [124, 148] on input "text" at bounding box center [93, 149] width 122 height 14
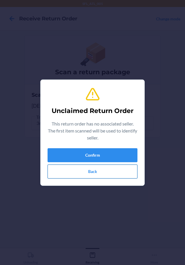
click at [96, 174] on button "Back" at bounding box center [93, 171] width 90 height 14
click at [106, 153] on button "Confirm" at bounding box center [93, 155] width 90 height 14
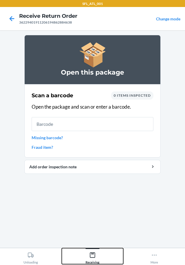
click at [93, 256] on icon at bounding box center [93, 254] width 6 height 6
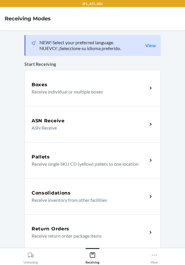
click at [73, 227] on div "Return Orders" at bounding box center [90, 228] width 116 height 7
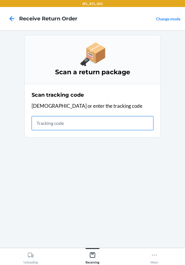
click at [86, 122] on input "text" at bounding box center [93, 123] width 122 height 14
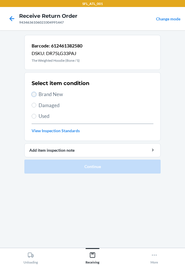
click at [34, 94] on input "Brand New" at bounding box center [34, 94] width 5 height 5
radio input "true"
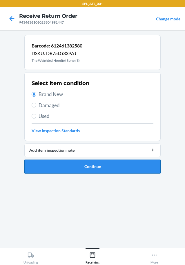
click at [53, 165] on button "Continue" at bounding box center [92, 166] width 137 height 14
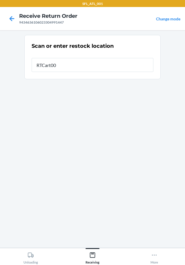
type input "RTCart007"
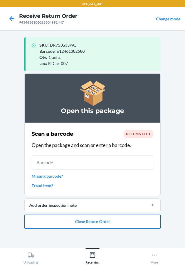
click at [87, 223] on button "Close Return Order" at bounding box center [92, 221] width 137 height 14
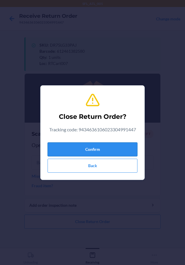
click at [85, 148] on button "Confirm" at bounding box center [93, 149] width 90 height 14
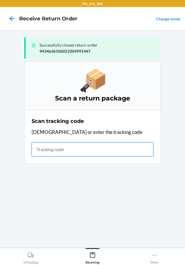
click at [92, 151] on input "text" at bounding box center [93, 149] width 122 height 14
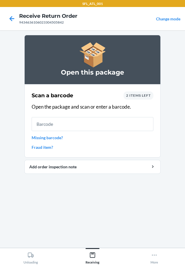
click at [141, 96] on span "2 items left" at bounding box center [138, 95] width 25 height 4
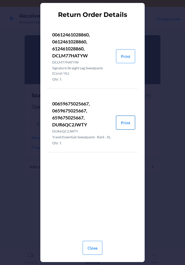
click at [127, 122] on button "Print" at bounding box center [125, 122] width 19 height 14
click at [124, 56] on button "Print" at bounding box center [125, 56] width 19 height 14
click at [96, 242] on button "Close" at bounding box center [93, 247] width 20 height 14
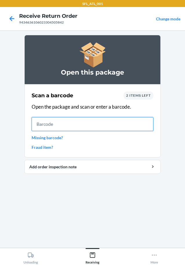
click at [114, 120] on input "text" at bounding box center [93, 124] width 122 height 14
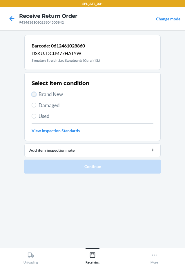
click at [35, 95] on input "Brand New" at bounding box center [34, 94] width 5 height 5
radio input "true"
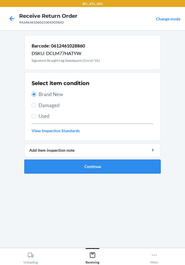
click at [81, 167] on button "Continue" at bounding box center [92, 166] width 137 height 14
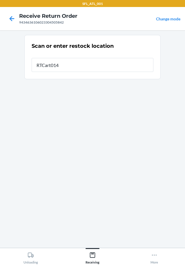
type input "RTCart014"
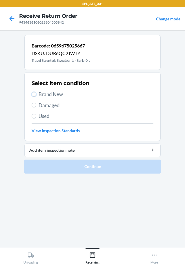
drag, startPoint x: 34, startPoint y: 94, endPoint x: 42, endPoint y: 139, distance: 46.0
click at [34, 97] on label "Brand New" at bounding box center [93, 94] width 122 height 8
click at [34, 97] on input "Brand New" at bounding box center [34, 94] width 5 height 5
radio input "true"
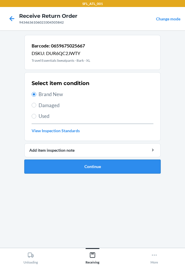
click at [65, 168] on button "Continue" at bounding box center [92, 166] width 137 height 14
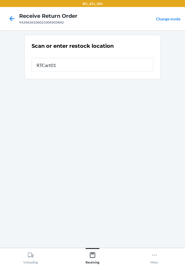
type input "RTCart014"
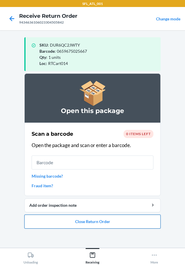
click at [95, 222] on button "Close Return Order" at bounding box center [92, 221] width 137 height 14
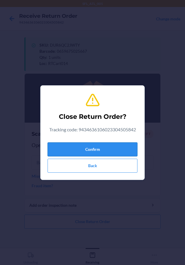
click at [70, 148] on button "Confirm" at bounding box center [93, 149] width 90 height 14
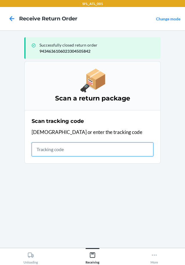
click at [97, 144] on input "text" at bounding box center [93, 149] width 122 height 14
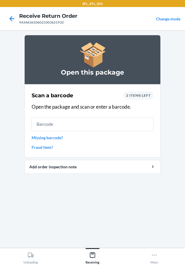
click at [148, 95] on span "2 items left" at bounding box center [138, 95] width 25 height 4
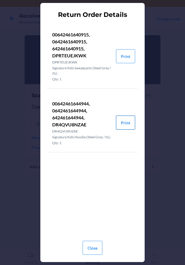
click at [127, 124] on button "Print" at bounding box center [125, 122] width 19 height 14
click at [126, 59] on button "Print" at bounding box center [125, 56] width 19 height 14
click at [92, 249] on button "Close" at bounding box center [93, 247] width 20 height 14
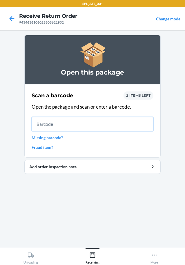
click at [110, 127] on input "text" at bounding box center [93, 124] width 122 height 14
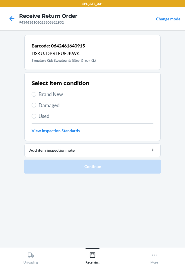
click at [33, 92] on label "Brand New" at bounding box center [93, 94] width 122 height 8
click at [33, 92] on input "Brand New" at bounding box center [34, 94] width 5 height 5
radio input "true"
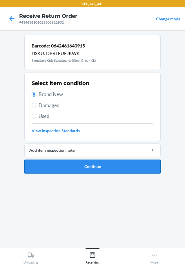
click at [75, 168] on button "Continue" at bounding box center [92, 166] width 137 height 14
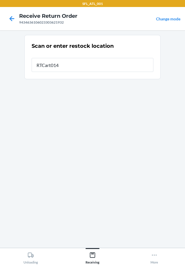
type input "RTCart014"
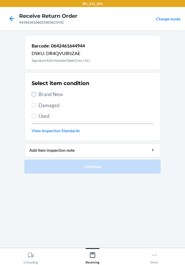
click at [34, 95] on input "Brand New" at bounding box center [34, 94] width 5 height 5
radio input "true"
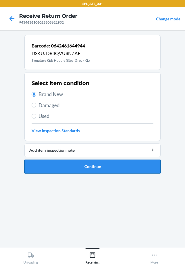
click at [90, 169] on button "Continue" at bounding box center [92, 166] width 137 height 14
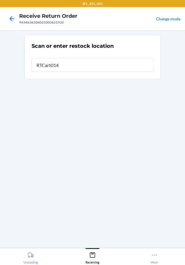
type input "RTCart014"
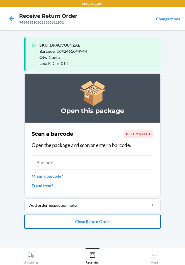
click at [102, 219] on button "Close Return Order" at bounding box center [92, 221] width 137 height 14
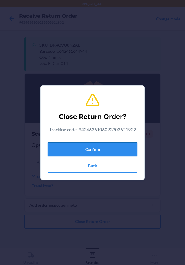
click at [96, 149] on button "Confirm" at bounding box center [93, 149] width 90 height 14
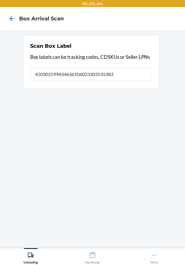
type input "420302599434636106023303535383"
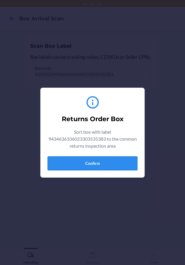
click at [120, 160] on button "Confirm" at bounding box center [93, 163] width 90 height 14
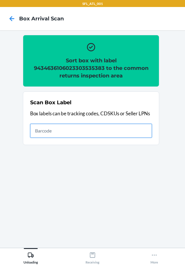
click at [80, 127] on input "text" at bounding box center [91, 131] width 122 height 14
type input "420302599434636106023304464194"
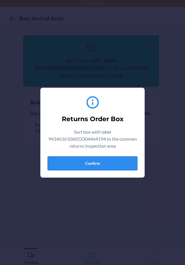
click at [102, 163] on button "Confirm" at bounding box center [93, 163] width 90 height 14
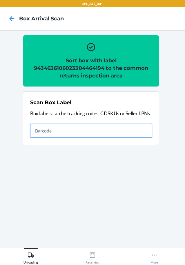
click at [138, 128] on input "text" at bounding box center [91, 131] width 122 height 14
type input "420302599434636106023304423252"
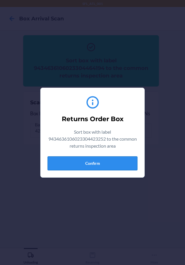
drag, startPoint x: 125, startPoint y: 161, endPoint x: 132, endPoint y: 157, distance: 7.7
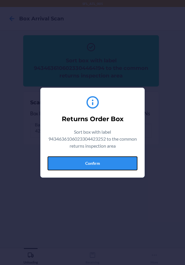
click at [125, 161] on button "Confirm" at bounding box center [93, 163] width 90 height 14
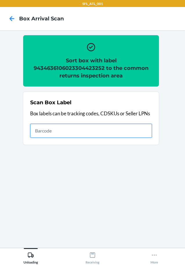
click at [121, 130] on input "text" at bounding box center [91, 131] width 122 height 14
type input "420302599434636106023304447937"
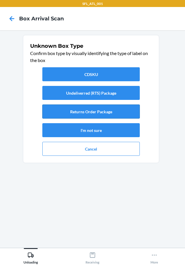
click at [127, 112] on button "Returns Order Package" at bounding box center [91, 111] width 98 height 14
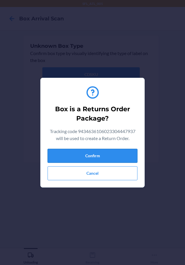
click at [112, 156] on button "Confirm" at bounding box center [93, 156] width 90 height 14
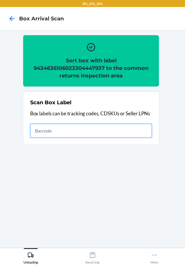
click at [124, 127] on input "text" at bounding box center [91, 131] width 122 height 14
type input "420302599434636106023304693822"
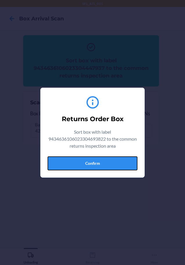
drag, startPoint x: 122, startPoint y: 165, endPoint x: 140, endPoint y: 165, distance: 18.6
click at [122, 165] on button "Confirm" at bounding box center [93, 163] width 90 height 14
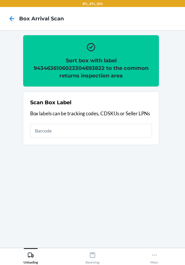
click at [138, 122] on div "Scan Box Label Box labels can be tracking codes, CDSKUs or Seller LPNs" at bounding box center [91, 118] width 122 height 42
type input "4203025900299434636106023304556912"
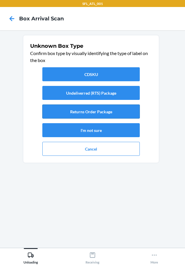
click at [104, 108] on button "Returns Order Package" at bounding box center [91, 111] width 98 height 14
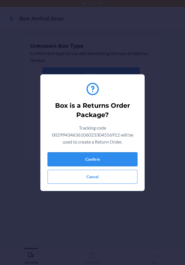
click at [106, 157] on button "Confirm" at bounding box center [93, 159] width 90 height 14
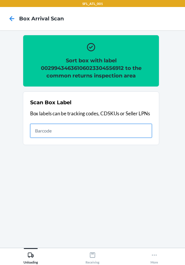
click at [93, 131] on input "text" at bounding box center [91, 131] width 122 height 14
type input "420302599434636106023304450197"
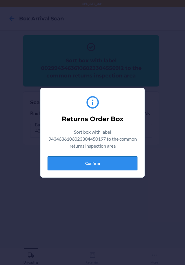
click at [114, 164] on button "Confirm" at bounding box center [93, 163] width 90 height 14
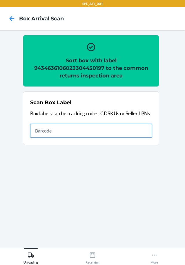
click at [143, 130] on input "text" at bounding box center [91, 131] width 122 height 14
type input "420302599434636106023303891007"
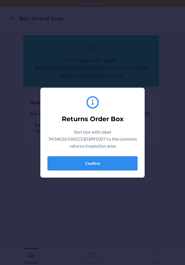
click at [125, 166] on button "Confirm" at bounding box center [93, 163] width 90 height 14
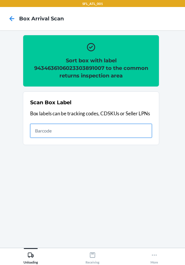
click at [142, 127] on input "text" at bounding box center [91, 131] width 122 height 14
type input "420302599434636106023304819437"
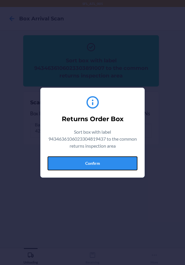
drag, startPoint x: 132, startPoint y: 161, endPoint x: 142, endPoint y: 162, distance: 9.9
click at [140, 162] on section "Returns Order Box Sort box with label 9434636106023304819437 to the common retu…" at bounding box center [92, 133] width 105 height 90
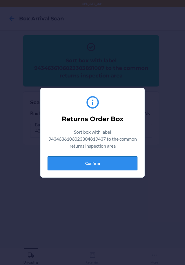
click at [120, 160] on button "Confirm" at bounding box center [93, 163] width 90 height 14
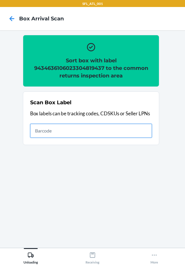
click at [134, 126] on input "text" at bounding box center [91, 131] width 122 height 14
type input "420302599434636106023301957170"
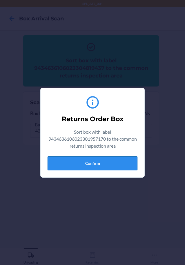
click at [106, 160] on button "Confirm" at bounding box center [93, 163] width 90 height 14
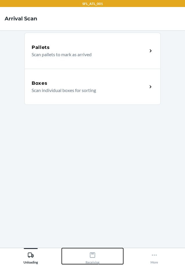
drag, startPoint x: 97, startPoint y: 256, endPoint x: 97, endPoint y: 248, distance: 8.1
click at [97, 254] on div "Receiving" at bounding box center [93, 256] width 14 height 15
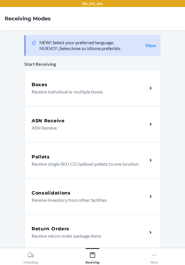
click at [88, 226] on div "Return Orders" at bounding box center [90, 228] width 116 height 7
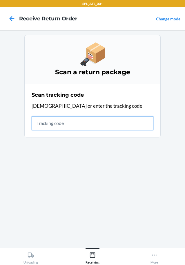
click at [95, 122] on input "text" at bounding box center [93, 123] width 122 height 14
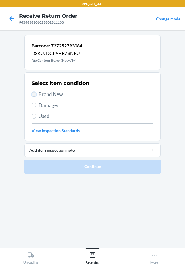
click at [33, 94] on input "Brand New" at bounding box center [34, 94] width 5 height 5
radio input "true"
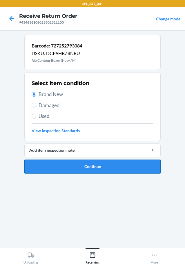
click at [58, 164] on button "Continue" at bounding box center [92, 166] width 137 height 14
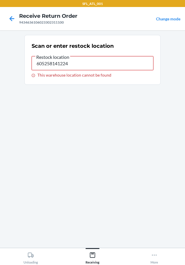
click at [90, 62] on input "605258141224" at bounding box center [93, 63] width 122 height 14
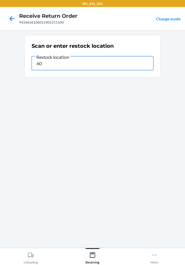
type input "6"
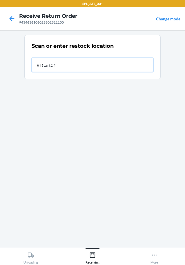
type input "RTCart014"
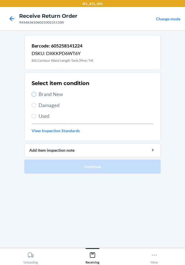
click at [33, 94] on input "Brand New" at bounding box center [34, 94] width 5 height 5
radio input "true"
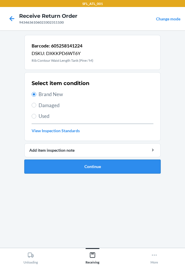
click at [60, 164] on button "Continue" at bounding box center [92, 166] width 137 height 14
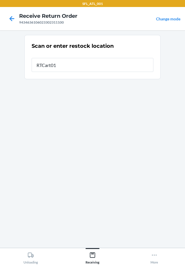
type input "RTCart014"
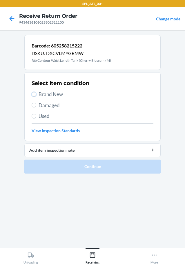
drag, startPoint x: 35, startPoint y: 94, endPoint x: 44, endPoint y: 134, distance: 40.6
click at [37, 103] on div "Select item condition Brand New Damaged Used View Inspection Standards" at bounding box center [93, 107] width 122 height 58
click at [33, 92] on input "Brand New" at bounding box center [34, 94] width 5 height 5
radio input "true"
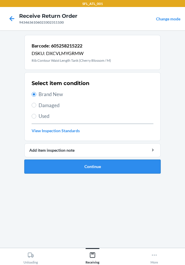
click at [99, 167] on button "Continue" at bounding box center [92, 166] width 137 height 14
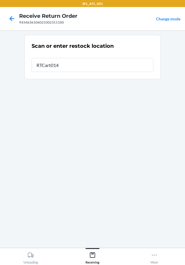
type input "RTCart014"
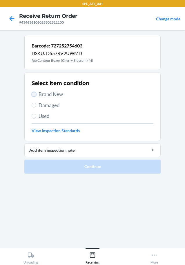
click at [35, 93] on input "Brand New" at bounding box center [34, 94] width 5 height 5
radio input "true"
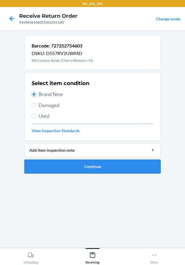
click at [63, 164] on button "Continue" at bounding box center [92, 166] width 137 height 14
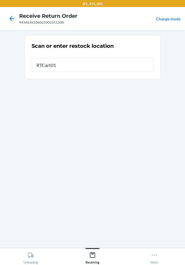
type input "RTCart014"
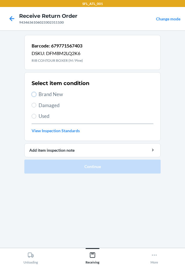
drag, startPoint x: 35, startPoint y: 94, endPoint x: 34, endPoint y: 124, distance: 30.8
click at [35, 95] on input "Brand New" at bounding box center [34, 94] width 5 height 5
radio input "true"
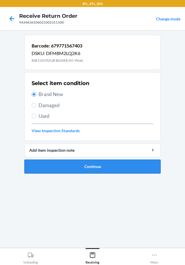
click at [76, 165] on button "Continue" at bounding box center [92, 166] width 137 height 14
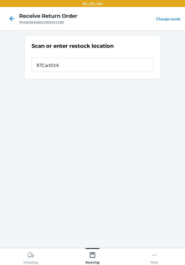
type input "RTCart014"
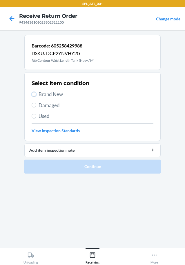
drag, startPoint x: 35, startPoint y: 93, endPoint x: 39, endPoint y: 138, distance: 45.0
click at [34, 95] on input "Brand New" at bounding box center [34, 94] width 5 height 5
radio input "true"
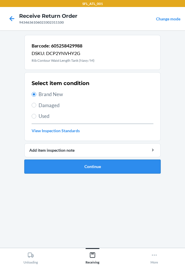
click at [71, 165] on button "Continue" at bounding box center [92, 166] width 137 height 14
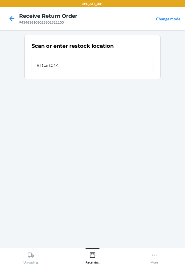
type input "RTCart014"
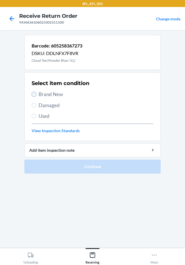
click at [33, 94] on input "Brand New" at bounding box center [34, 94] width 5 height 5
radio input "true"
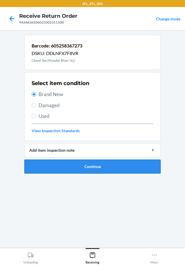
click at [69, 163] on button "Continue" at bounding box center [92, 166] width 137 height 14
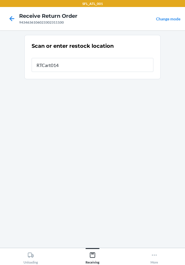
type input "RTCart014"
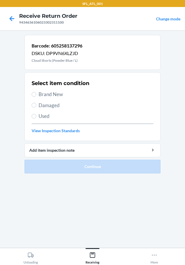
click at [33, 91] on label "Brand New" at bounding box center [93, 94] width 122 height 8
click at [33, 92] on input "Brand New" at bounding box center [34, 94] width 5 height 5
radio input "true"
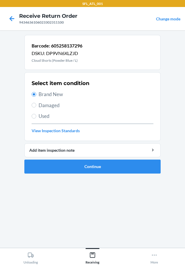
click at [60, 158] on li "Barcode: 605258137296 DSKU: DP9VN6XLZJD Cloud Shorts (Powder Blue / L) Select i…" at bounding box center [92, 104] width 137 height 138
click at [62, 167] on button "Continue" at bounding box center [92, 166] width 137 height 14
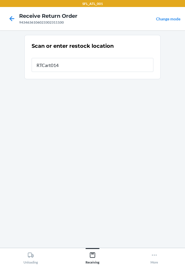
type input "RTCart014"
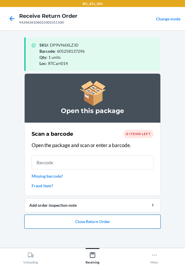
click at [81, 217] on button "Close Return Order" at bounding box center [92, 221] width 137 height 14
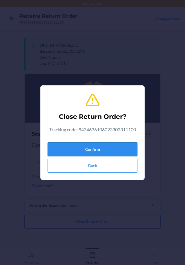
click at [112, 148] on button "Confirm" at bounding box center [93, 149] width 90 height 14
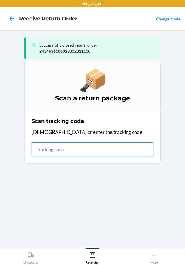
click at [107, 149] on input "text" at bounding box center [93, 149] width 122 height 14
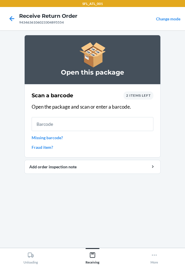
click at [58, 138] on link "Missing barcode?" at bounding box center [93, 137] width 122 height 6
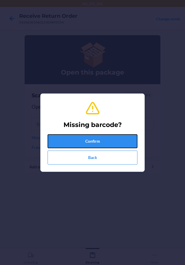
click at [58, 138] on button "Confirm" at bounding box center [93, 141] width 90 height 14
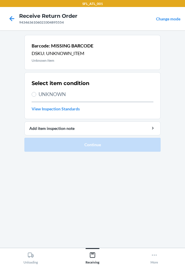
click at [35, 92] on label "UNKNOWN" at bounding box center [93, 94] width 122 height 8
click at [35, 92] on input "UNKNOWN" at bounding box center [34, 94] width 5 height 5
radio input "true"
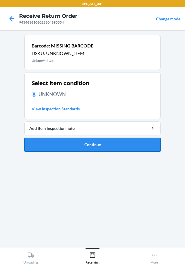
click at [47, 147] on button "Continue" at bounding box center [92, 145] width 137 height 14
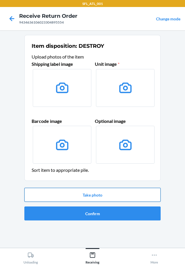
click at [125, 193] on button "Take photo" at bounding box center [92, 195] width 137 height 14
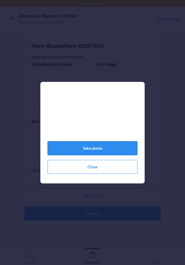
click at [106, 151] on button "Take photo" at bounding box center [93, 148] width 90 height 14
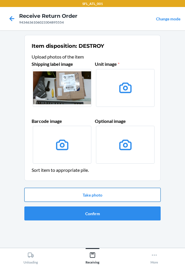
click at [91, 191] on button "Take photo" at bounding box center [92, 195] width 137 height 14
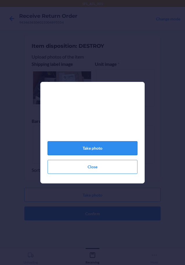
click at [83, 148] on button "Take photo" at bounding box center [93, 148] width 90 height 14
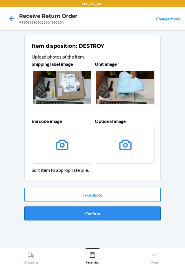
click at [94, 212] on button "Confirm" at bounding box center [92, 213] width 137 height 14
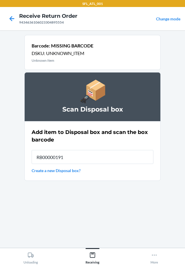
type input "RB00000191O"
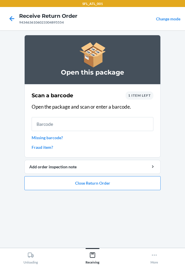
click at [53, 135] on link "Missing barcode?" at bounding box center [93, 137] width 122 height 6
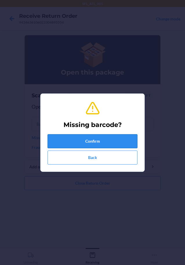
click at [54, 142] on button "Confirm" at bounding box center [93, 141] width 90 height 14
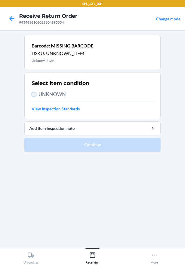
click at [33, 92] on input "UNKNOWN" at bounding box center [34, 94] width 5 height 5
radio input "true"
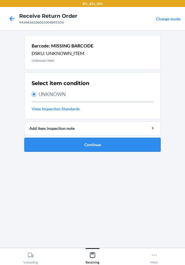
click at [40, 140] on button "Continue" at bounding box center [92, 145] width 137 height 14
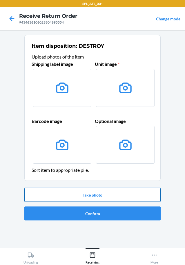
click at [82, 194] on button "Take photo" at bounding box center [92, 195] width 137 height 14
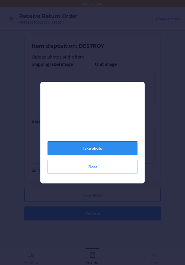
click at [94, 149] on button "Take photo" at bounding box center [93, 148] width 90 height 14
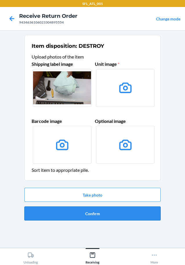
click at [101, 212] on button "Confirm" at bounding box center [92, 213] width 137 height 14
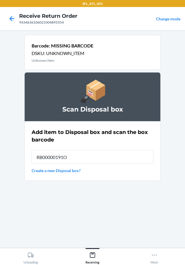
type input "RB00000191O"
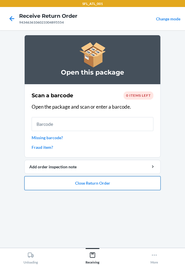
click at [71, 183] on button "Close Return Order" at bounding box center [92, 183] width 137 height 14
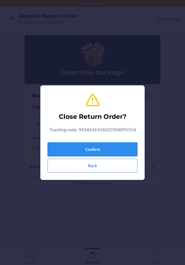
click at [77, 147] on button "Confirm" at bounding box center [93, 149] width 90 height 14
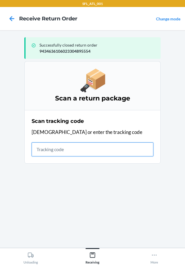
click at [33, 148] on input "text" at bounding box center [93, 149] width 122 height 14
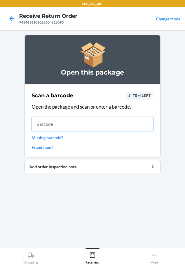
click at [105, 122] on input "text" at bounding box center [93, 124] width 122 height 14
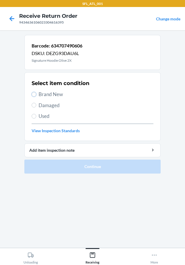
drag, startPoint x: 36, startPoint y: 94, endPoint x: 42, endPoint y: 118, distance: 24.5
click at [35, 101] on div "Select item condition Brand New Damaged Used View Inspection Standards" at bounding box center [93, 107] width 122 height 58
click at [34, 94] on input "Brand New" at bounding box center [34, 94] width 5 height 5
radio input "true"
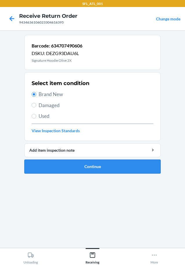
click at [70, 166] on button "Continue" at bounding box center [92, 166] width 137 height 14
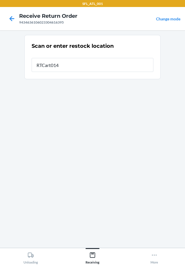
type input "RTCart014"
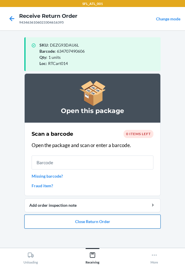
click at [76, 221] on button "Close Return Order" at bounding box center [92, 221] width 137 height 14
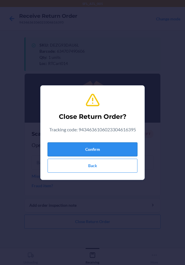
click at [81, 147] on button "Confirm" at bounding box center [93, 149] width 90 height 14
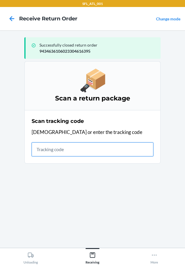
click at [46, 147] on input "text" at bounding box center [93, 149] width 122 height 14
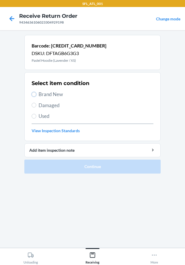
drag, startPoint x: 34, startPoint y: 94, endPoint x: 58, endPoint y: 174, distance: 83.5
click at [34, 96] on input "Brand New" at bounding box center [34, 94] width 5 height 5
radio input "true"
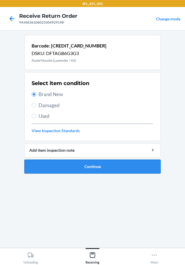
click at [63, 162] on button "Continue" at bounding box center [92, 166] width 137 height 14
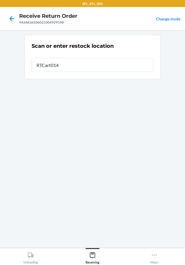
type input "RTCart014"
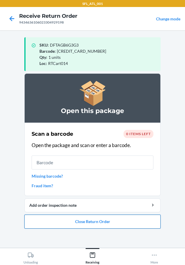
click at [94, 221] on button "Close Return Order" at bounding box center [92, 221] width 137 height 14
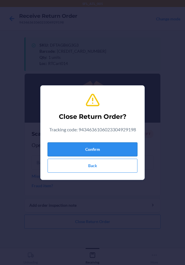
click at [90, 147] on button "Confirm" at bounding box center [93, 149] width 90 height 14
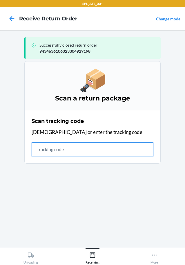
click at [63, 152] on input "text" at bounding box center [93, 149] width 122 height 14
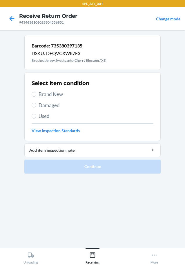
click at [35, 92] on label "Brand New" at bounding box center [93, 94] width 122 height 8
click at [35, 92] on input "Brand New" at bounding box center [34, 94] width 5 height 5
radio input "true"
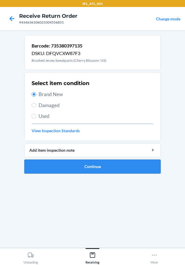
click at [72, 167] on button "Continue" at bounding box center [92, 166] width 137 height 14
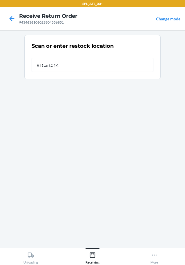
type input "RTCart014"
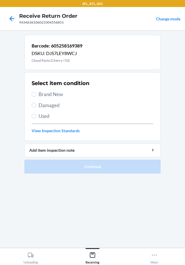
click at [42, 93] on span "Brand New" at bounding box center [96, 94] width 115 height 8
click at [36, 93] on input "Brand New" at bounding box center [34, 94] width 5 height 5
radio input "true"
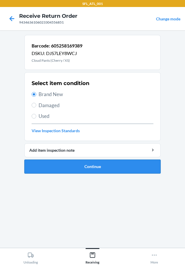
click at [69, 169] on button "Continue" at bounding box center [92, 166] width 137 height 14
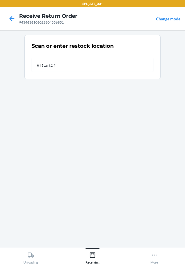
type input "RTCart014"
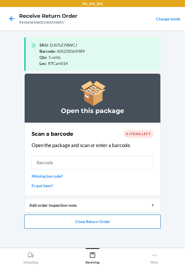
click at [88, 222] on button "Close Return Order" at bounding box center [92, 221] width 137 height 14
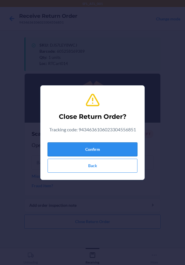
click at [78, 151] on button "Confirm" at bounding box center [93, 149] width 90 height 14
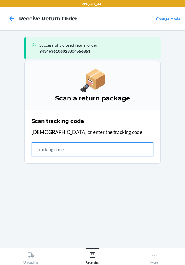
click at [61, 146] on input "text" at bounding box center [93, 149] width 122 height 14
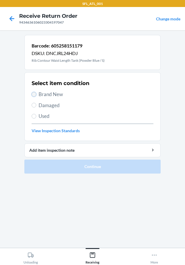
click at [33, 95] on input "Brand New" at bounding box center [34, 94] width 5 height 5
radio input "true"
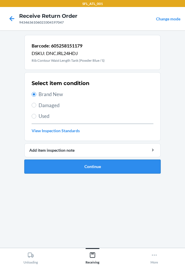
click at [62, 165] on button "Continue" at bounding box center [92, 166] width 137 height 14
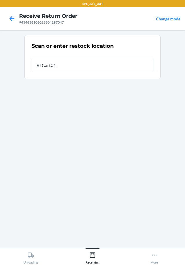
type input "RTCart014"
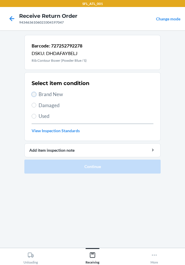
click at [35, 94] on input "Brand New" at bounding box center [34, 94] width 5 height 5
radio input "true"
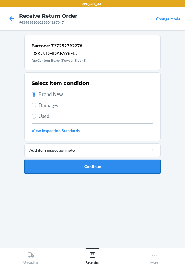
click at [65, 162] on button "Continue" at bounding box center [92, 166] width 137 height 14
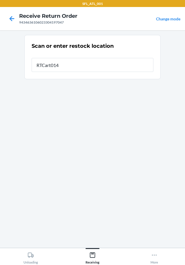
type input "RTCart014"
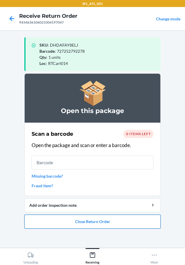
click at [61, 222] on button "Close Return Order" at bounding box center [92, 221] width 137 height 14
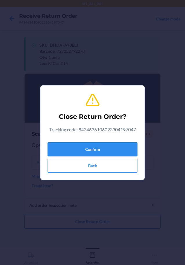
click at [58, 142] on button "Confirm" at bounding box center [93, 149] width 90 height 14
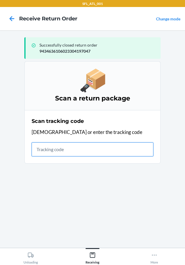
click at [104, 153] on input "text" at bounding box center [93, 149] width 122 height 14
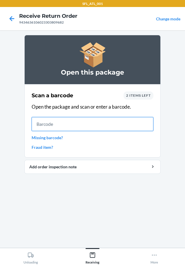
click at [88, 127] on input "text" at bounding box center [93, 124] width 122 height 14
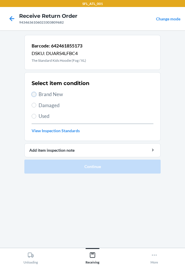
click at [34, 95] on input "Brand New" at bounding box center [34, 94] width 5 height 5
radio input "true"
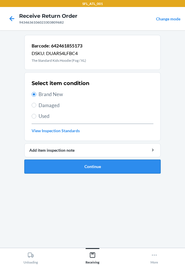
click at [51, 164] on button "Continue" at bounding box center [92, 166] width 137 height 14
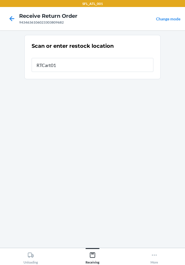
type input "RTCart014"
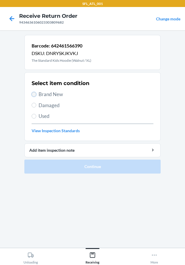
click at [33, 94] on input "Brand New" at bounding box center [34, 94] width 5 height 5
radio input "true"
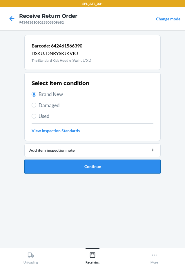
click at [41, 161] on button "Continue" at bounding box center [92, 166] width 137 height 14
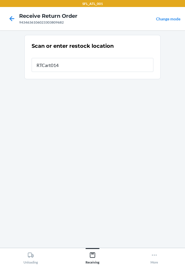
type input "RTCart014"
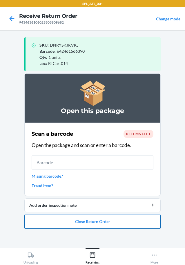
click at [91, 216] on button "Close Return Order" at bounding box center [92, 221] width 137 height 14
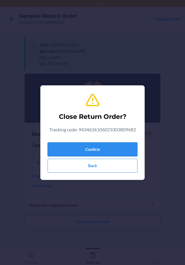
click at [104, 147] on button "Confirm" at bounding box center [93, 149] width 90 height 14
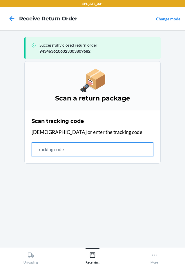
click at [142, 148] on input "text" at bounding box center [93, 149] width 122 height 14
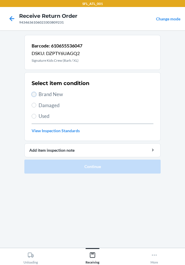
click at [34, 94] on input "Brand New" at bounding box center [34, 94] width 5 height 5
radio input "true"
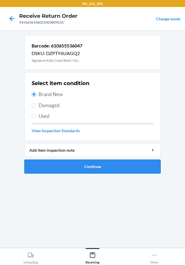
click at [49, 167] on button "Continue" at bounding box center [92, 166] width 137 height 14
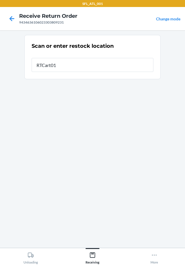
type input "RTCart014"
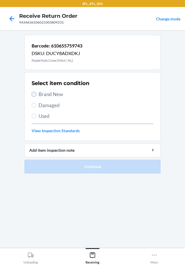
click at [34, 94] on input "Brand New" at bounding box center [34, 94] width 5 height 5
radio input "true"
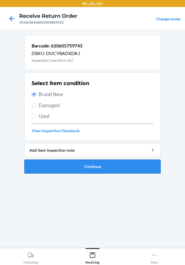
click at [78, 165] on button "Continue" at bounding box center [92, 166] width 137 height 14
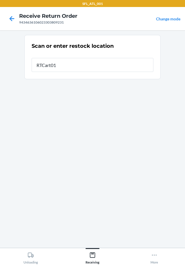
type input "RTCart014"
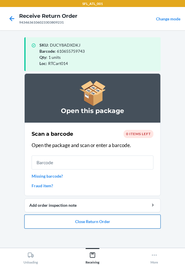
click at [96, 221] on button "Close Return Order" at bounding box center [92, 221] width 137 height 14
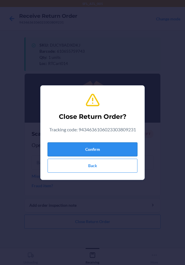
click at [97, 145] on button "Confirm" at bounding box center [93, 149] width 90 height 14
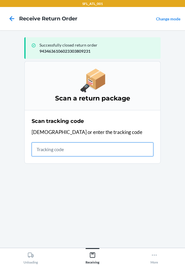
click at [69, 148] on input "text" at bounding box center [93, 149] width 122 height 14
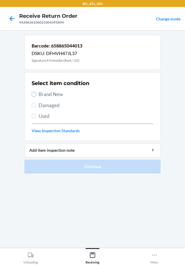
drag, startPoint x: 36, startPoint y: 93, endPoint x: 38, endPoint y: 122, distance: 28.6
click at [35, 98] on label "Brand New" at bounding box center [93, 94] width 122 height 8
click at [35, 97] on input "Brand New" at bounding box center [34, 94] width 5 height 5
radio input "true"
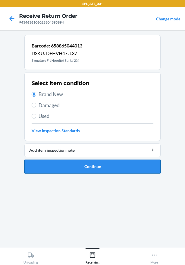
click at [76, 169] on button "Continue" at bounding box center [92, 166] width 137 height 14
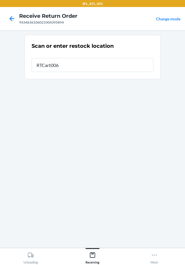
type input "RTCart006"
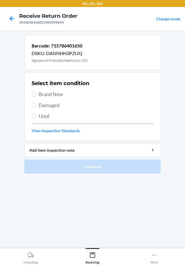
click at [36, 94] on label "Brand New" at bounding box center [93, 94] width 122 height 8
click at [36, 94] on input "Brand New" at bounding box center [34, 94] width 5 height 5
radio input "true"
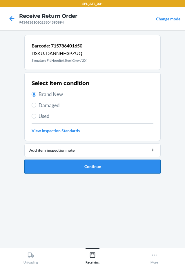
click at [74, 167] on button "Continue" at bounding box center [92, 166] width 137 height 14
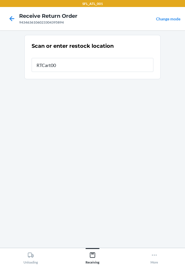
type input "RTCart006"
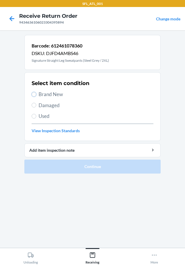
drag, startPoint x: 33, startPoint y: 94, endPoint x: 28, endPoint y: 119, distance: 25.8
click at [32, 98] on div "Select item condition Brand New Damaged Used View Inspection Standards" at bounding box center [93, 107] width 122 height 58
click at [35, 94] on input "Brand New" at bounding box center [34, 94] width 5 height 5
radio input "true"
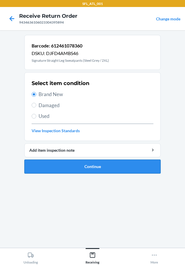
click at [72, 167] on button "Continue" at bounding box center [92, 166] width 137 height 14
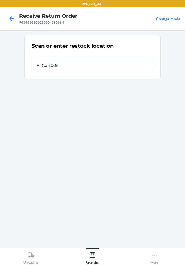
type input "RTCart006"
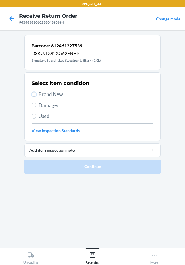
drag, startPoint x: 33, startPoint y: 92, endPoint x: 38, endPoint y: 122, distance: 30.0
click at [33, 96] on input "Brand New" at bounding box center [34, 94] width 5 height 5
radio input "true"
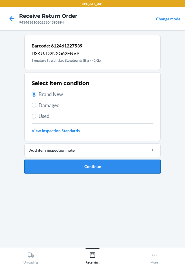
click at [63, 165] on button "Continue" at bounding box center [92, 166] width 137 height 14
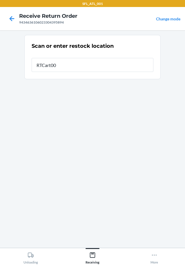
type input "RTCart006"
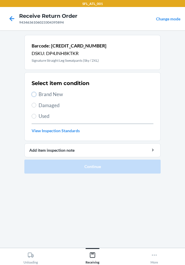
drag, startPoint x: 34, startPoint y: 92, endPoint x: 34, endPoint y: 109, distance: 16.6
click at [34, 96] on input "Brand New" at bounding box center [34, 94] width 5 height 5
radio input "true"
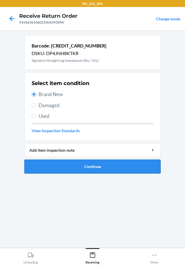
click at [69, 164] on button "Continue" at bounding box center [92, 166] width 137 height 14
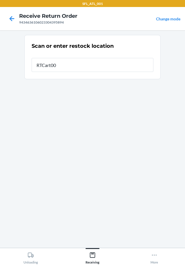
type input "RTCart006"
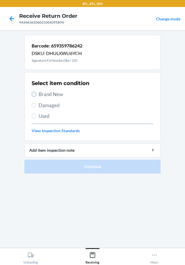
click at [33, 95] on input "Brand New" at bounding box center [34, 94] width 5 height 5
radio input "true"
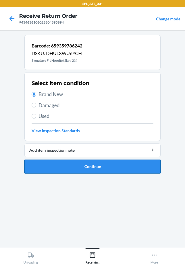
click at [60, 165] on button "Continue" at bounding box center [92, 166] width 137 height 14
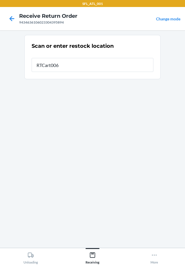
type input "RTCart006"
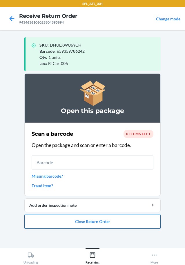
click at [82, 220] on button "Close Return Order" at bounding box center [92, 221] width 137 height 14
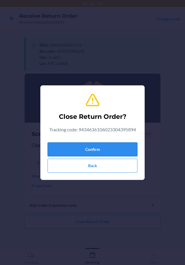
click at [98, 149] on button "Confirm" at bounding box center [93, 149] width 90 height 14
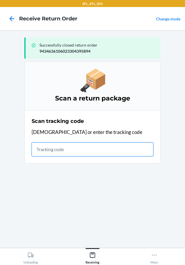
click at [70, 153] on input "text" at bounding box center [93, 149] width 122 height 14
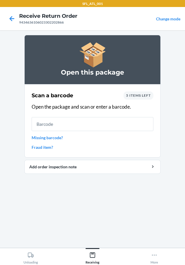
click at [140, 97] on span "5 items left" at bounding box center [138, 95] width 25 height 4
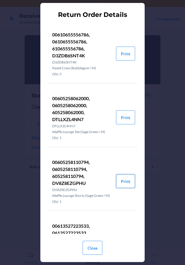
click at [119, 184] on button "Print" at bounding box center [125, 181] width 19 height 14
click at [97, 249] on button "Close" at bounding box center [93, 247] width 20 height 14
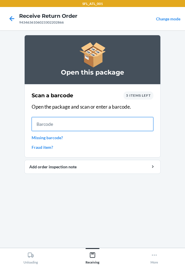
click at [109, 125] on input "text" at bounding box center [93, 124] width 122 height 14
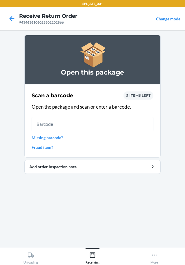
click at [140, 92] on div "5 items left" at bounding box center [139, 95] width 30 height 8
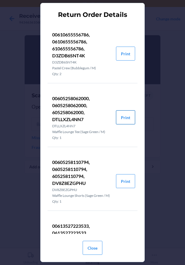
click at [122, 117] on button "Print" at bounding box center [125, 117] width 19 height 14
click at [95, 247] on button "Close" at bounding box center [93, 247] width 20 height 14
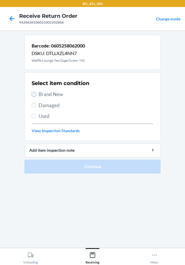
click at [33, 93] on input "Brand New" at bounding box center [34, 94] width 5 height 5
radio input "true"
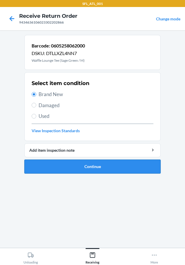
click at [68, 165] on button "Continue" at bounding box center [92, 166] width 137 height 14
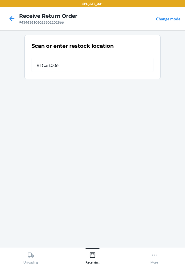
type input "RTCart006"
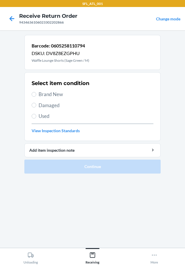
click at [33, 92] on label "Brand New" at bounding box center [93, 94] width 122 height 8
click at [33, 92] on input "Brand New" at bounding box center [34, 94] width 5 height 5
radio input "true"
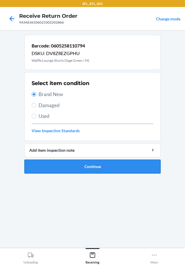
click at [54, 168] on button "Continue" at bounding box center [92, 166] width 137 height 14
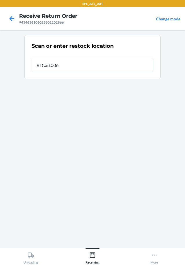
type input "RTCart006"
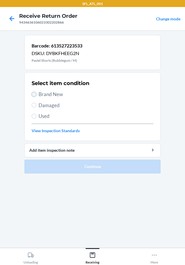
click at [32, 93] on input "Brand New" at bounding box center [34, 94] width 5 height 5
radio input "true"
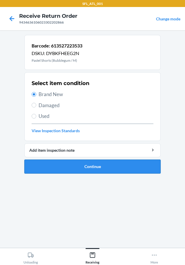
click at [57, 164] on button "Continue" at bounding box center [92, 166] width 137 height 14
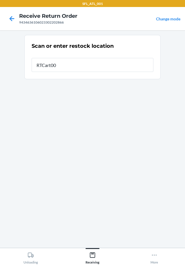
type input "RTCart006"
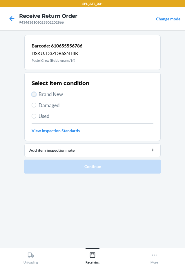
click at [35, 92] on input "Brand New" at bounding box center [34, 94] width 5 height 5
radio input "true"
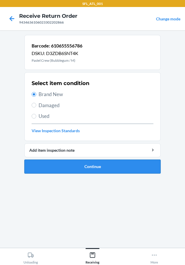
click at [69, 166] on button "Continue" at bounding box center [92, 166] width 137 height 14
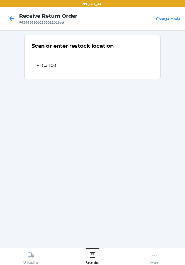
type input "RTCart006"
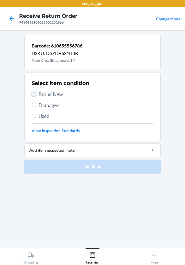
click at [32, 92] on input "Brand New" at bounding box center [34, 94] width 5 height 5
radio input "true"
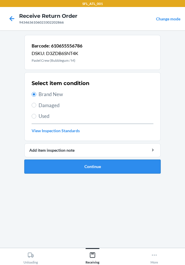
click at [65, 167] on button "Continue" at bounding box center [92, 166] width 137 height 14
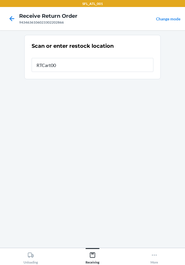
type input "RTCart006"
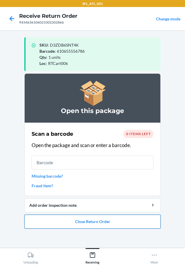
click at [99, 219] on button "Close Return Order" at bounding box center [92, 221] width 137 height 14
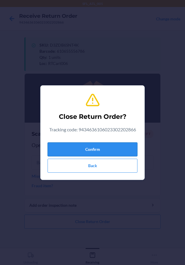
click at [100, 149] on button "Confirm" at bounding box center [93, 149] width 90 height 14
